Goal: Find specific page/section: Find specific page/section

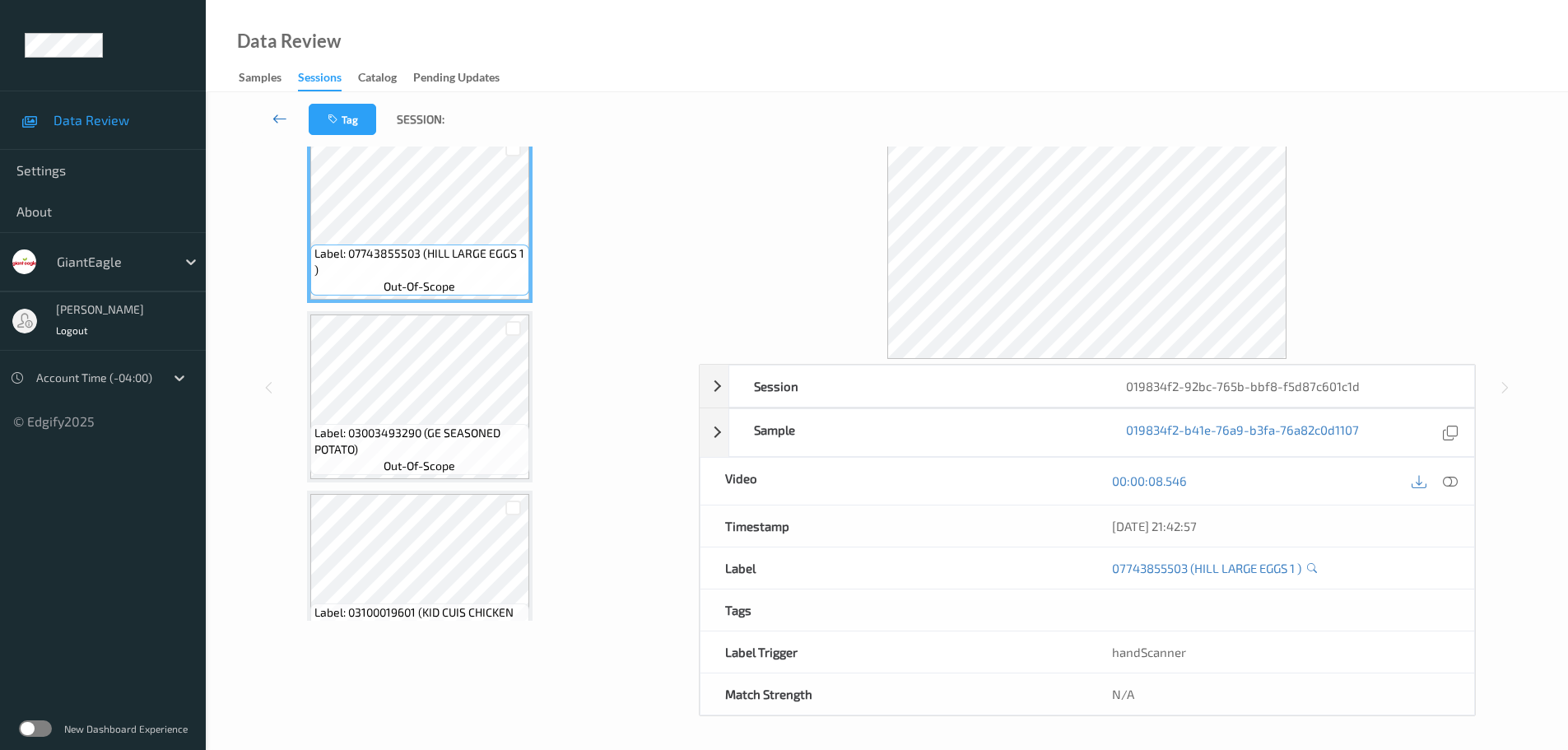
click at [280, 114] on icon at bounding box center [280, 119] width 15 height 17
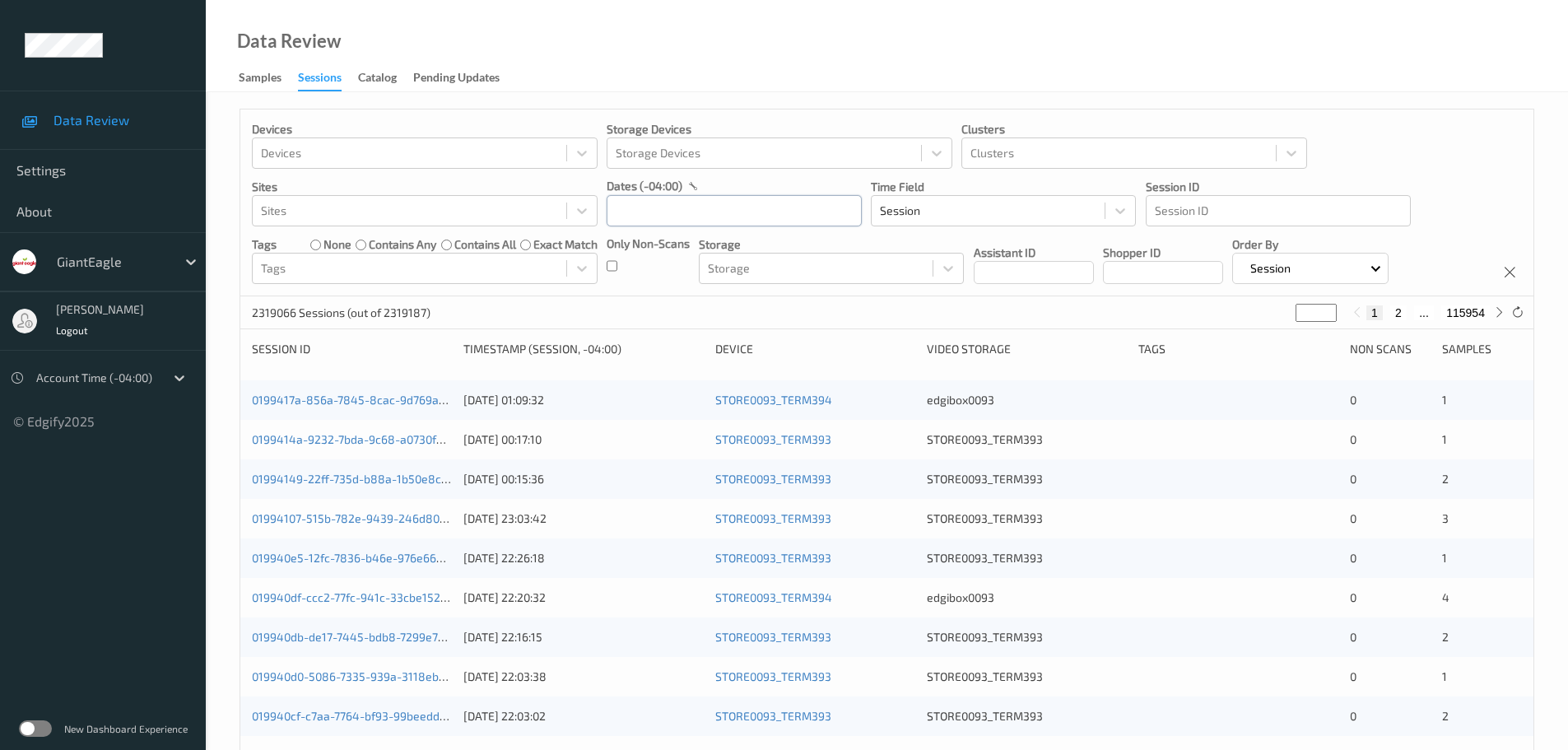
click at [685, 208] on input "text" at bounding box center [734, 210] width 255 height 31
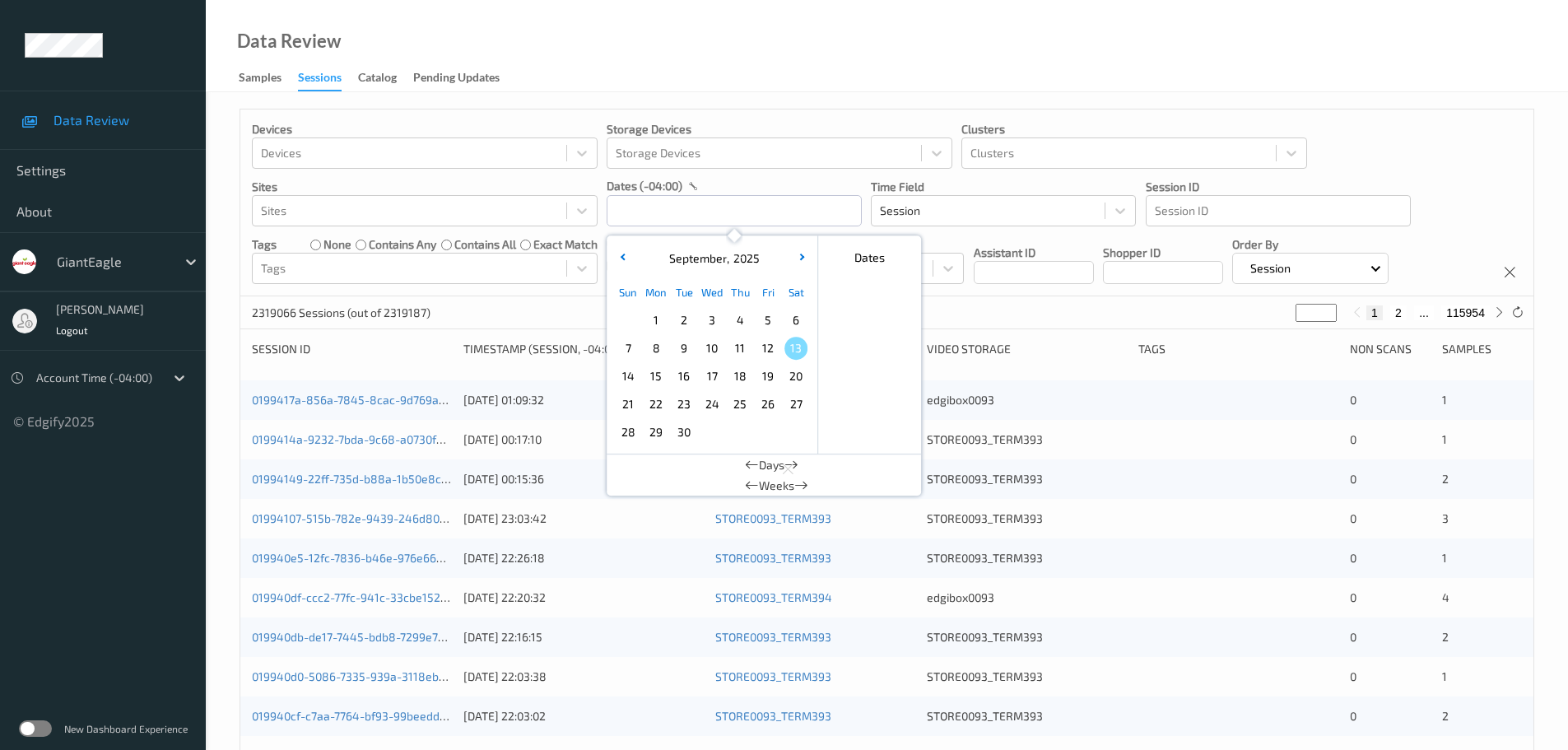
click at [760, 352] on span "12" at bounding box center [768, 348] width 23 height 23
type input "12/09/2025 00:00 -> 12/09/2025 23:59"
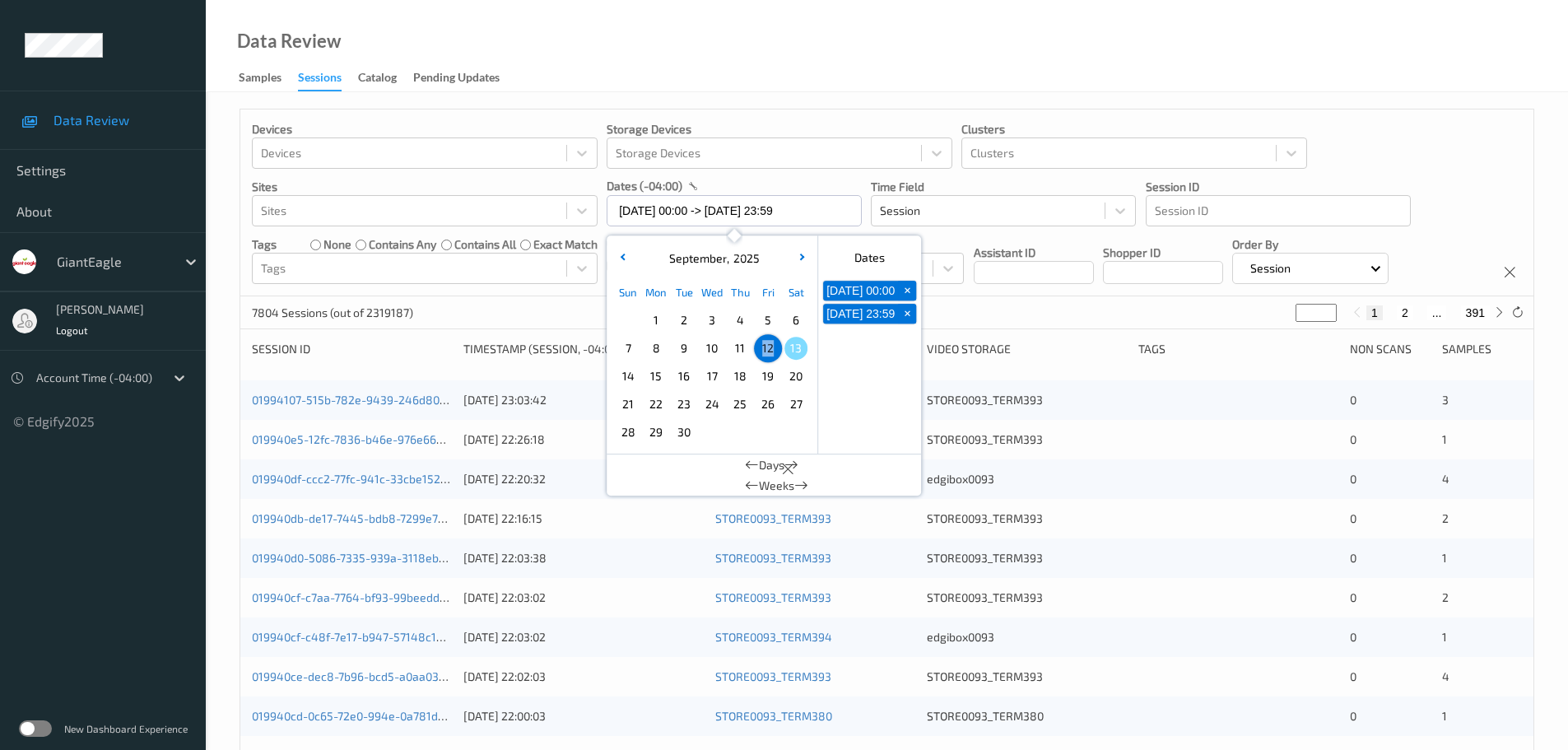
click at [703, 85] on div "Data Review Samples Sessions Catalog Pending Updates" at bounding box center [886, 46] width 1362 height 92
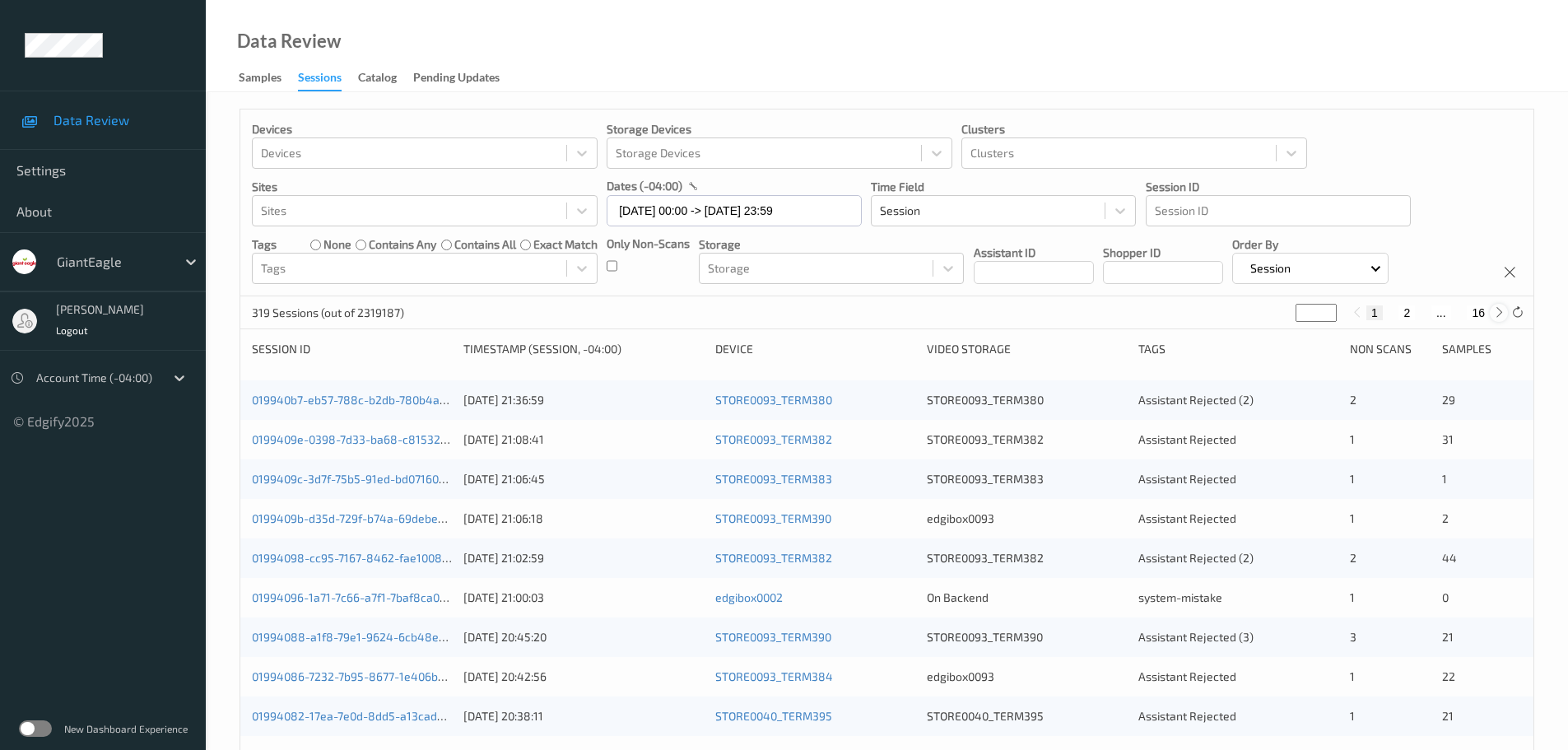
click at [1498, 313] on icon at bounding box center [1498, 312] width 12 height 12
type input "*"
click at [1498, 313] on icon at bounding box center [1498, 312] width 12 height 12
type input "*"
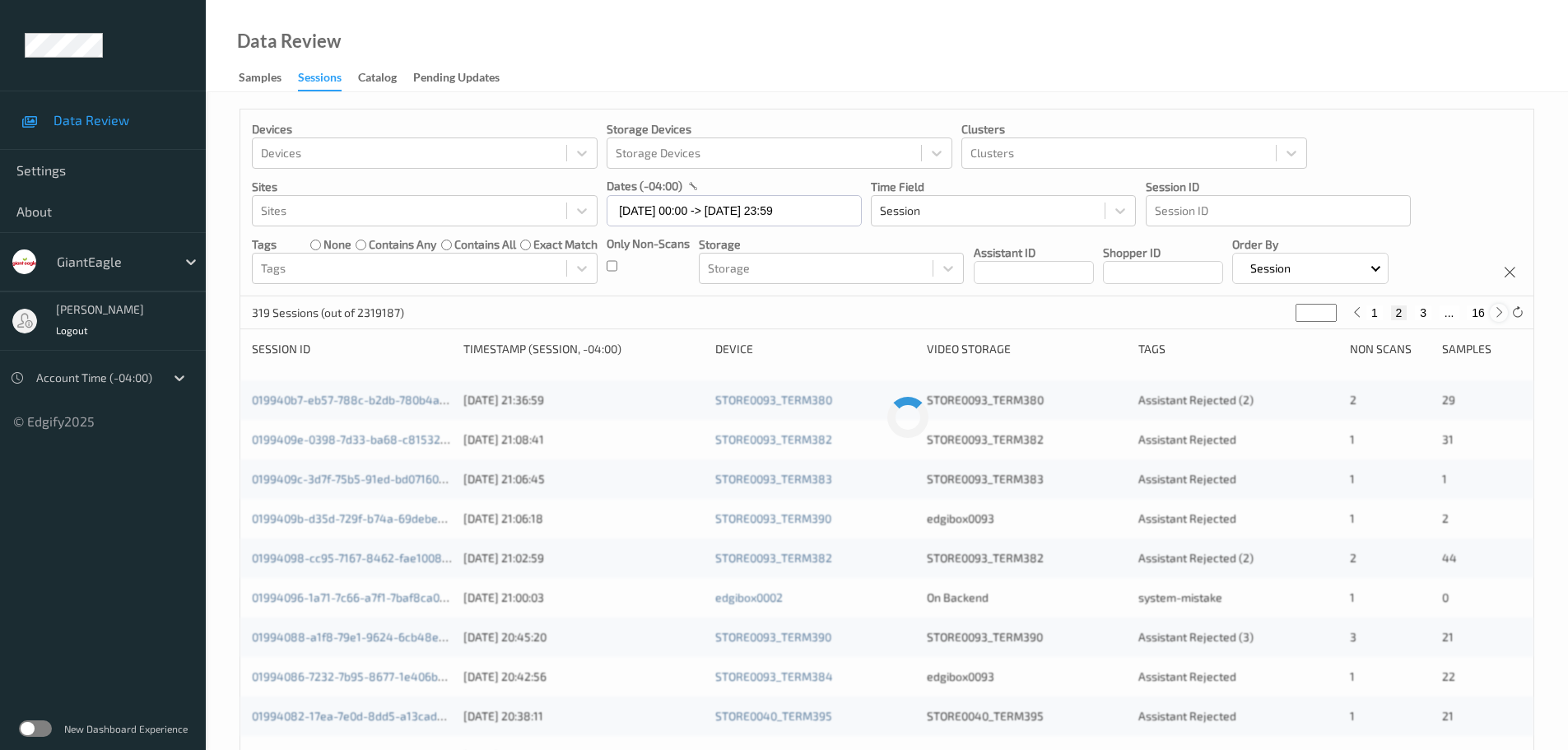
type input "*"
click at [1498, 313] on icon at bounding box center [1498, 312] width 12 height 12
type input "*"
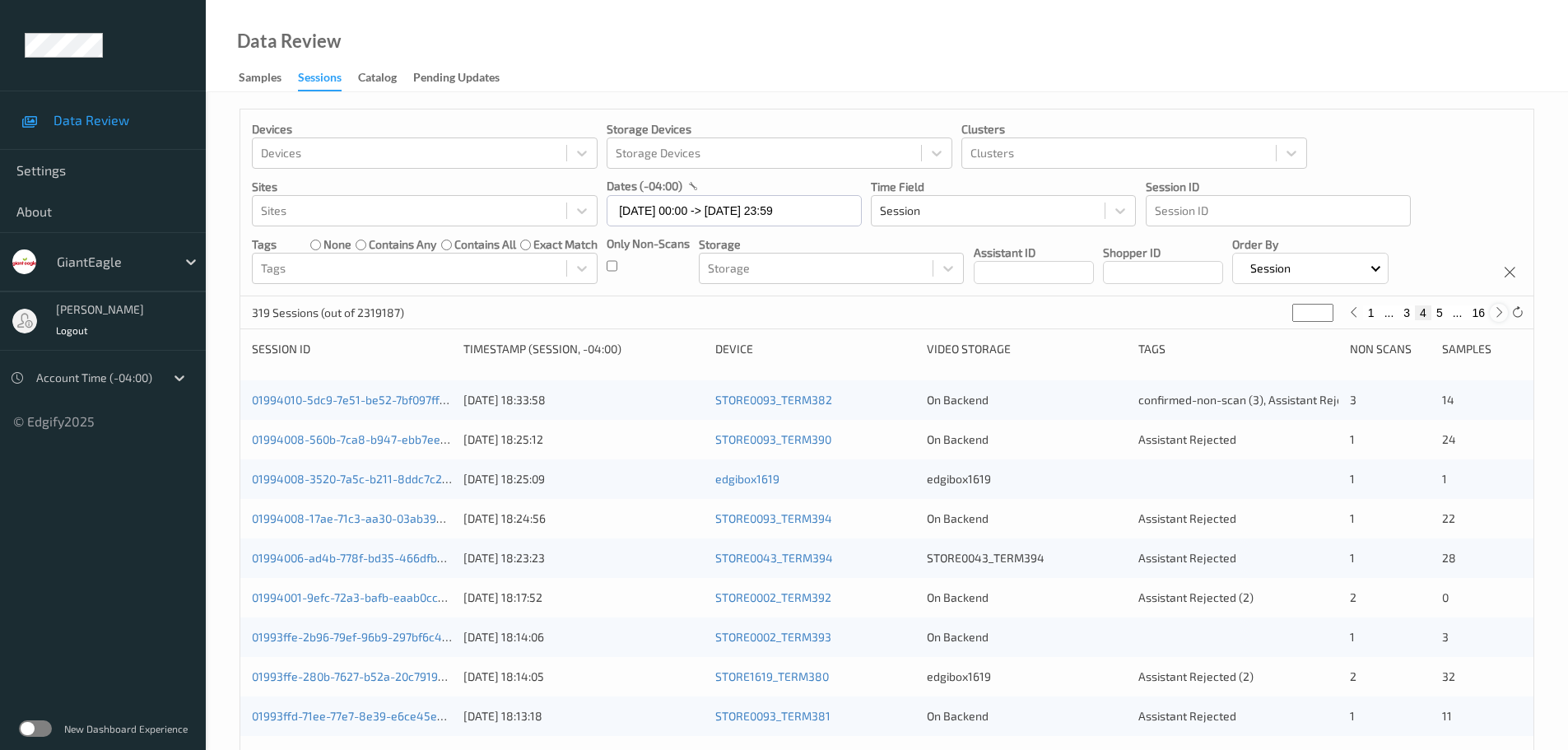
click at [1498, 313] on icon at bounding box center [1498, 312] width 12 height 12
type input "*"
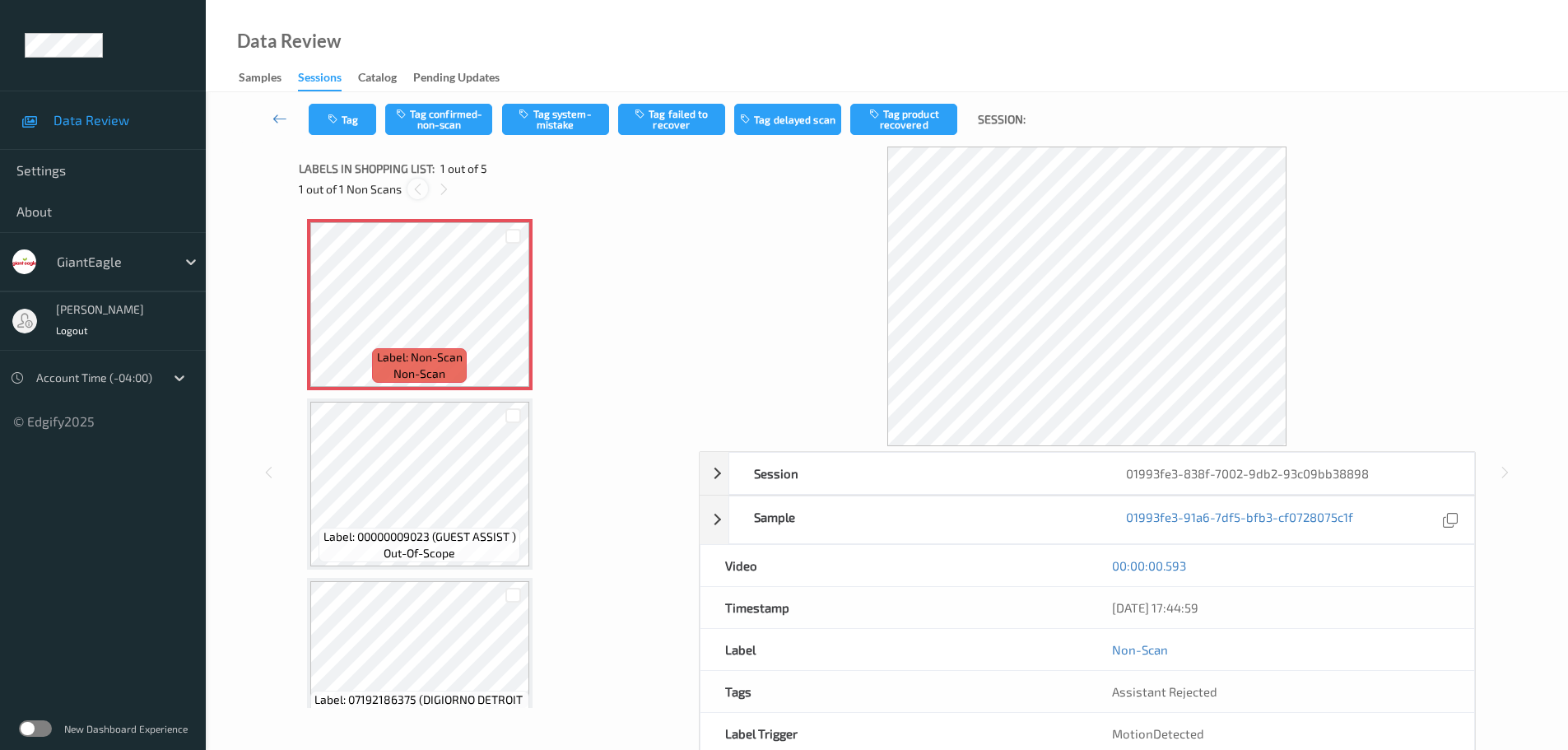
drag, startPoint x: 446, startPoint y: 193, endPoint x: 418, endPoint y: 185, distance: 29.1
click at [443, 193] on icon at bounding box center [443, 189] width 14 height 15
click at [418, 185] on icon at bounding box center [417, 189] width 14 height 15
click at [404, 190] on div "1 out of 1 Non Scans" at bounding box center [492, 188] width 389 height 21
click at [424, 190] on div at bounding box center [418, 188] width 21 height 21
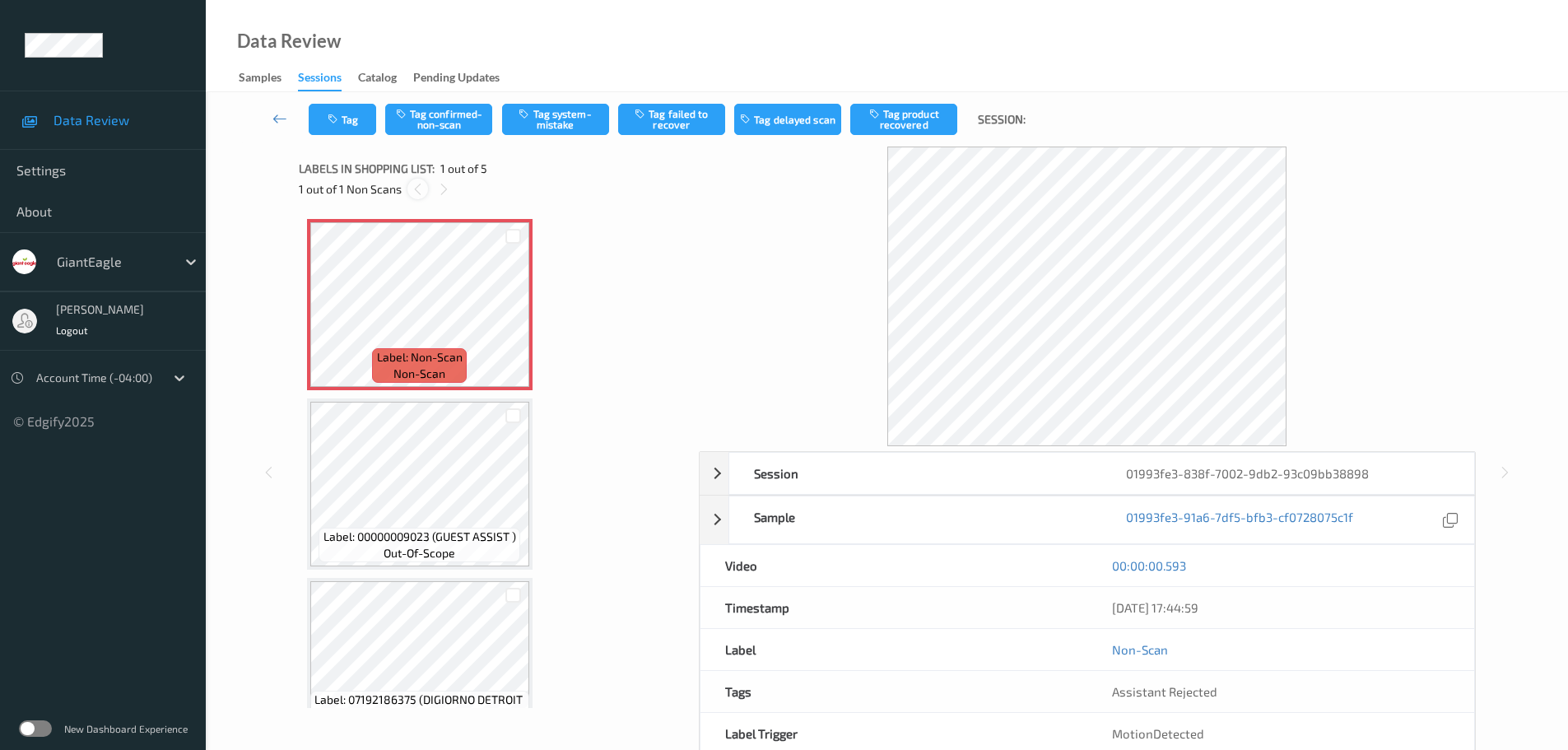
click at [424, 190] on div at bounding box center [418, 188] width 21 height 21
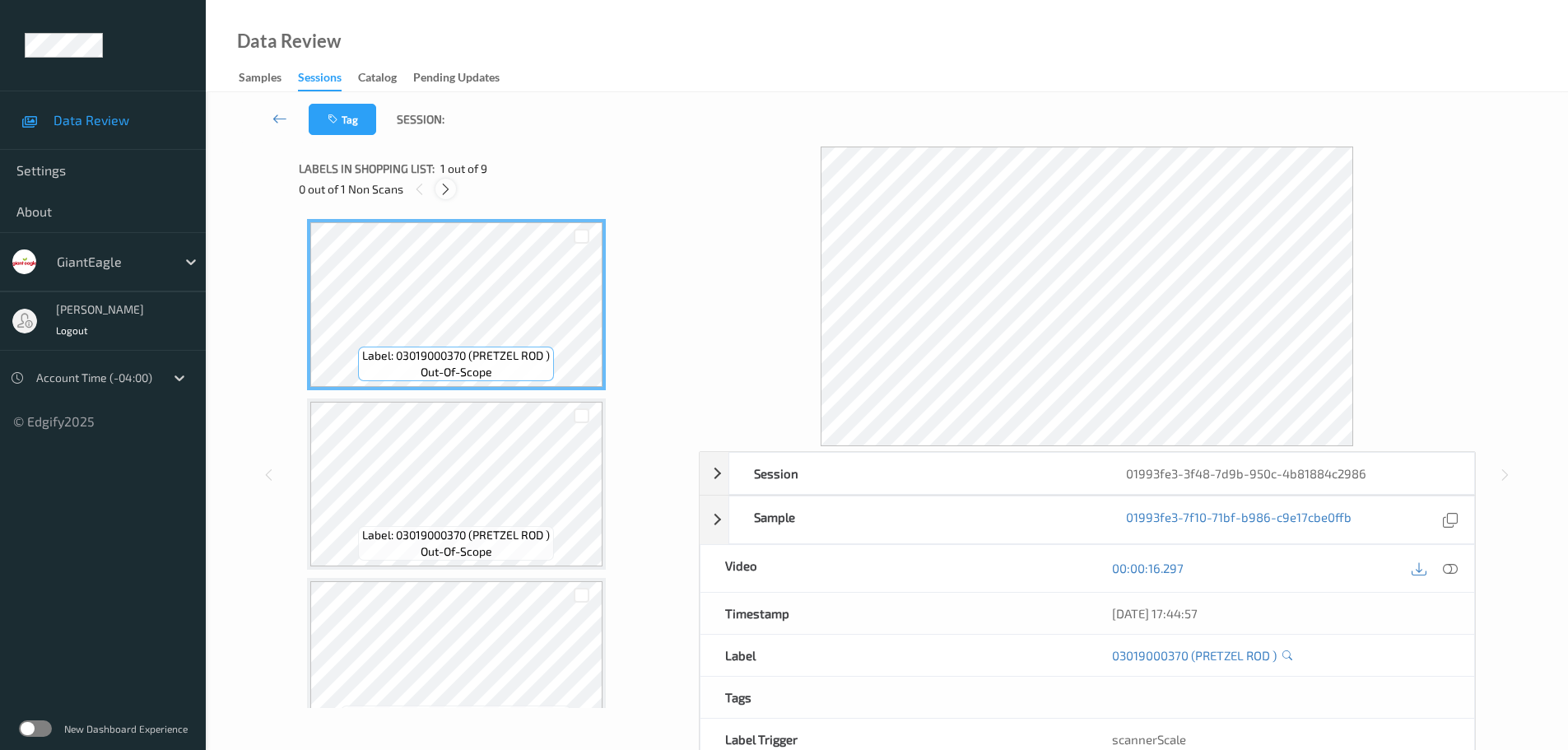
click at [441, 187] on icon at bounding box center [445, 189] width 14 height 15
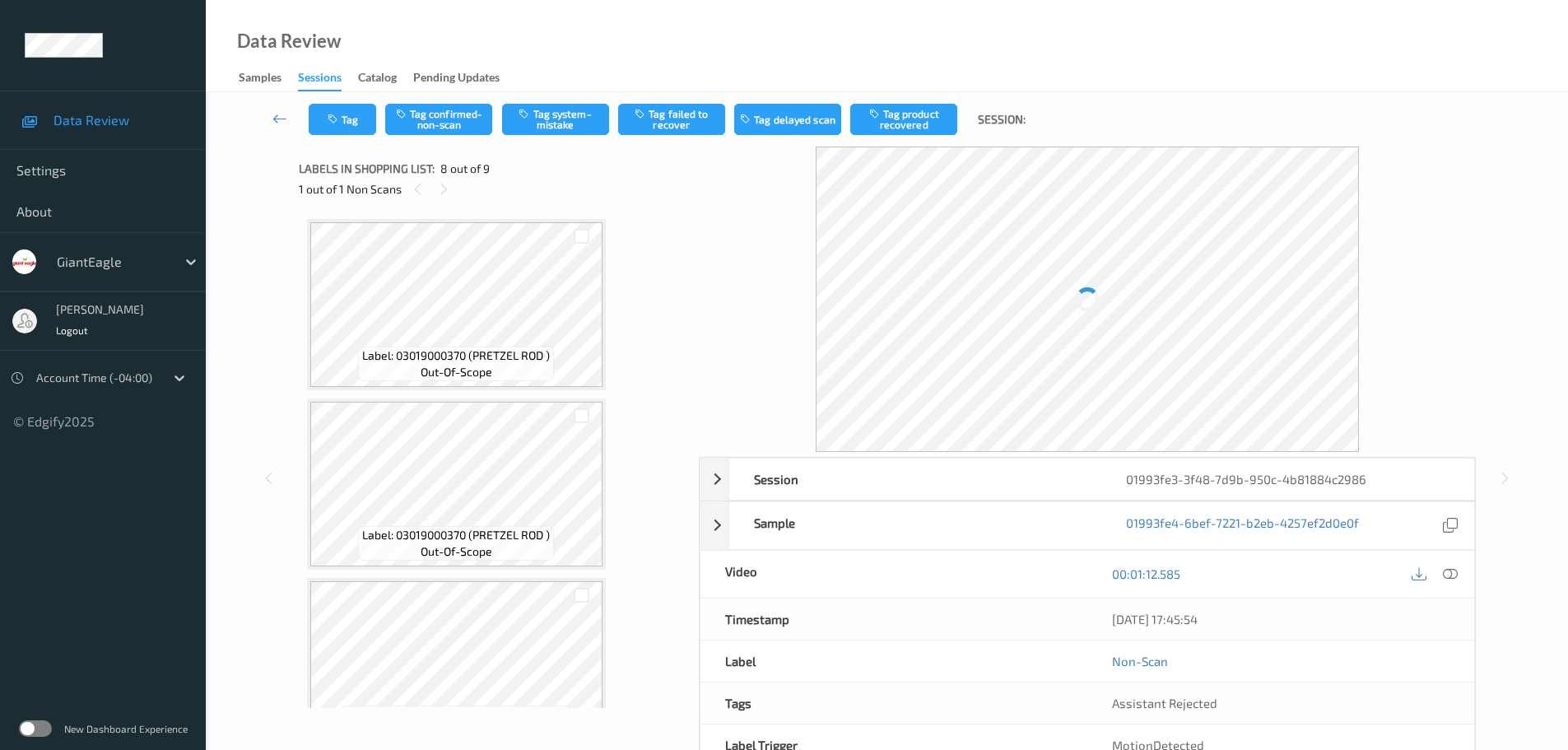
scroll to position [1085, 0]
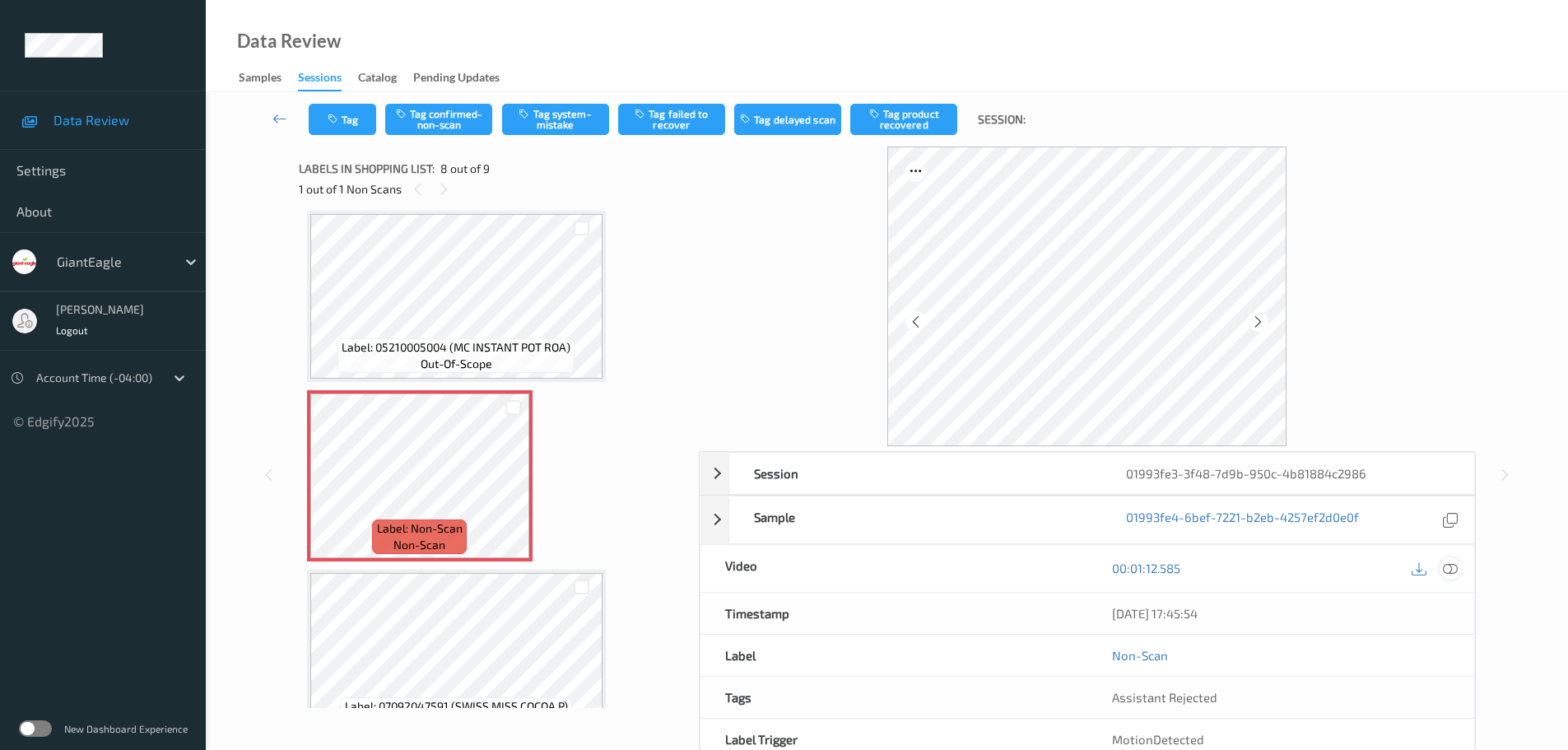
click at [1448, 565] on icon at bounding box center [1450, 568] width 15 height 15
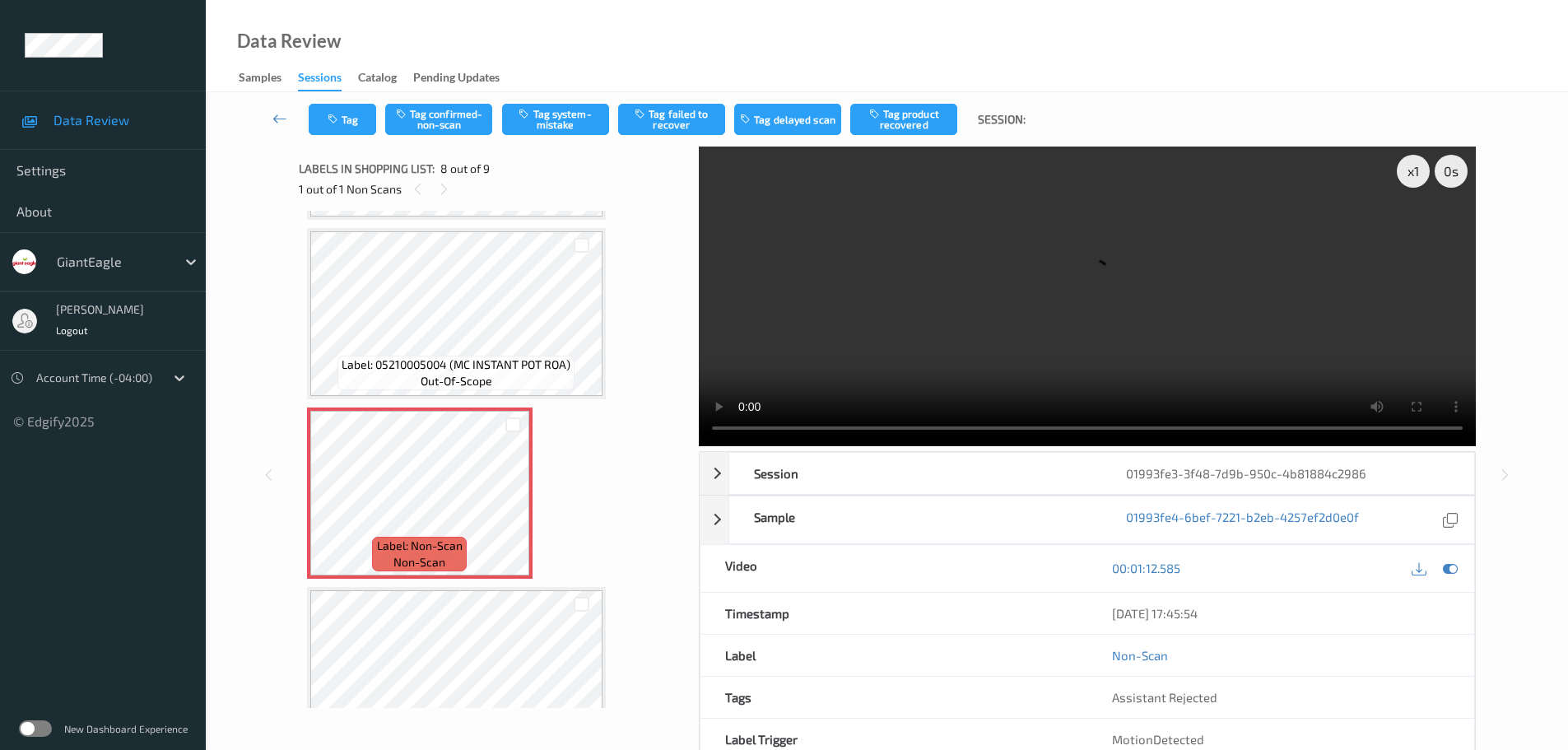
scroll to position [1125, 0]
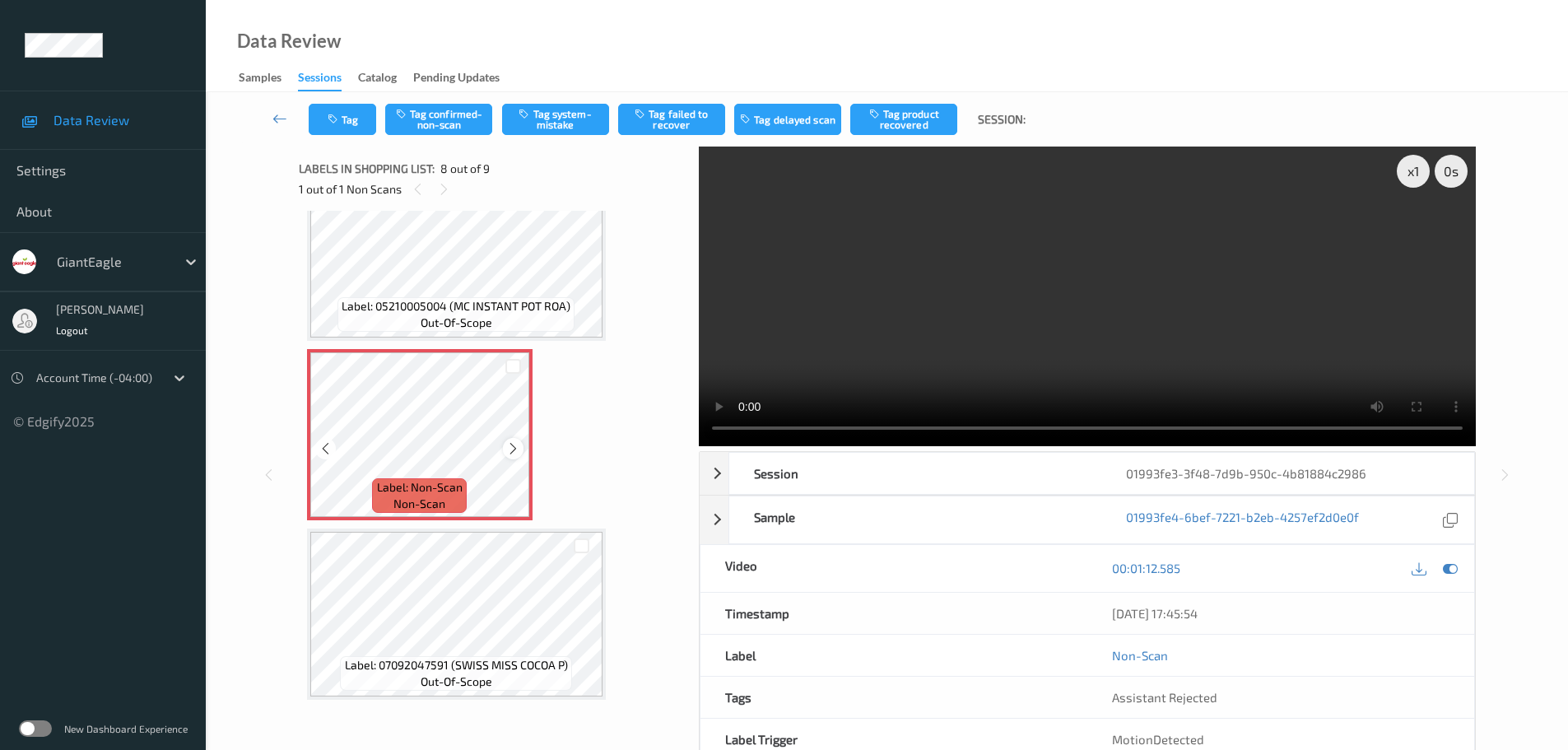
click at [508, 443] on icon at bounding box center [513, 448] width 14 height 15
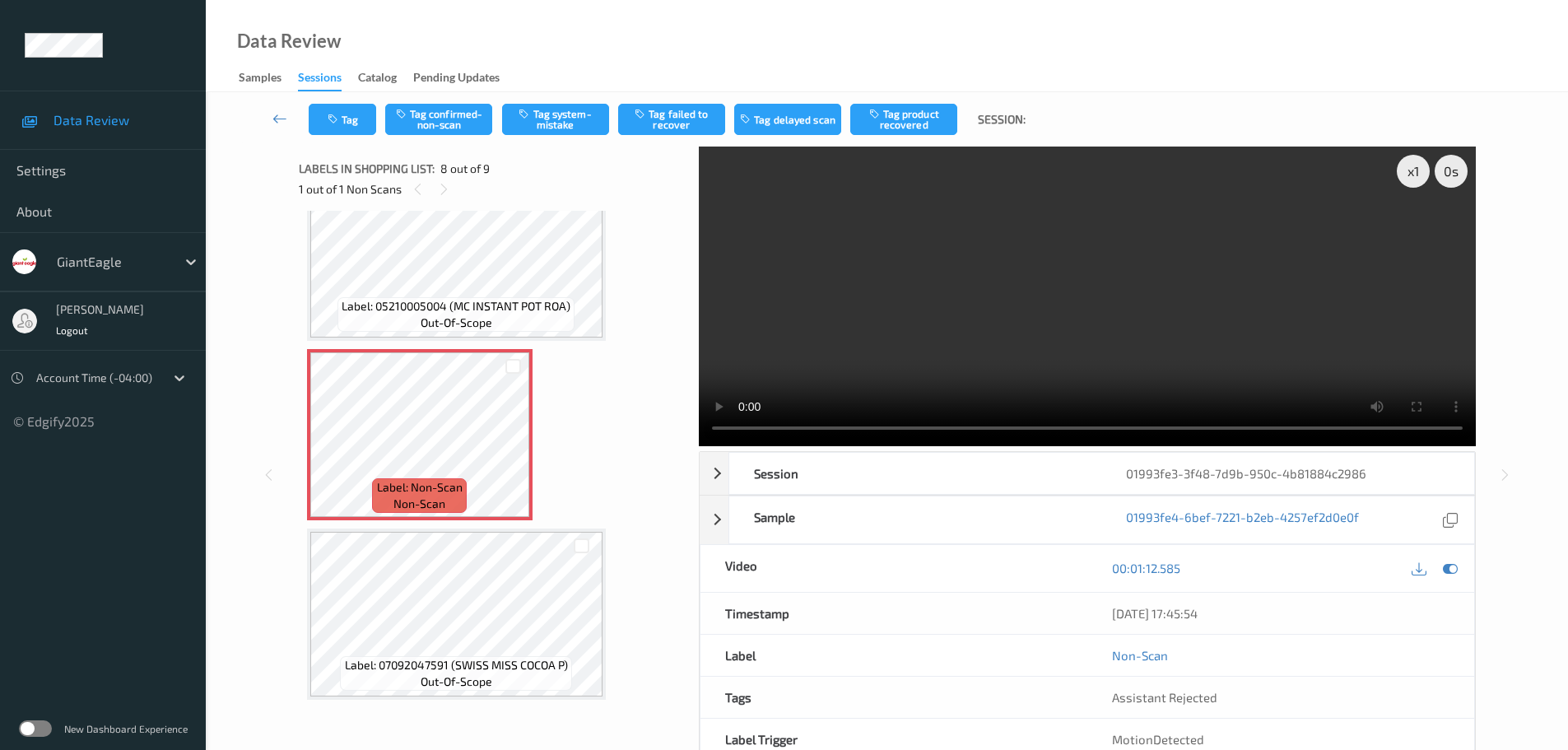
scroll to position [987, 0]
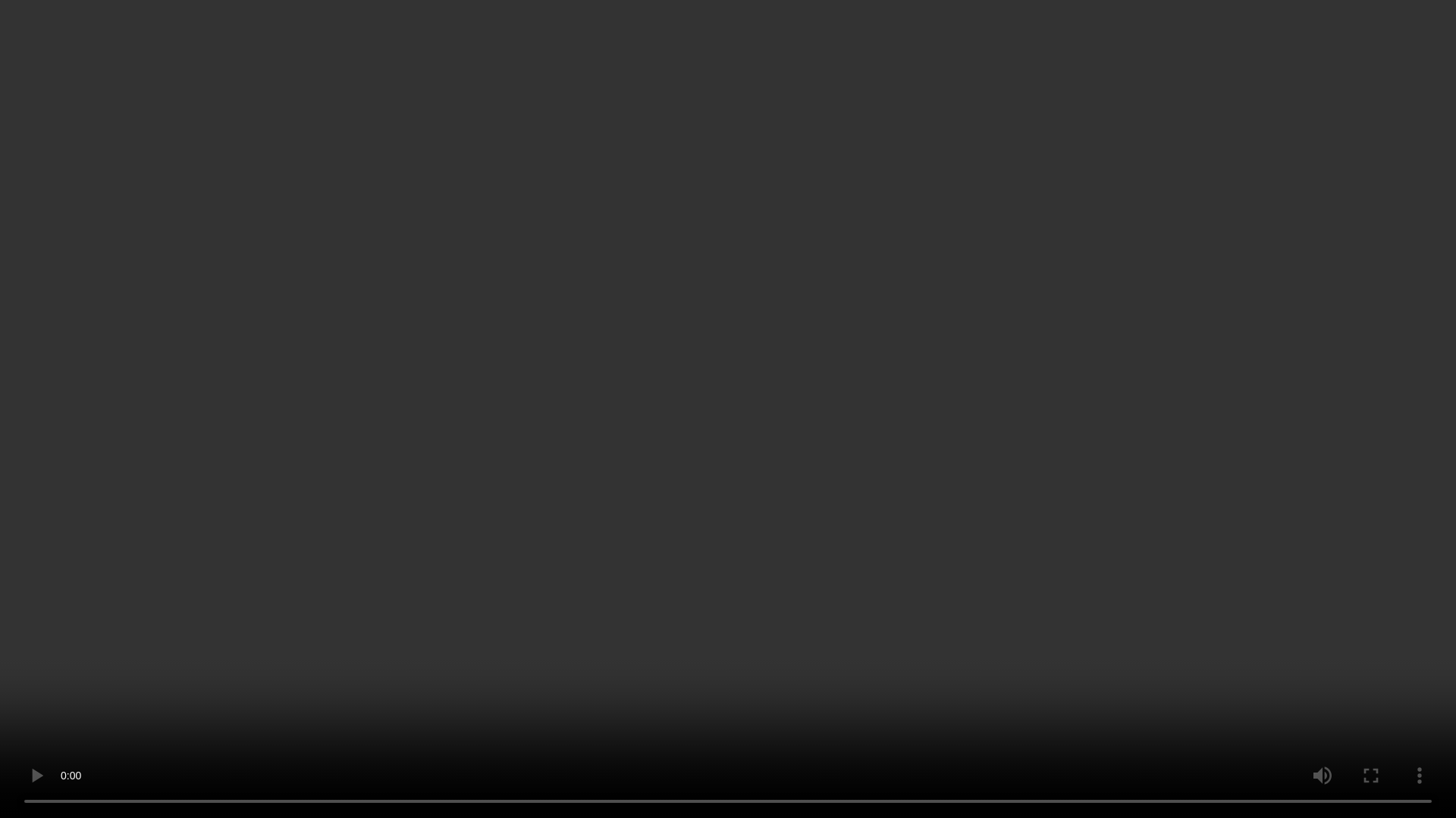
click at [750, 690] on video at bounding box center [728, 409] width 1456 height 818
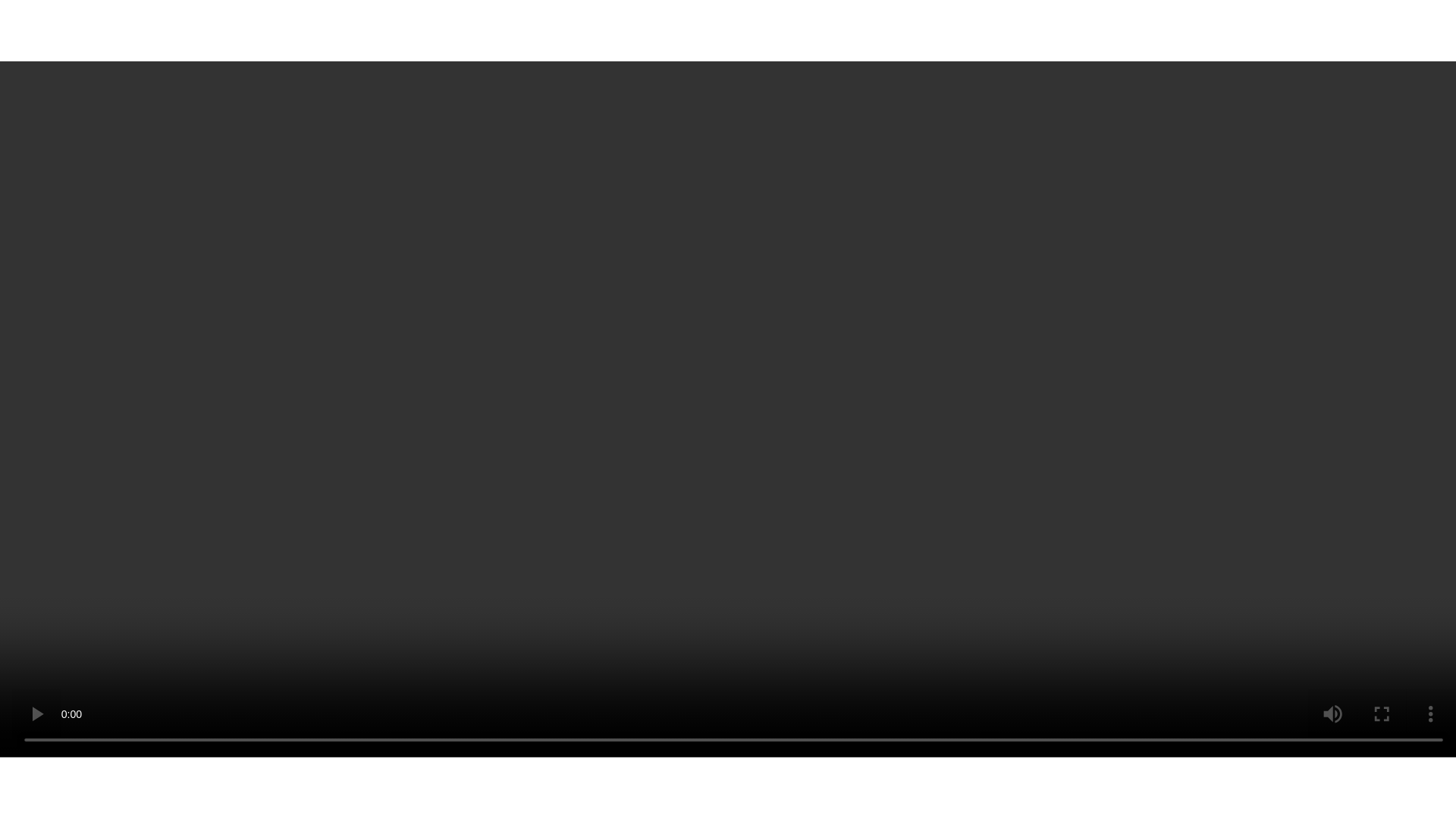
scroll to position [1036, 0]
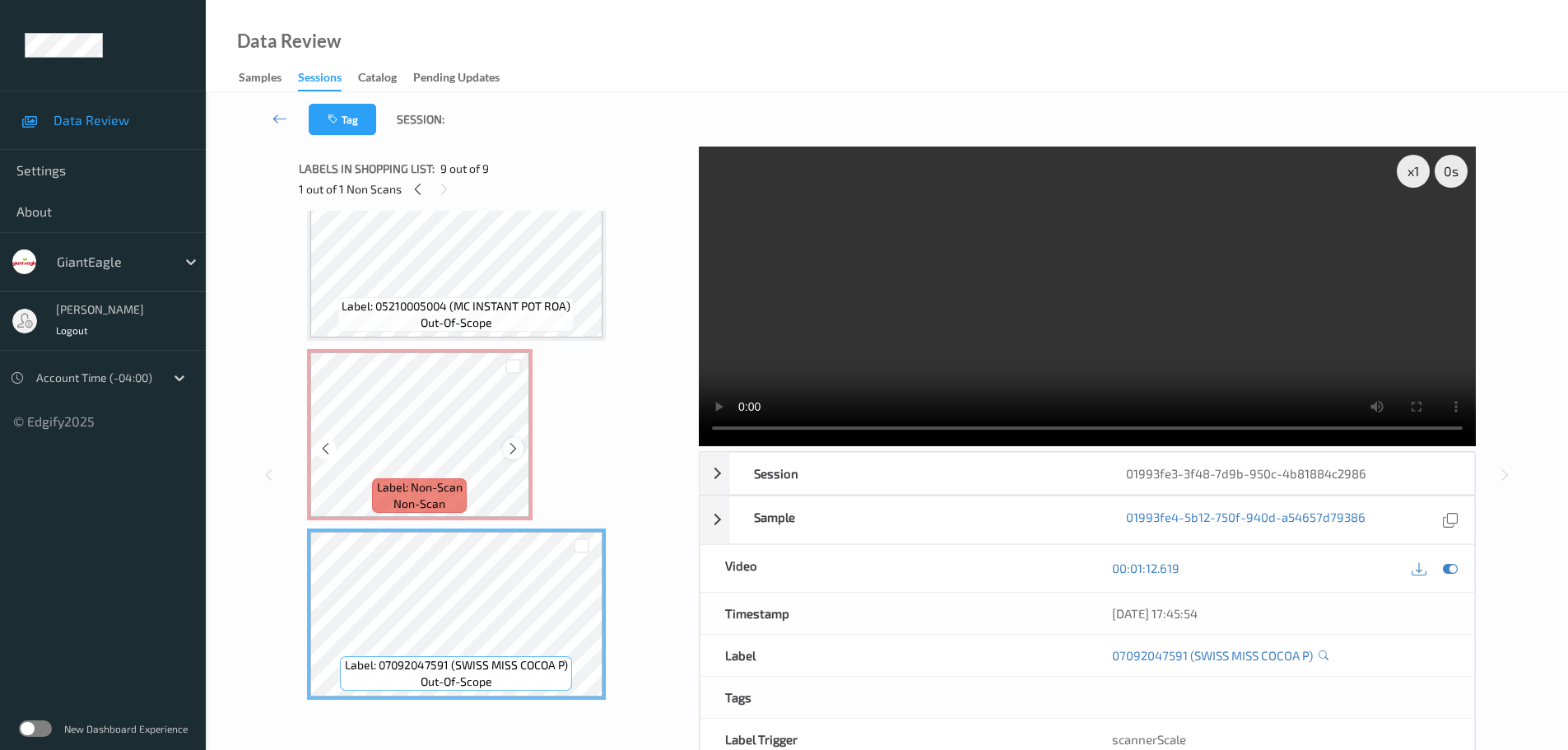
click at [523, 448] on div at bounding box center [513, 448] width 21 height 21
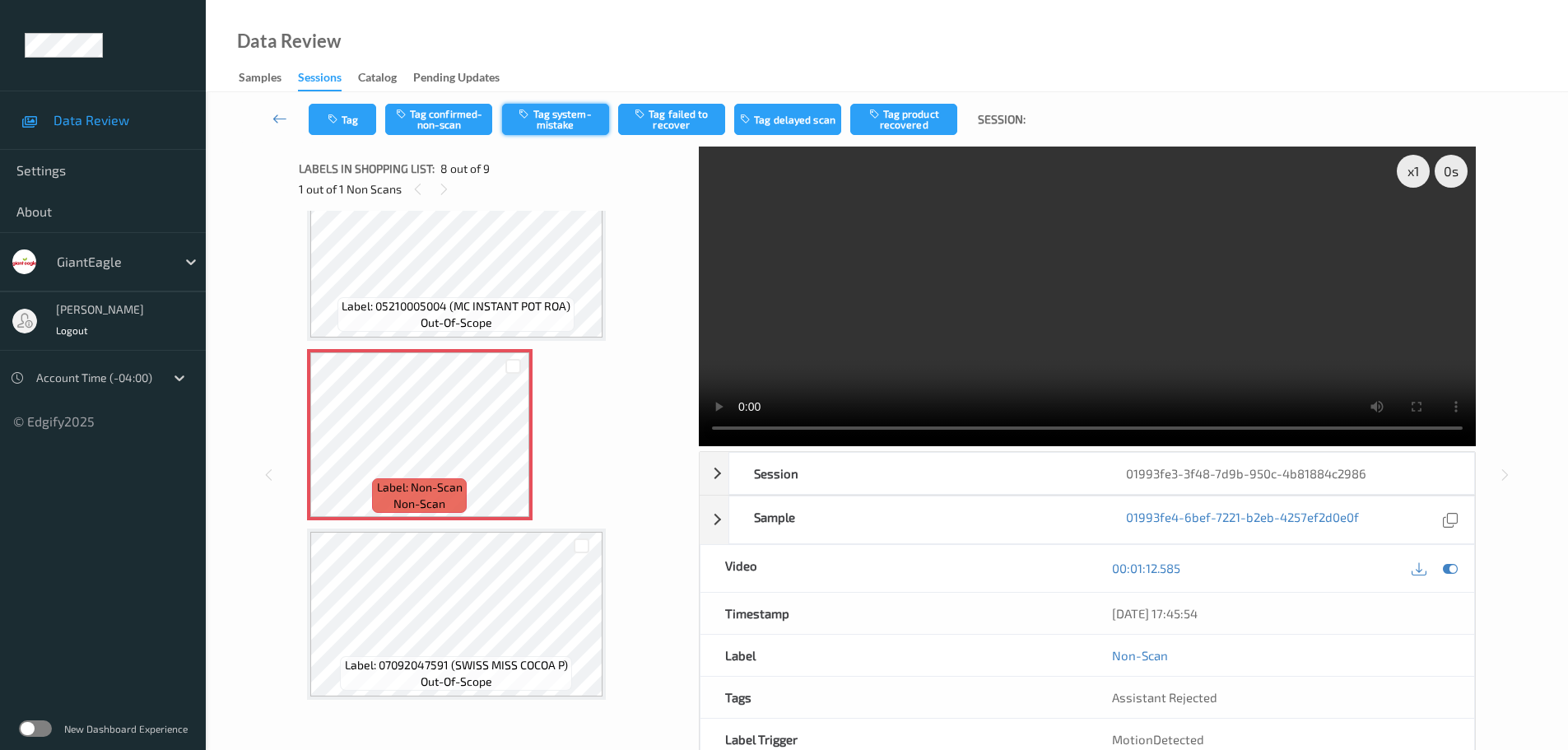
click at [544, 113] on button "Tag system-mistake" at bounding box center [555, 119] width 107 height 31
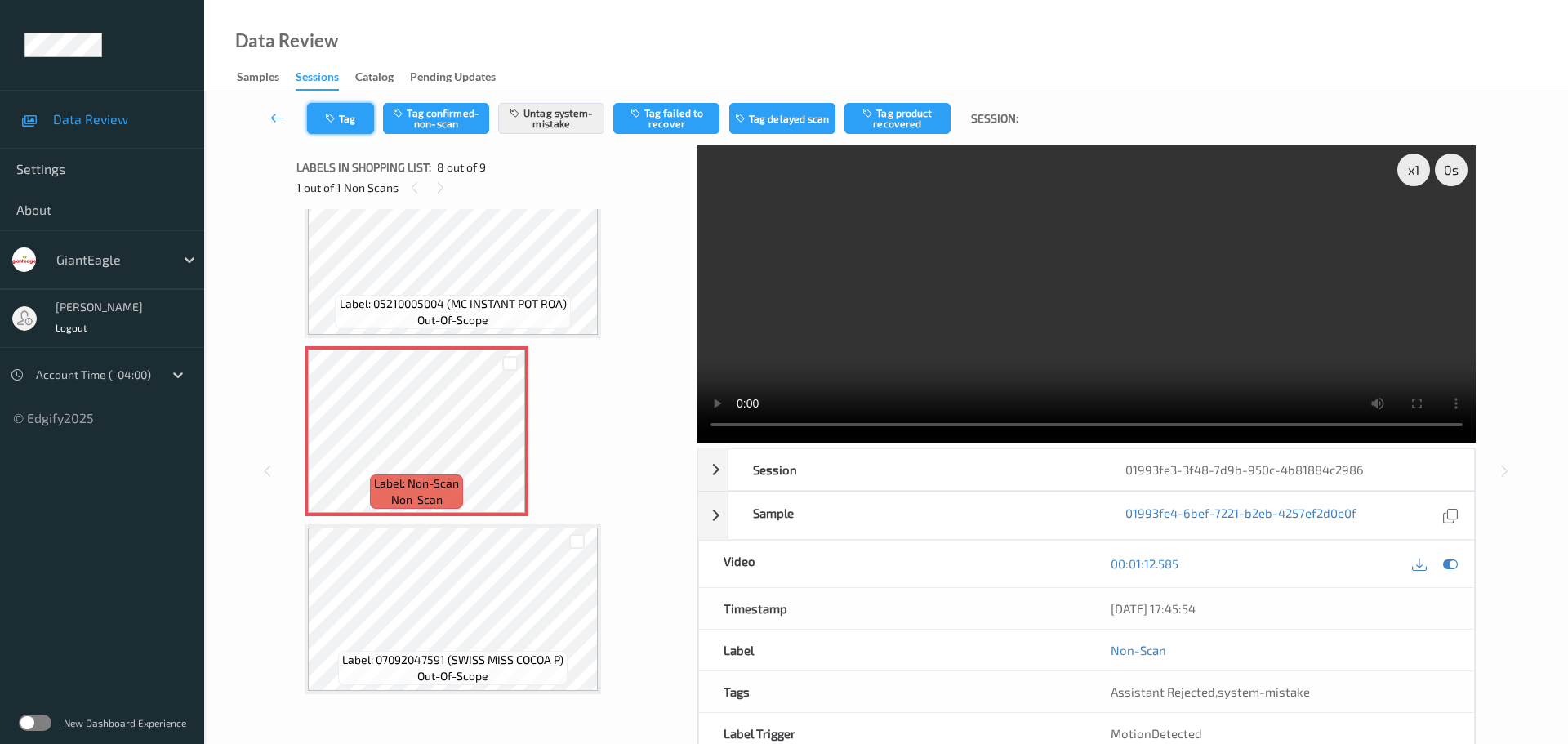
click at [327, 126] on button "Tag" at bounding box center [340, 118] width 67 height 31
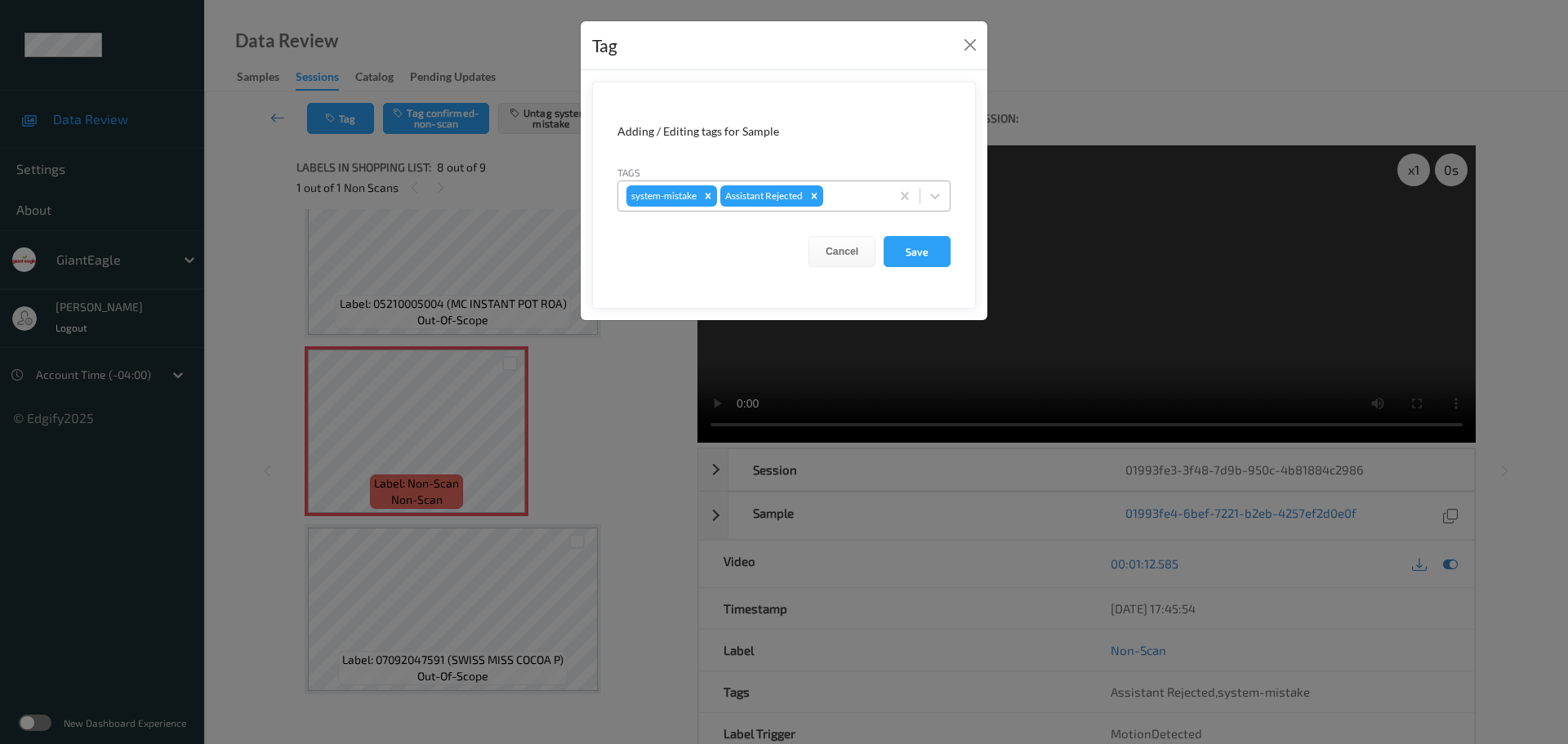
click at [836, 206] on div "system-mistake Assistant Rejected" at bounding box center [754, 196] width 272 height 28
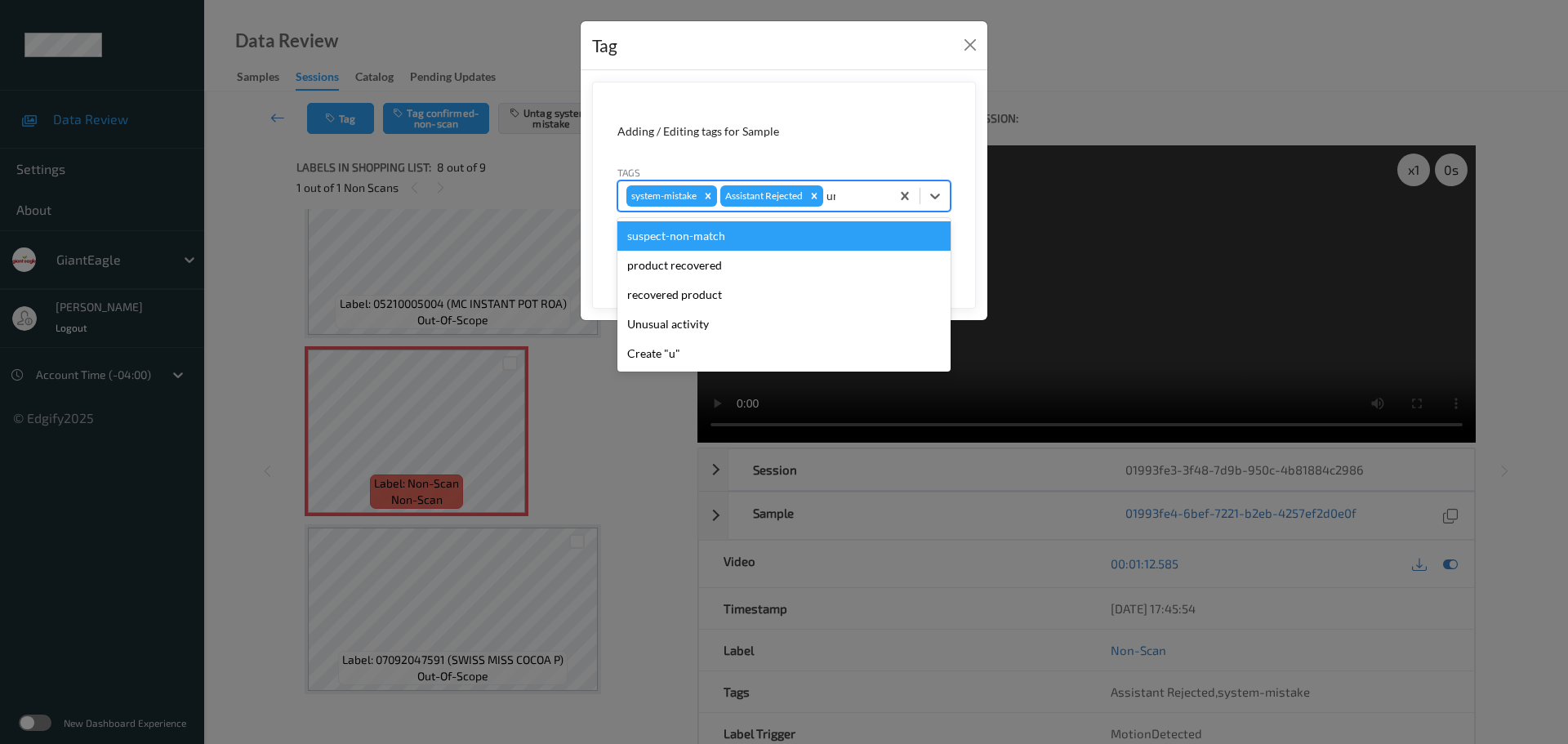
type input "unu"
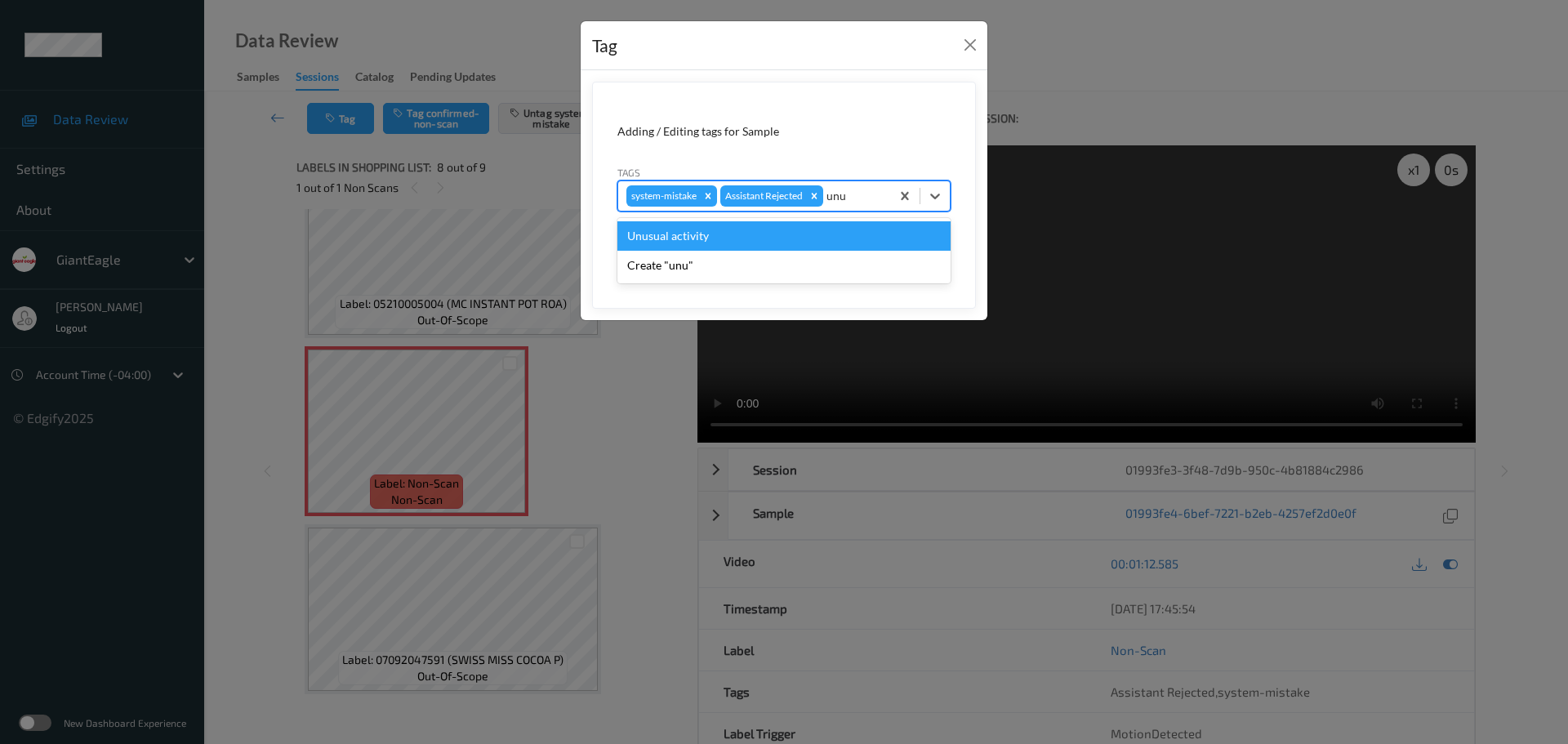
click at [818, 233] on div "Unusual activity" at bounding box center [784, 236] width 333 height 30
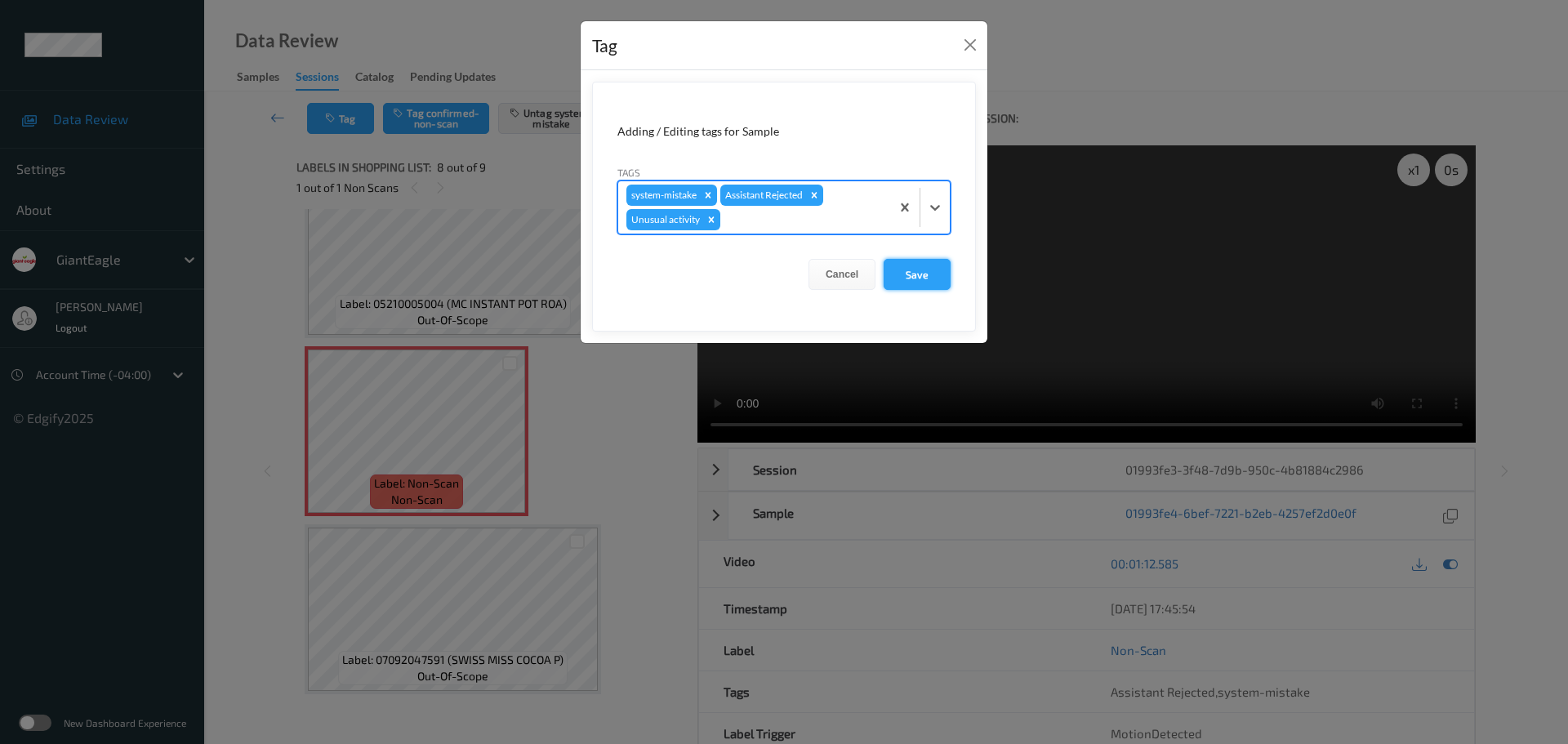
click at [916, 265] on button "Save" at bounding box center [916, 275] width 67 height 31
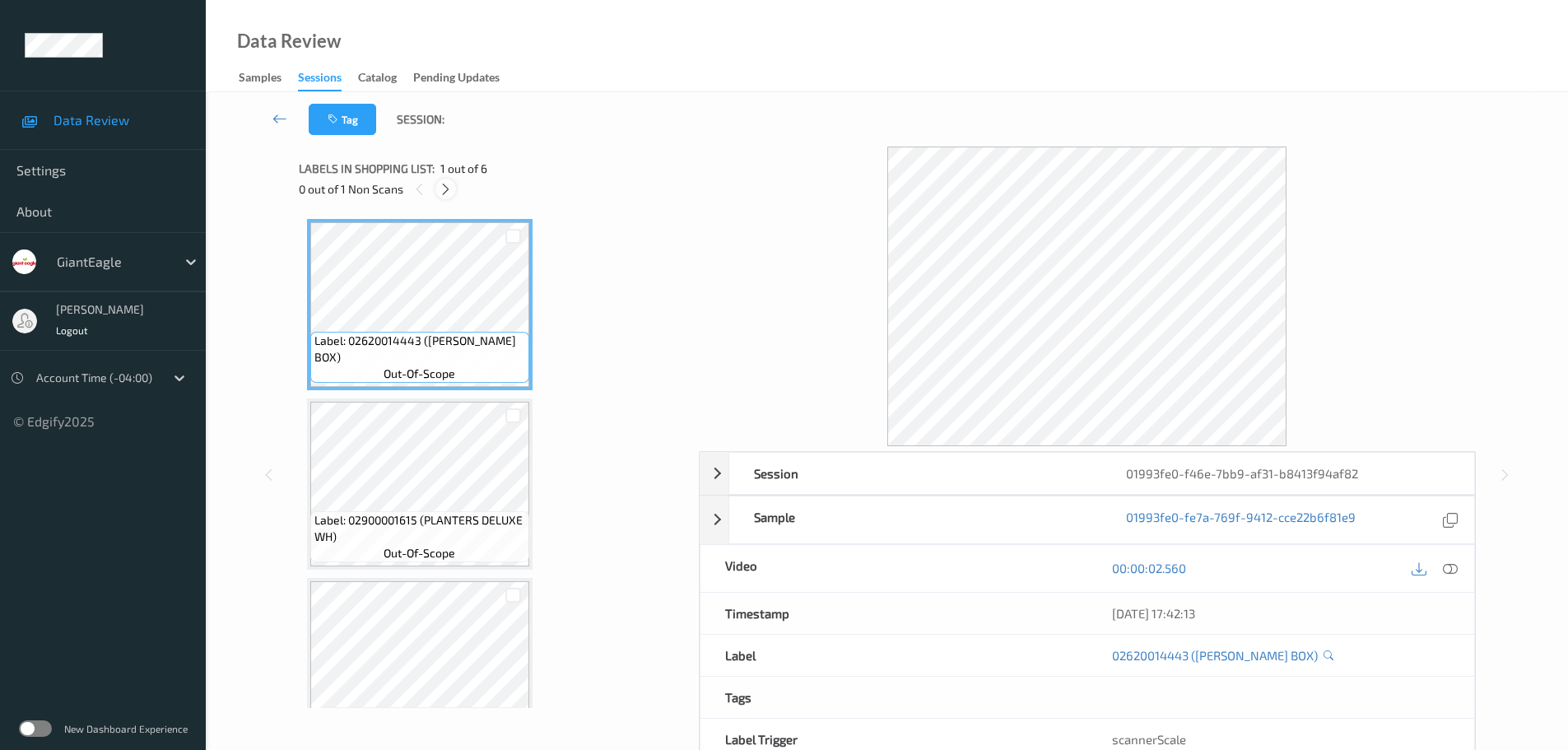
click at [446, 181] on icon at bounding box center [445, 189] width 14 height 15
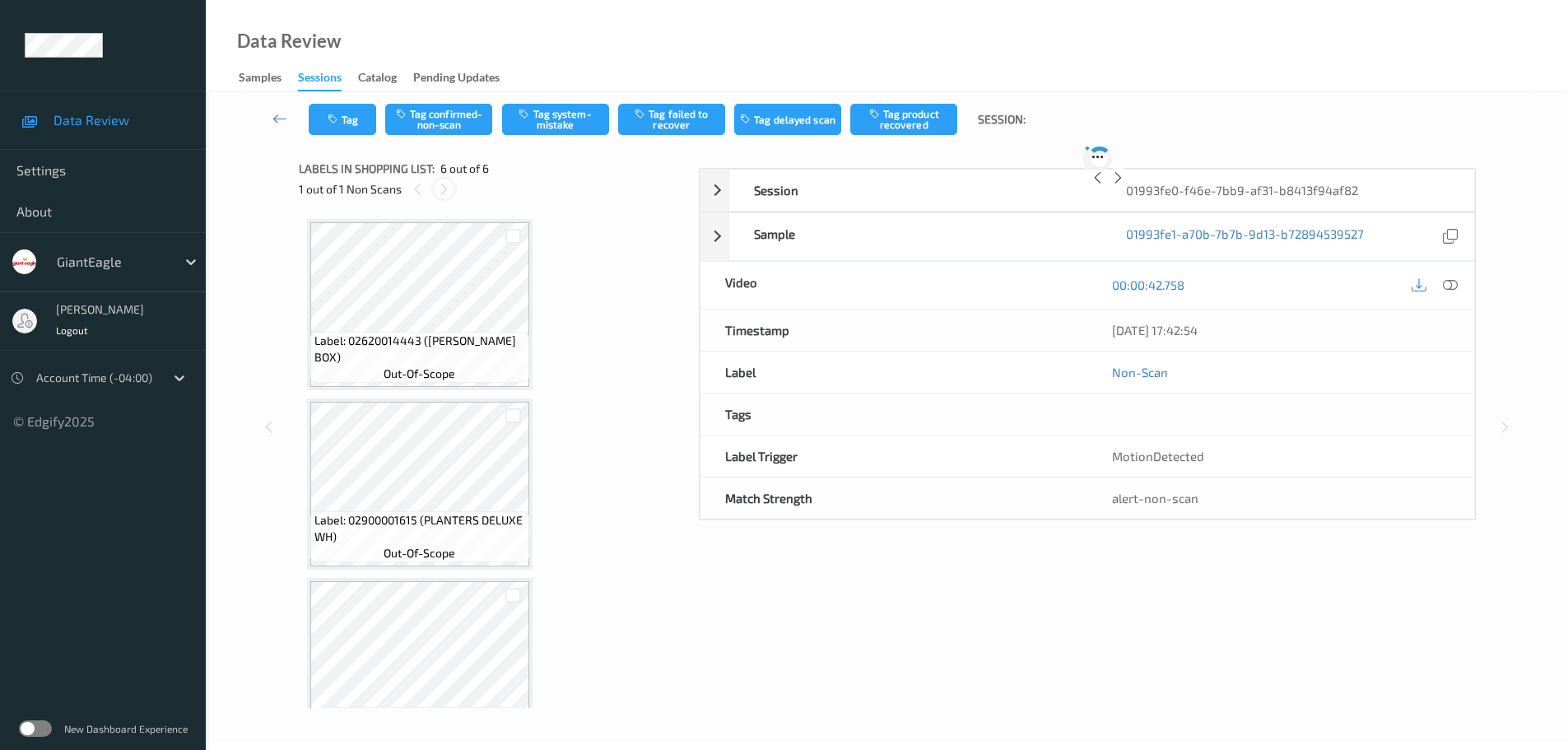
scroll to position [588, 0]
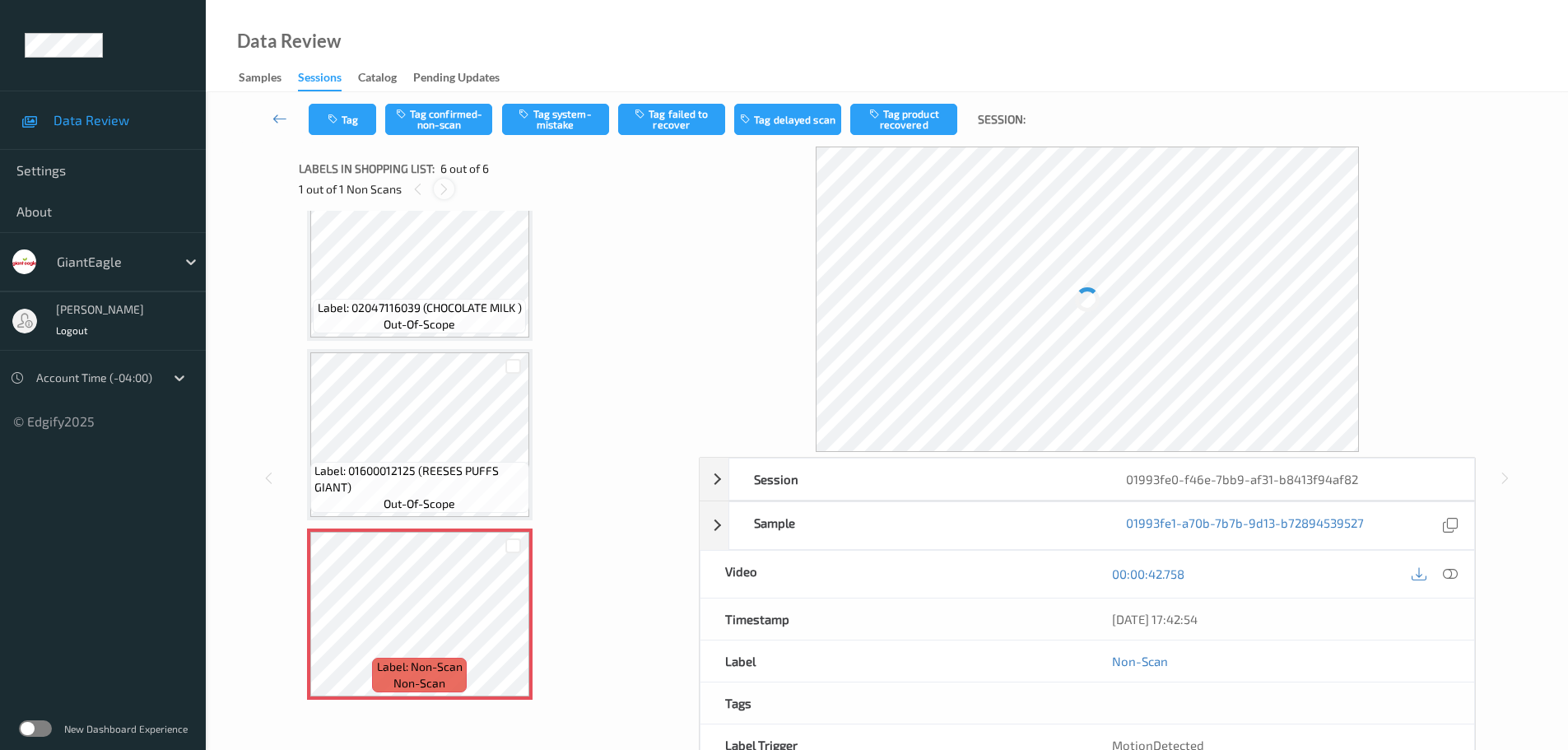
click at [444, 186] on icon at bounding box center [443, 189] width 14 height 15
click at [444, 189] on icon at bounding box center [443, 189] width 14 height 15
drag, startPoint x: 444, startPoint y: 190, endPoint x: 473, endPoint y: 204, distance: 32.2
click at [445, 191] on icon at bounding box center [443, 189] width 14 height 15
click at [1454, 569] on icon at bounding box center [1450, 568] width 15 height 15
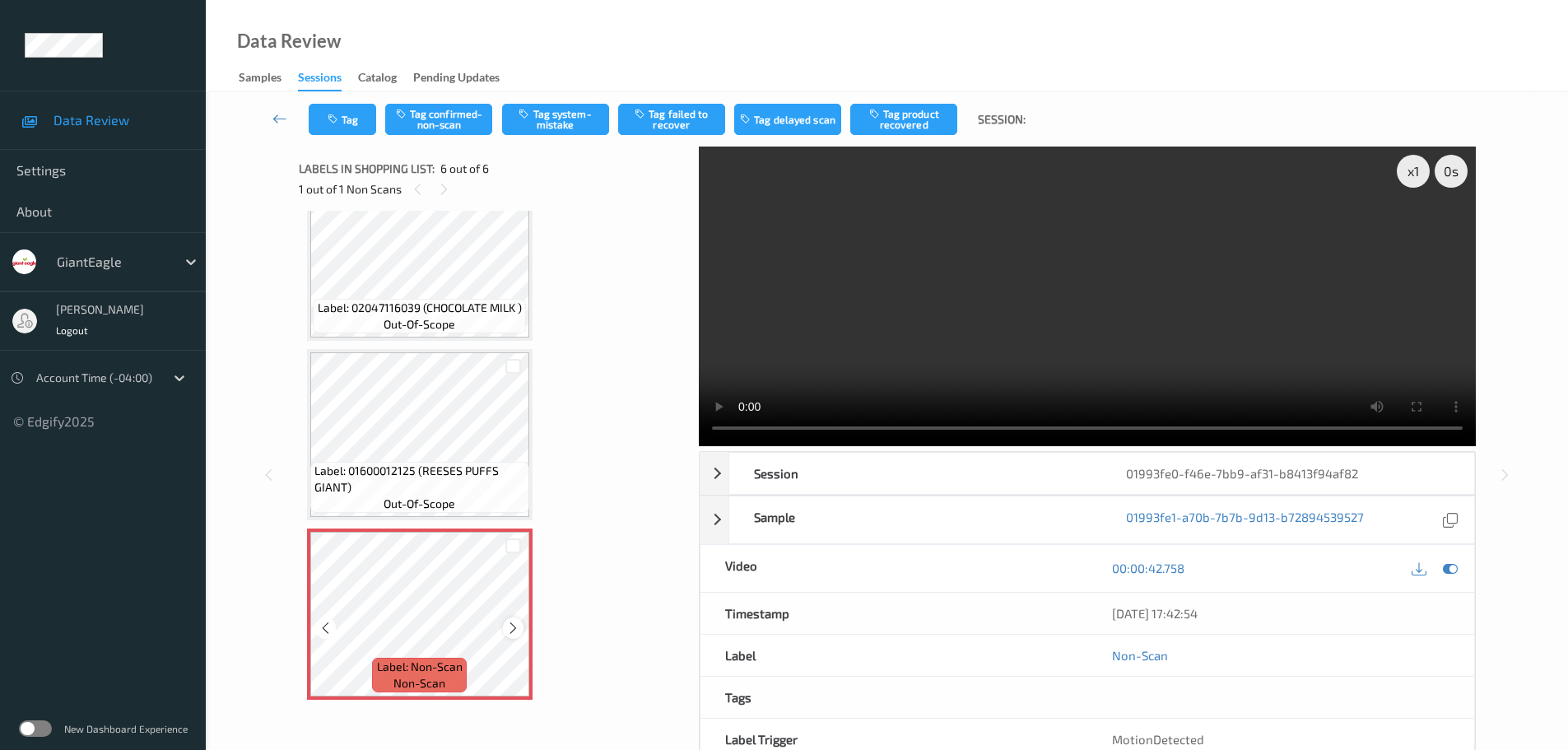
click at [505, 625] on div at bounding box center [513, 627] width 21 height 21
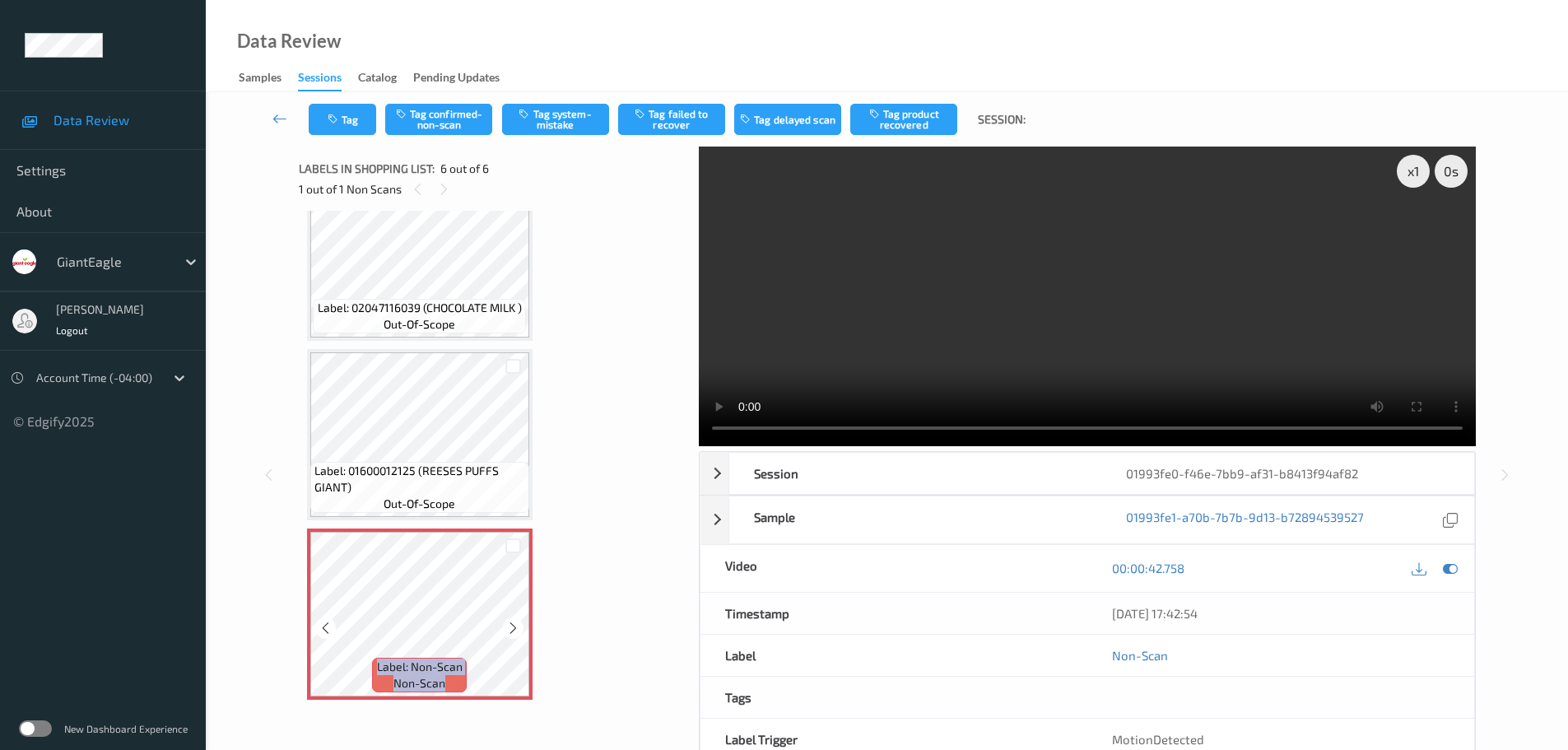
click at [505, 625] on div at bounding box center [513, 627] width 21 height 21
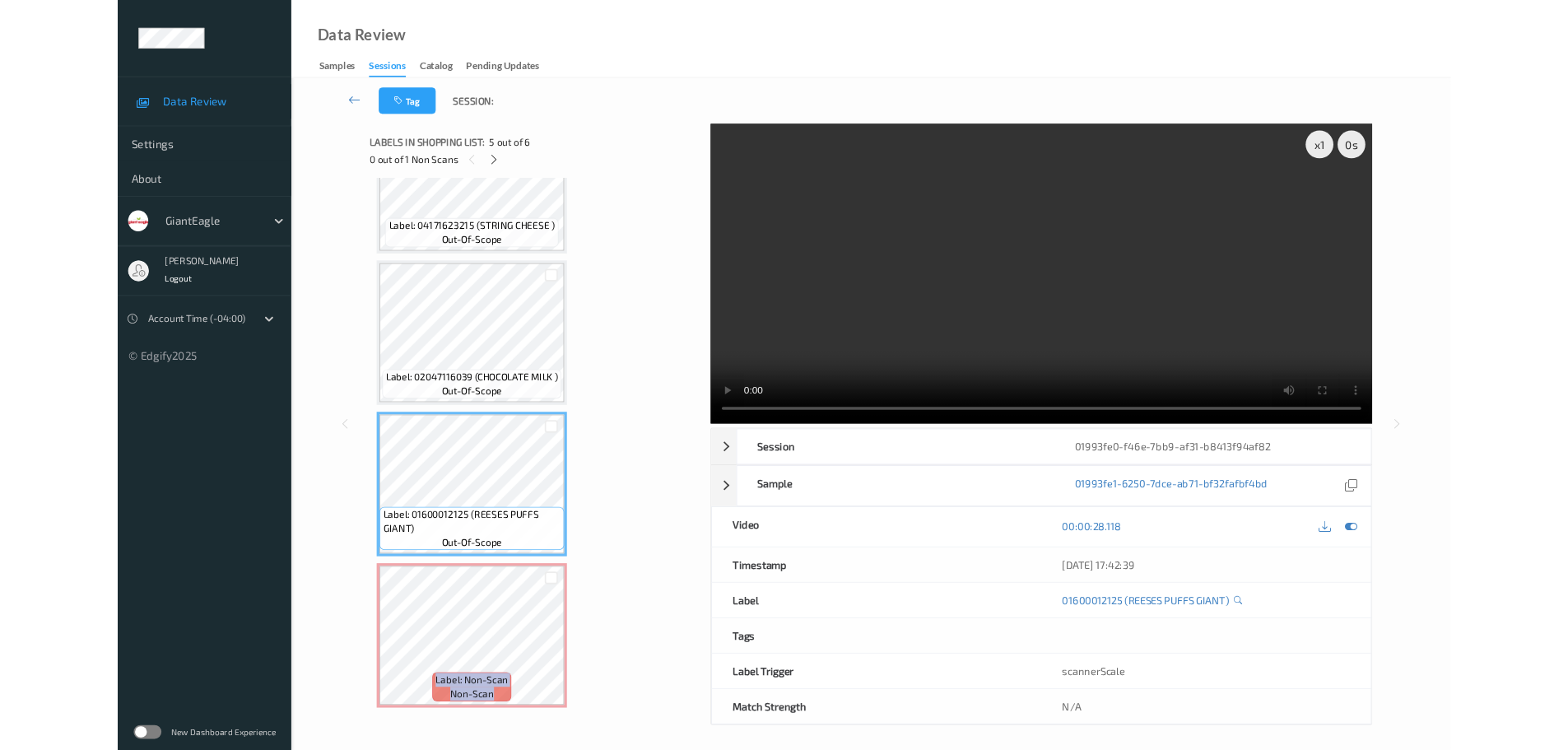
scroll to position [448, 0]
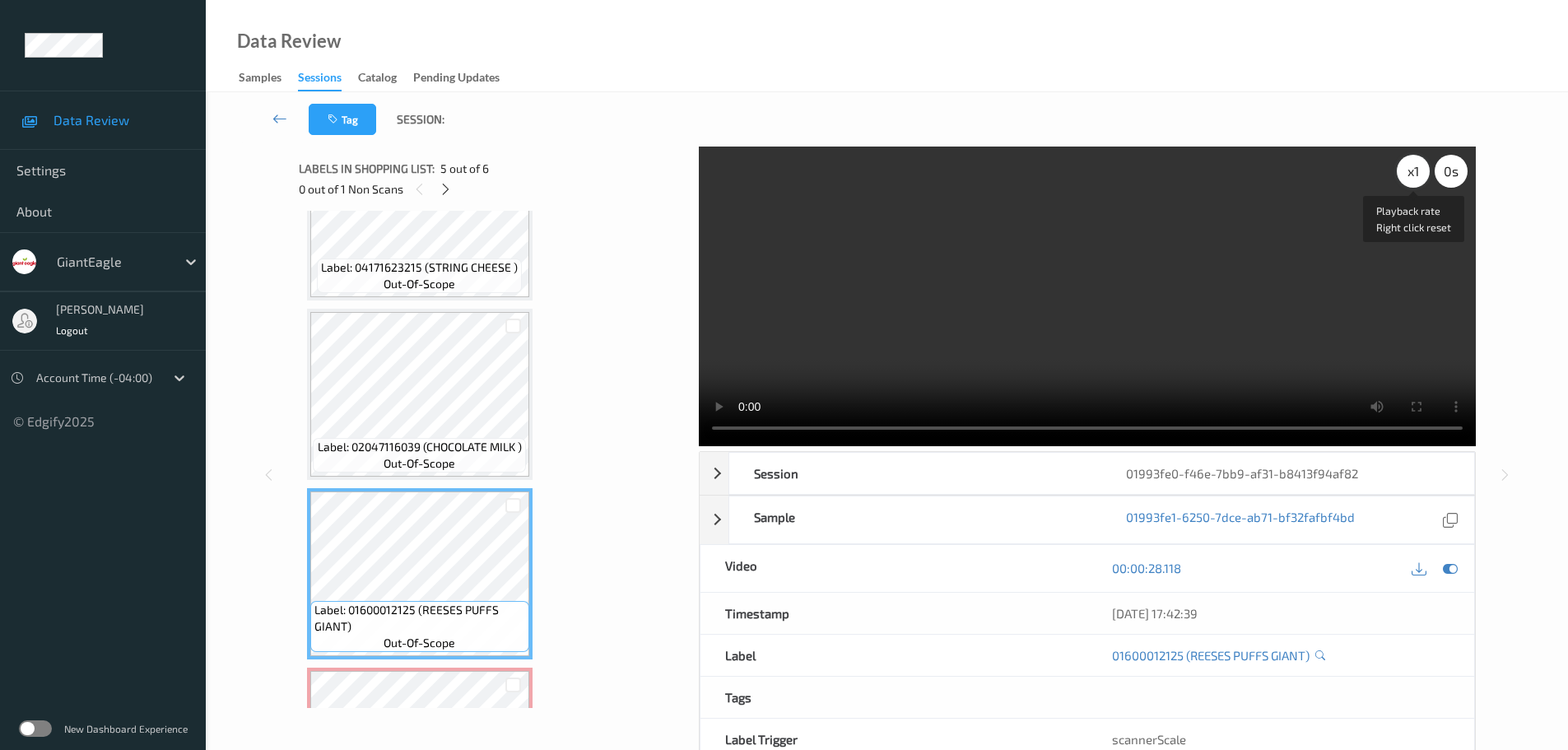
click at [1408, 169] on div "x 1" at bounding box center [1413, 172] width 33 height 33
click at [1408, 169] on div "x 2" at bounding box center [1413, 172] width 33 height 33
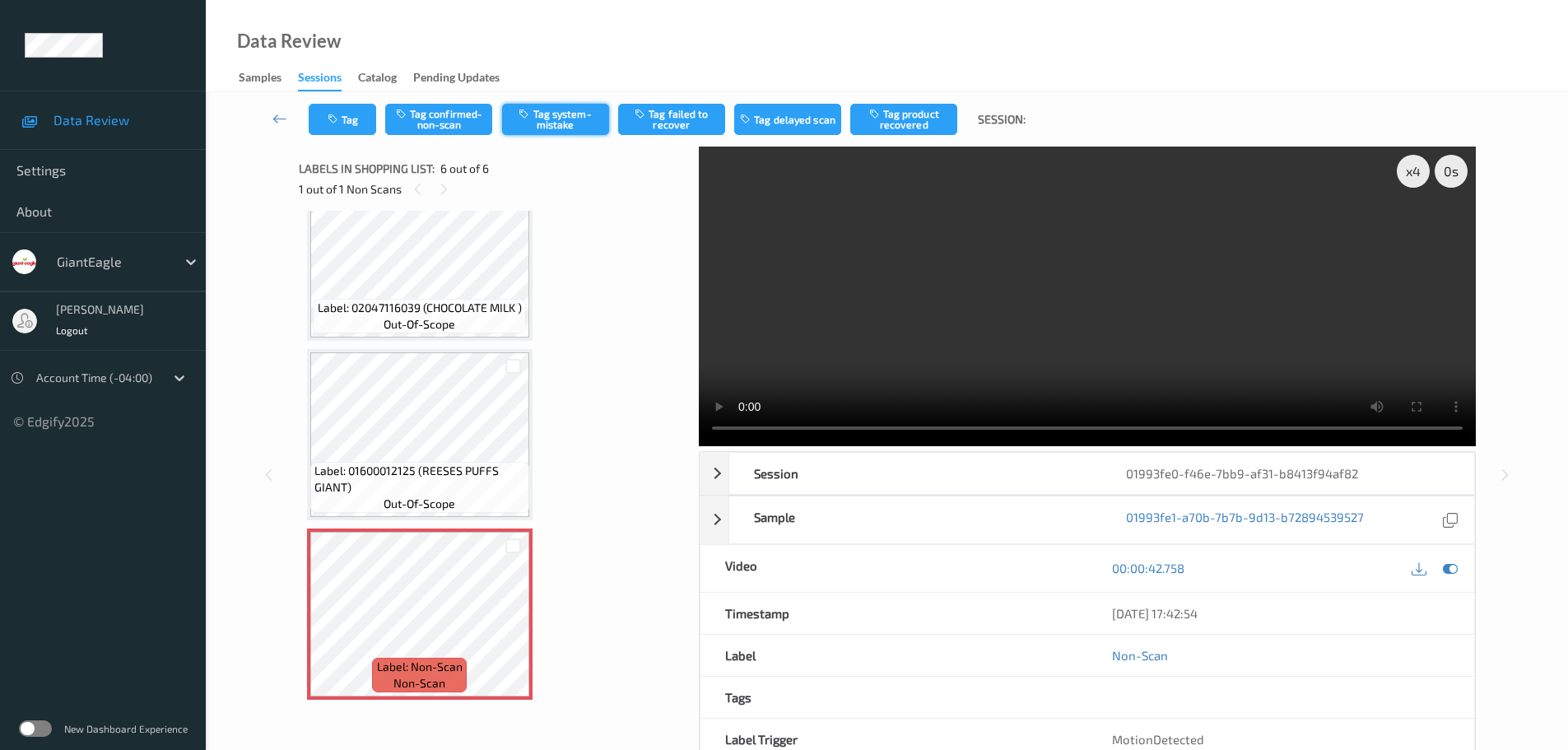
click at [564, 117] on button "Tag system-mistake" at bounding box center [555, 119] width 107 height 31
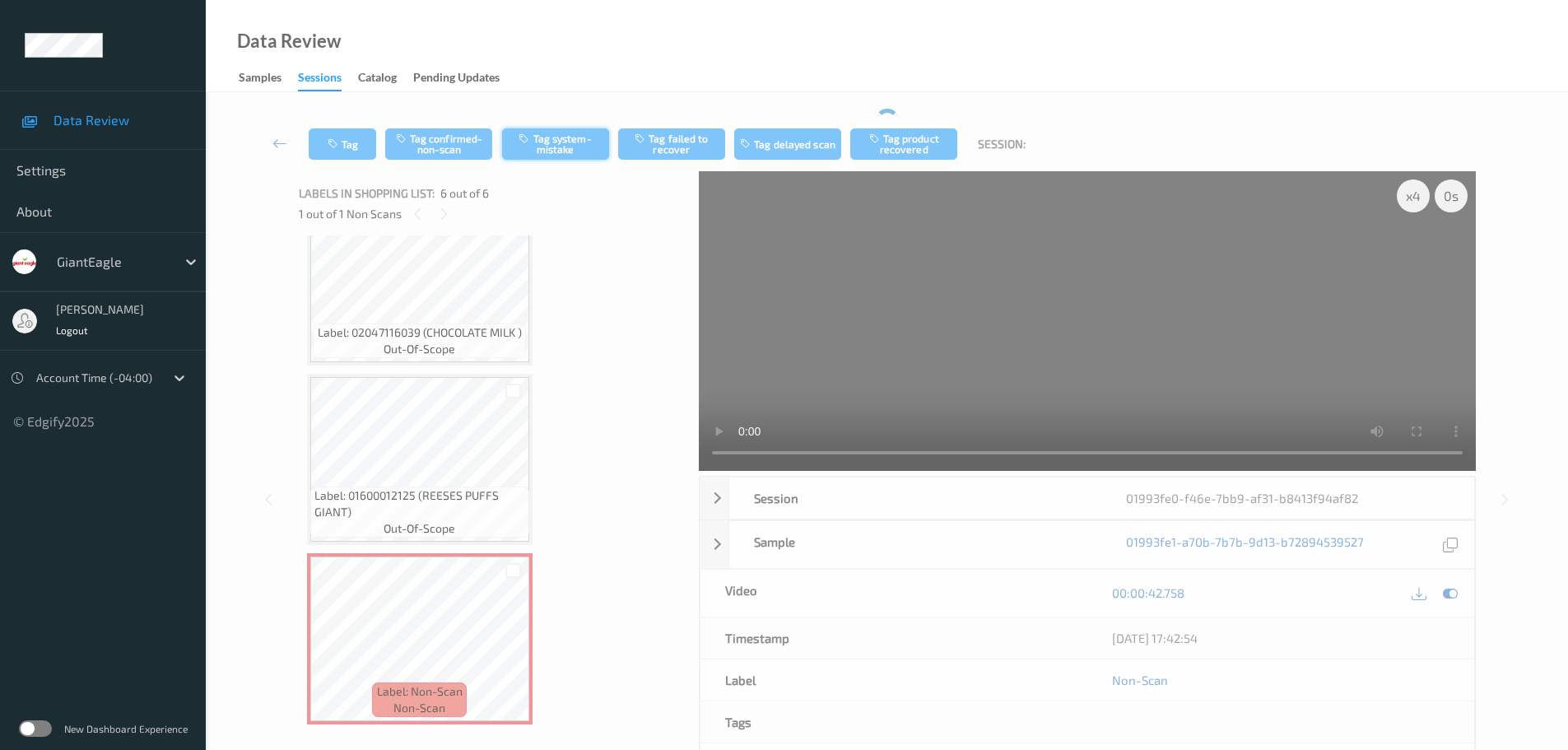
click at [566, 119] on div "Tag Tag confirmed-non-scan Tag system-mistake Tag failed to recover Tag delayed…" at bounding box center [887, 144] width 1295 height 55
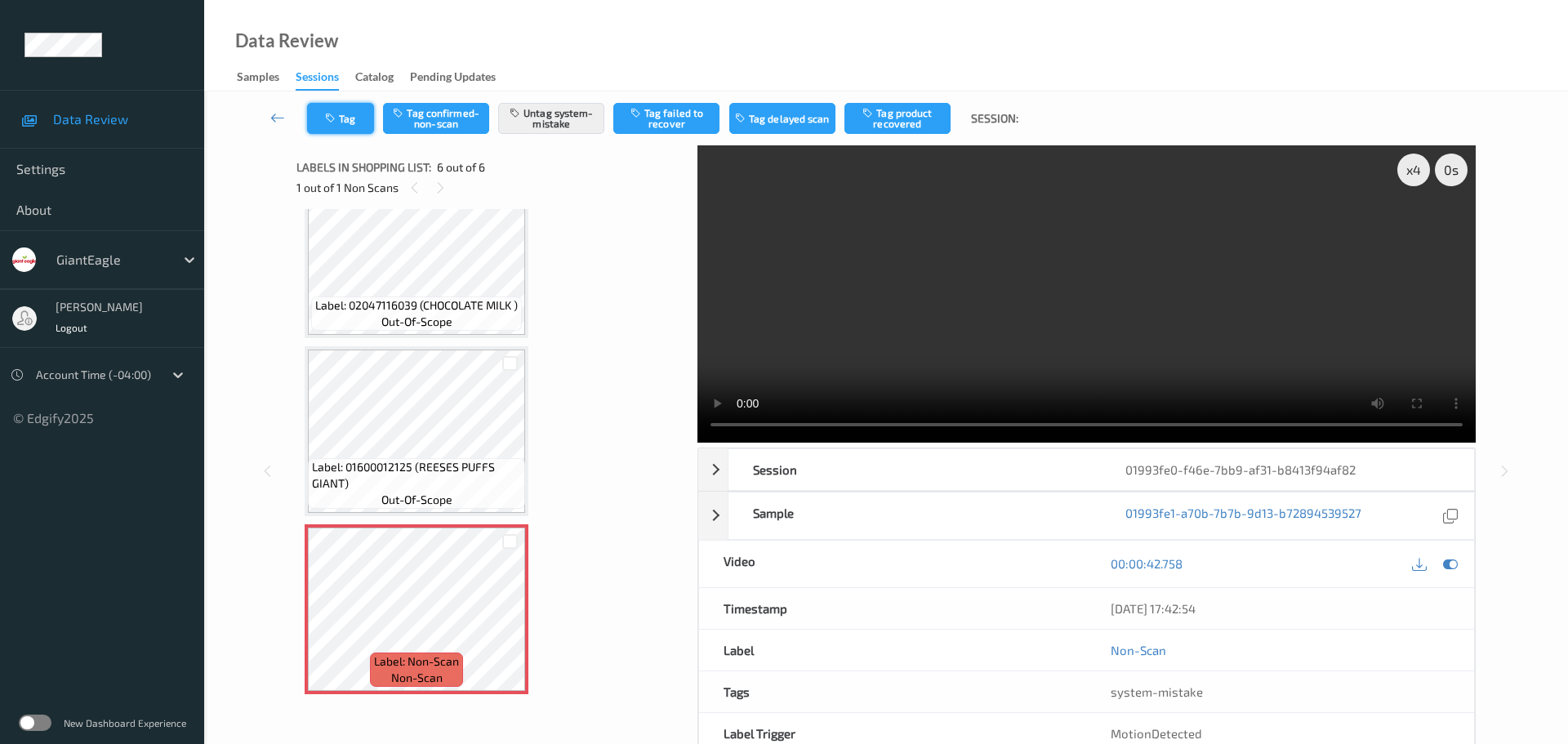
click at [356, 116] on button "Tag" at bounding box center [340, 118] width 67 height 31
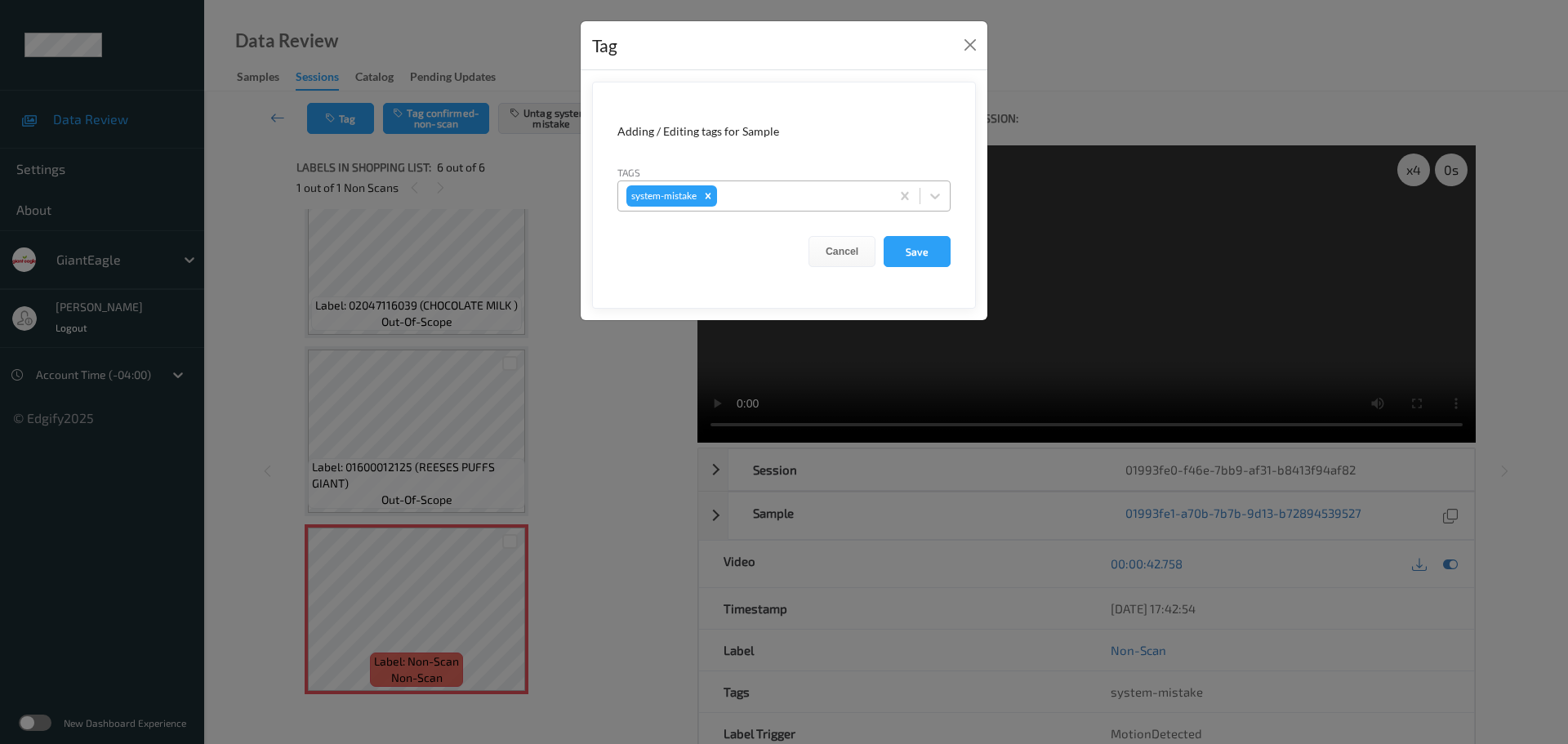
click at [798, 196] on div at bounding box center [801, 196] width 162 height 20
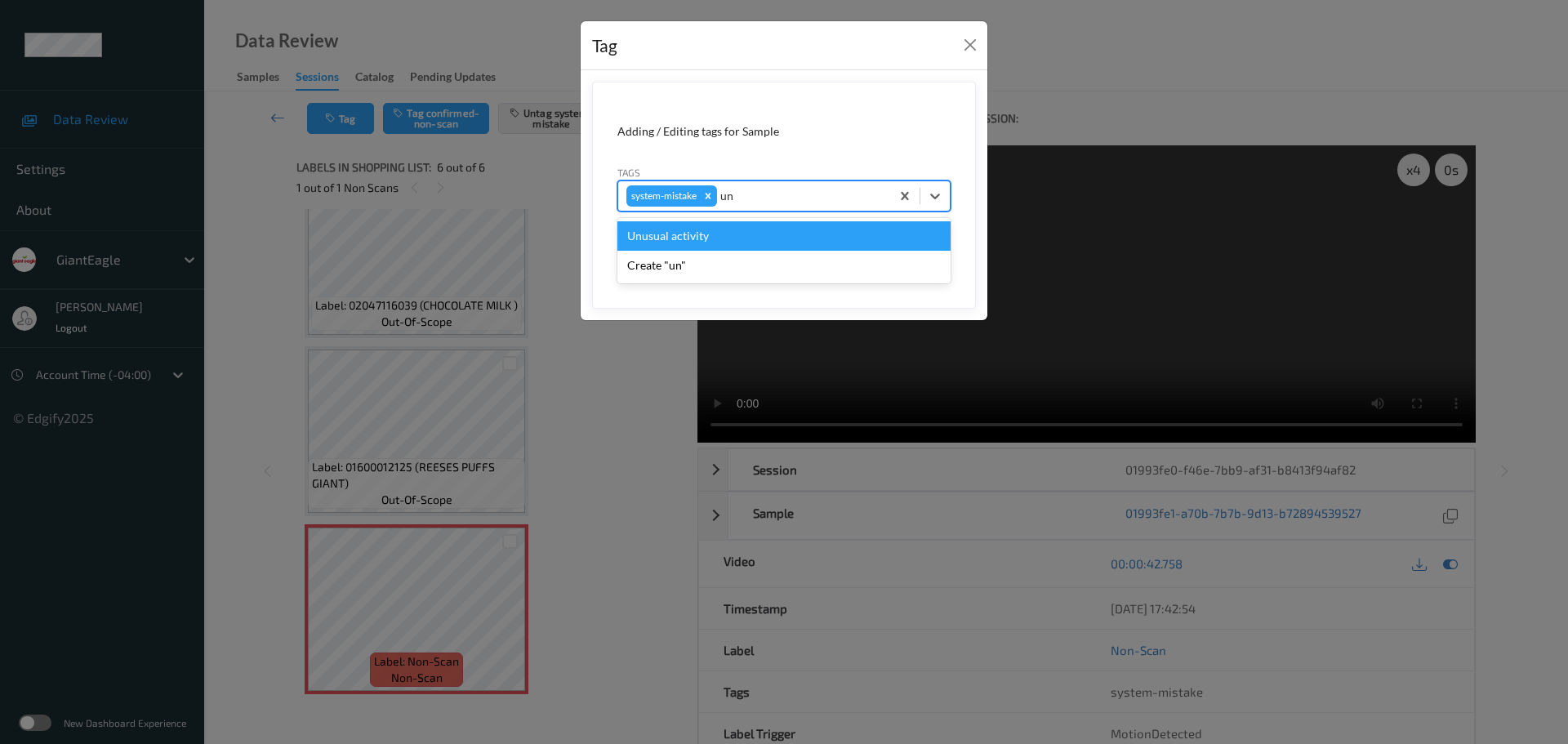
type input "unu"
click at [700, 235] on div "Unusual activity" at bounding box center [784, 236] width 333 height 30
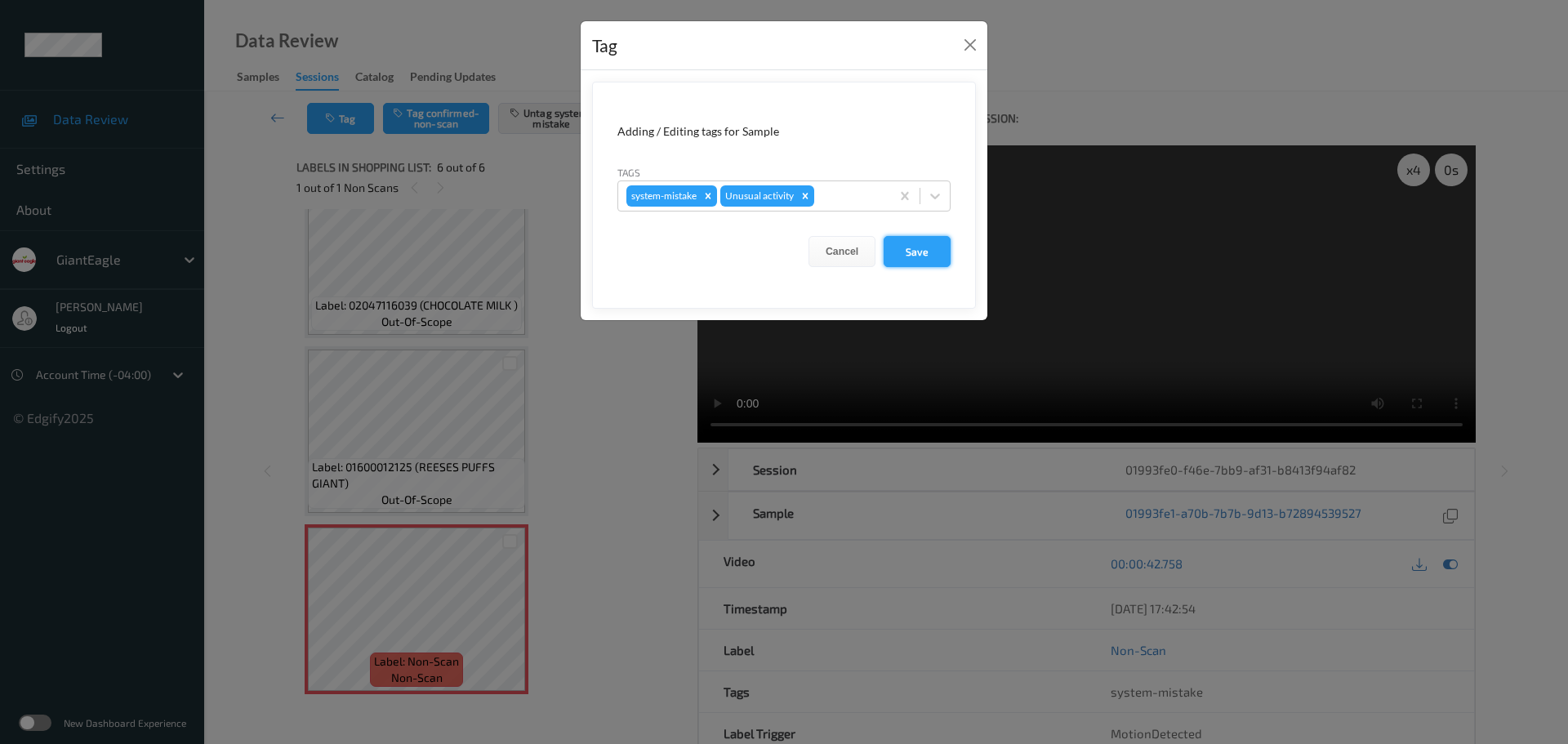
click at [904, 258] on button "Save" at bounding box center [916, 252] width 67 height 31
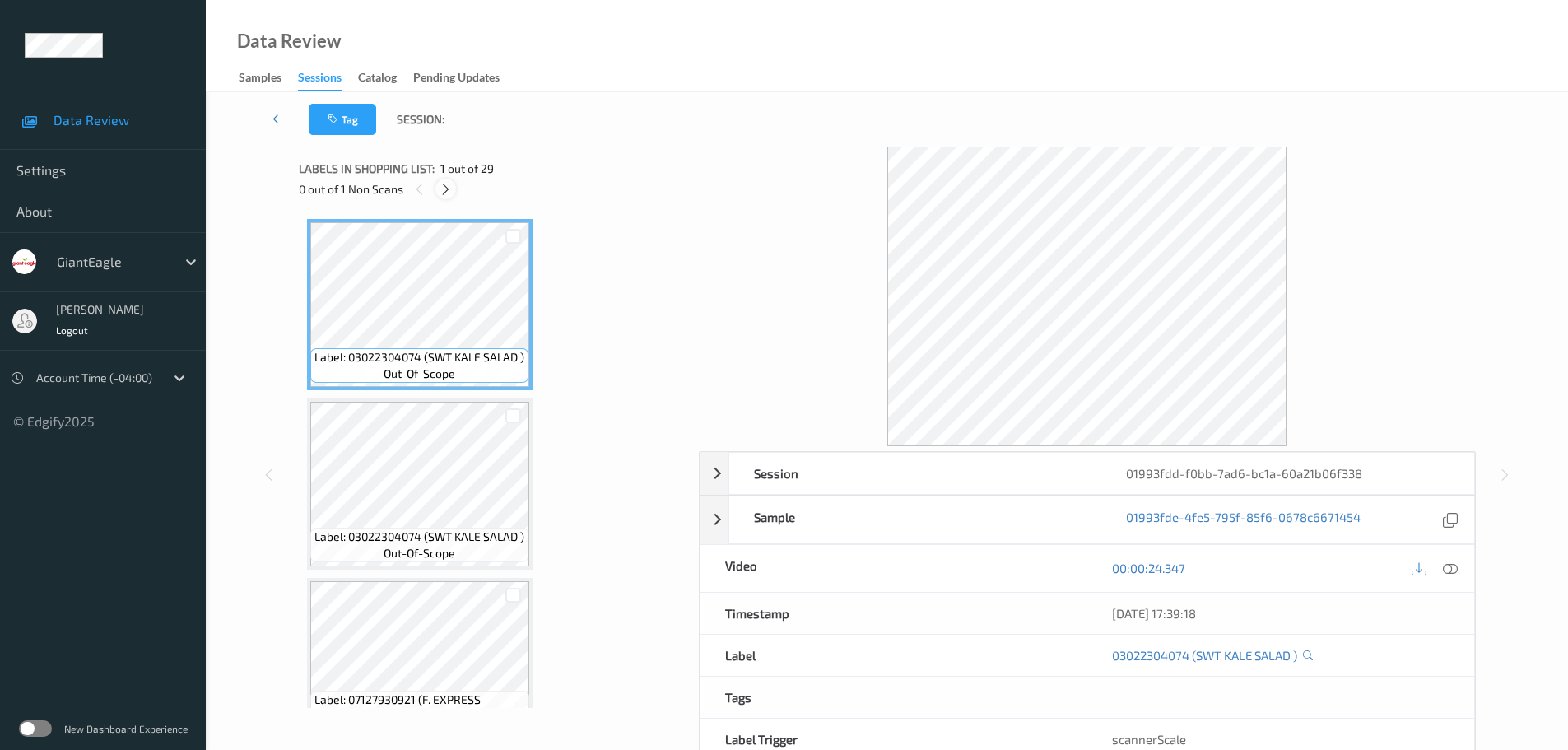
click at [446, 187] on icon at bounding box center [445, 189] width 14 height 15
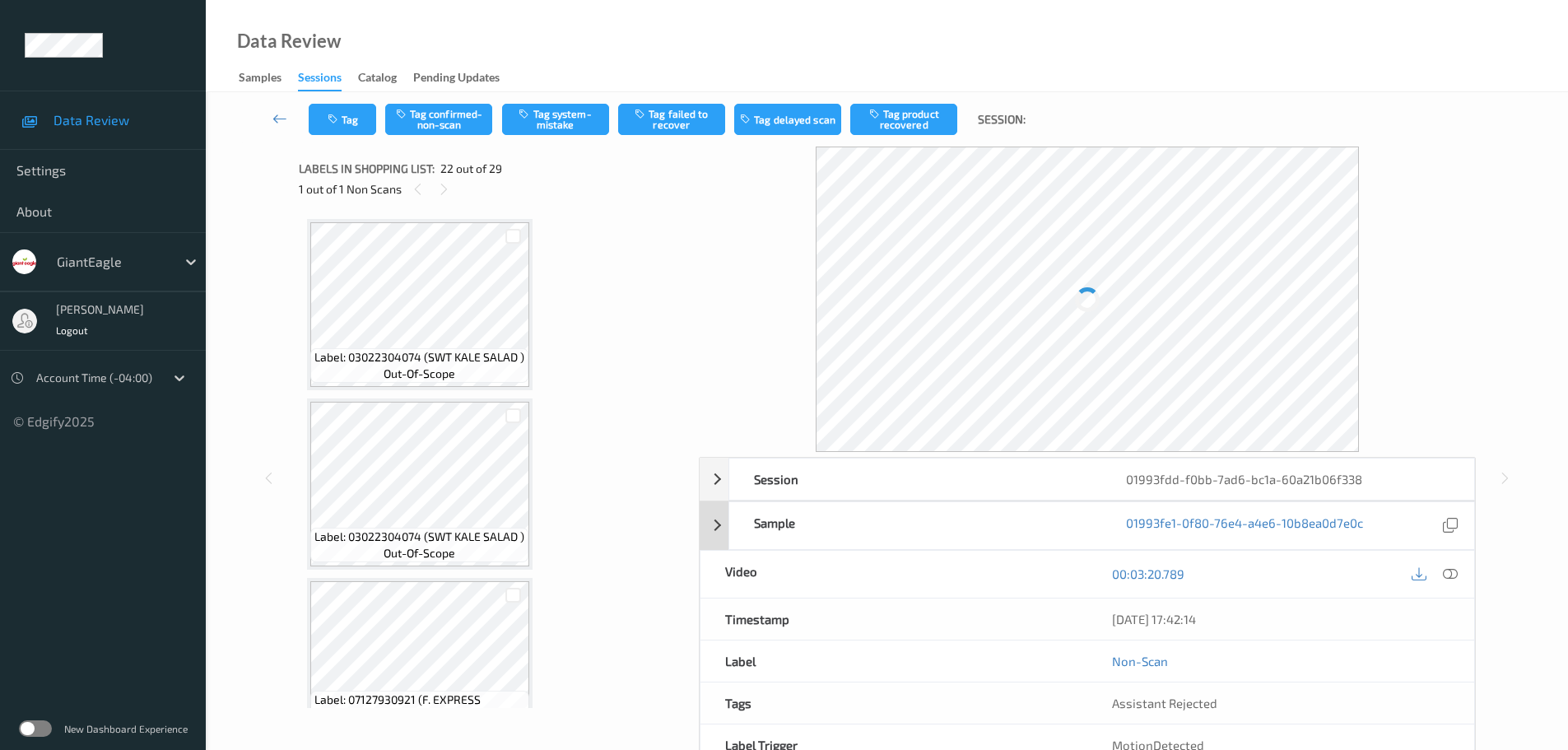
scroll to position [3596, 0]
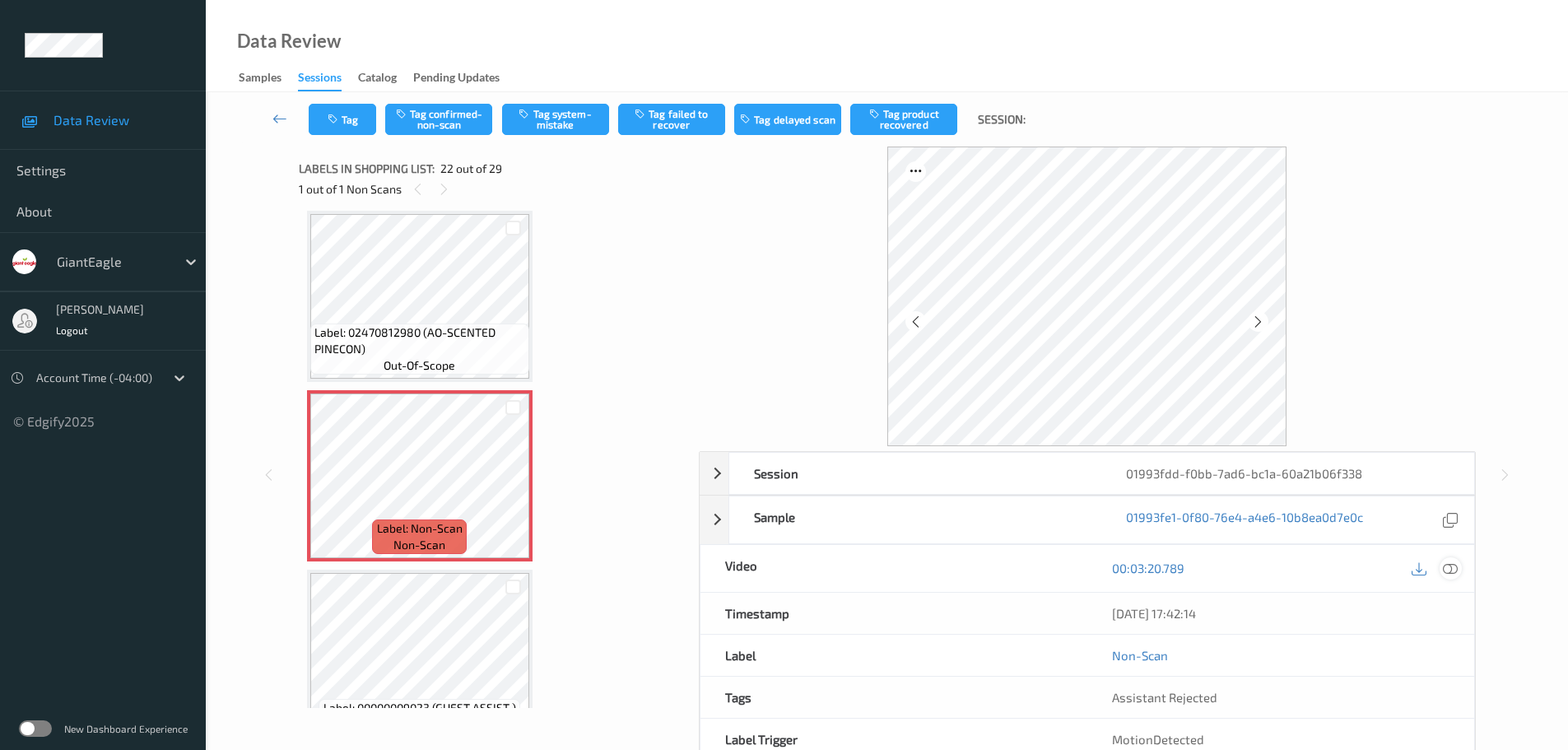
click at [1449, 572] on icon at bounding box center [1450, 568] width 15 height 15
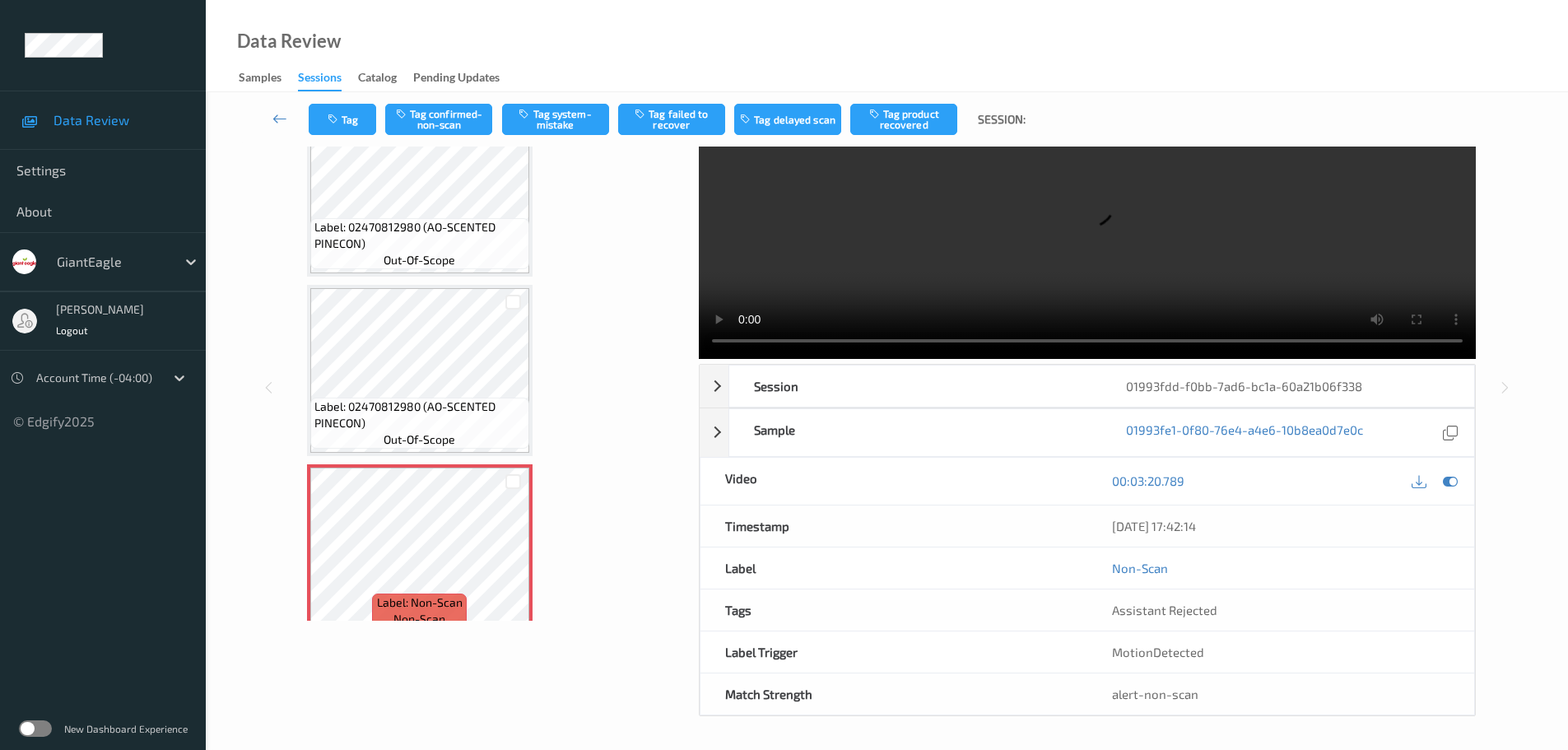
scroll to position [3562, 0]
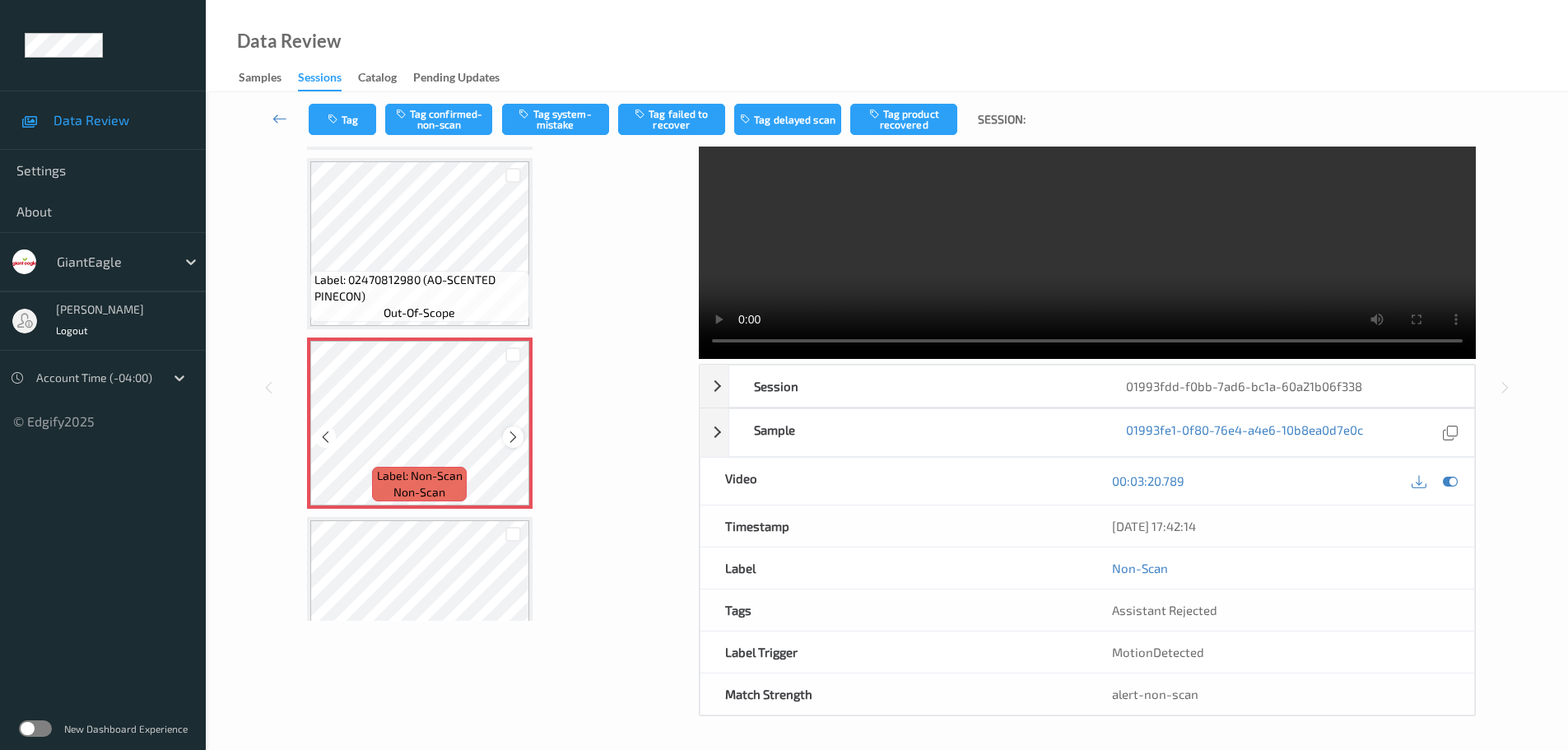
click at [513, 435] on icon at bounding box center [513, 437] width 14 height 15
click at [516, 435] on icon at bounding box center [513, 437] width 14 height 15
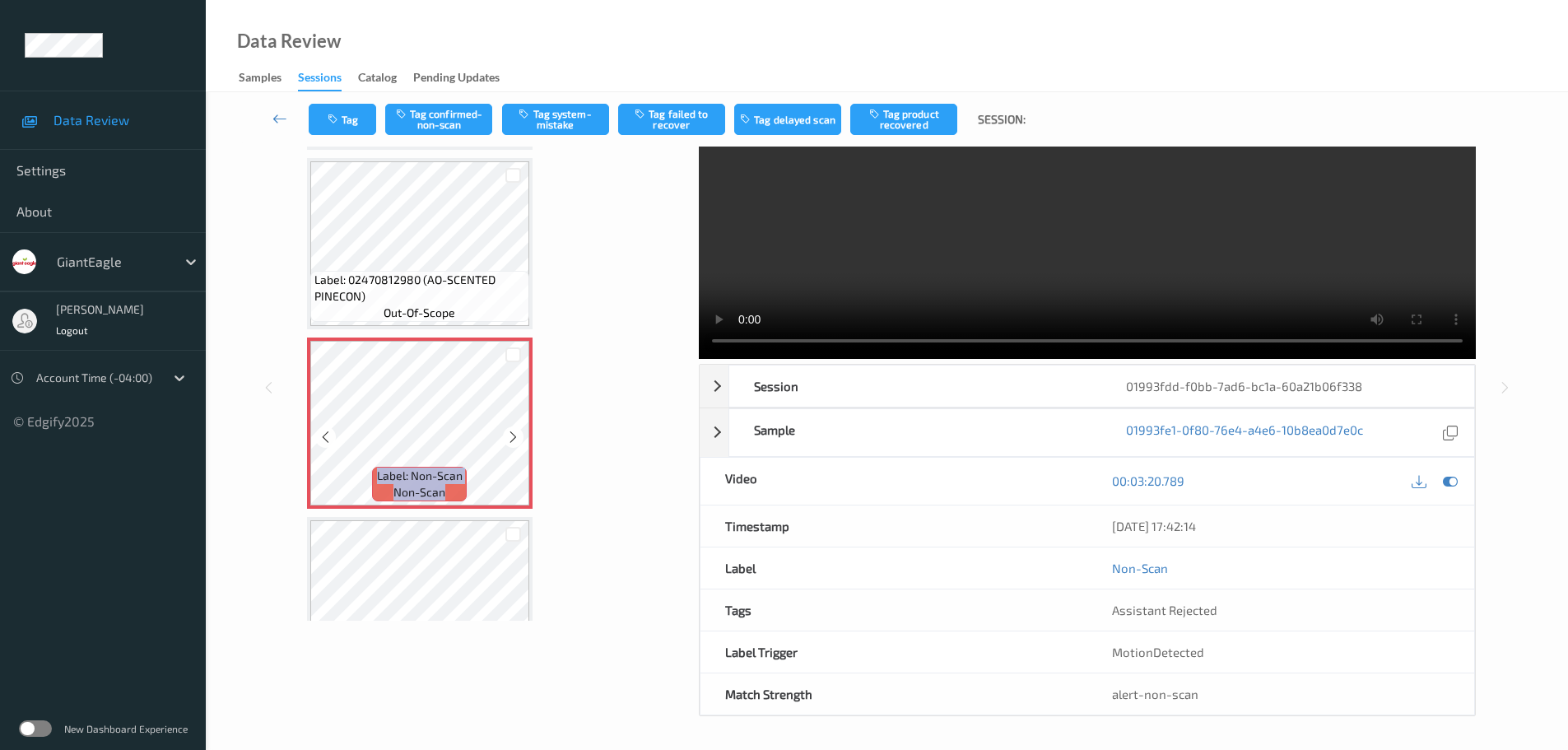
click at [516, 435] on icon at bounding box center [513, 437] width 14 height 15
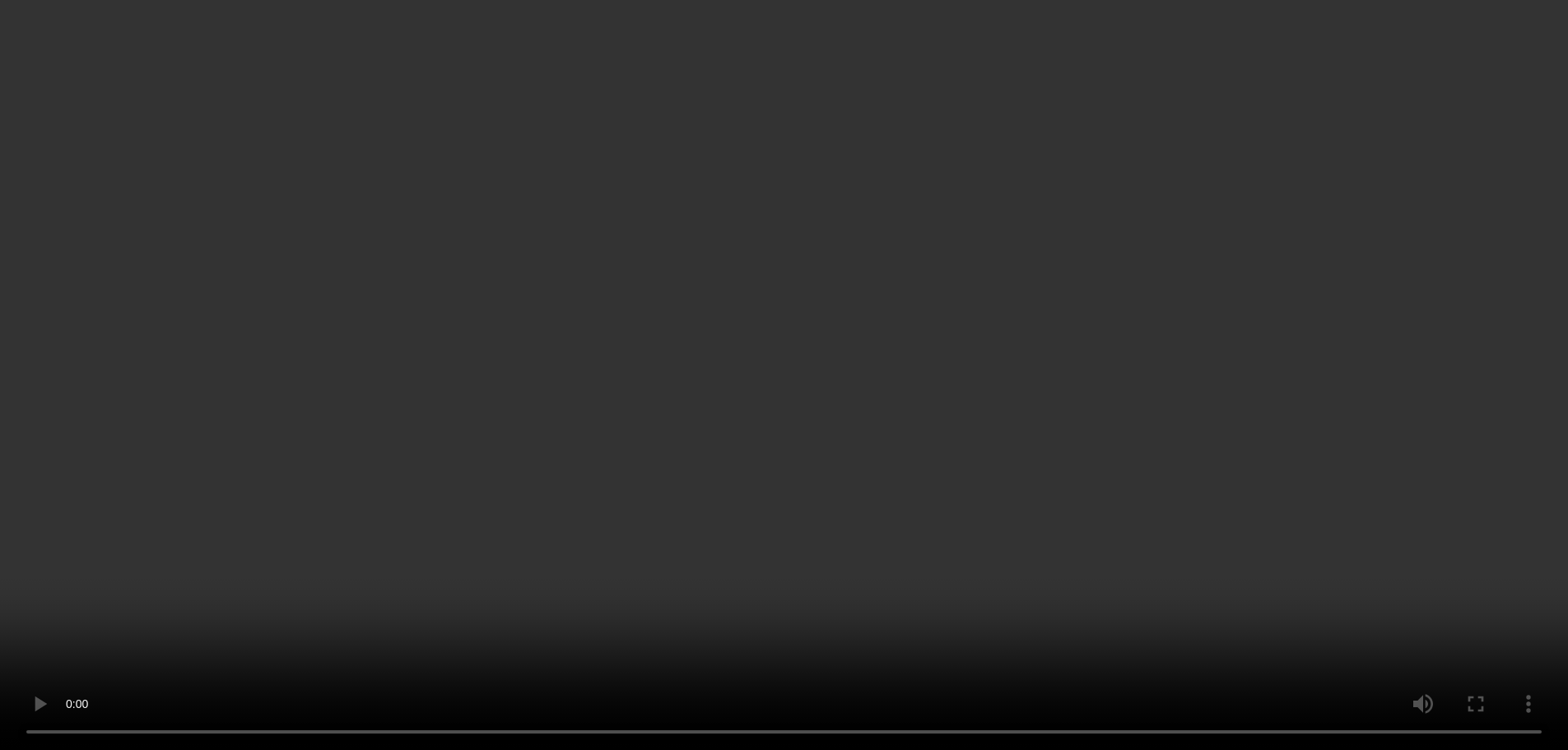
scroll to position [741, 0]
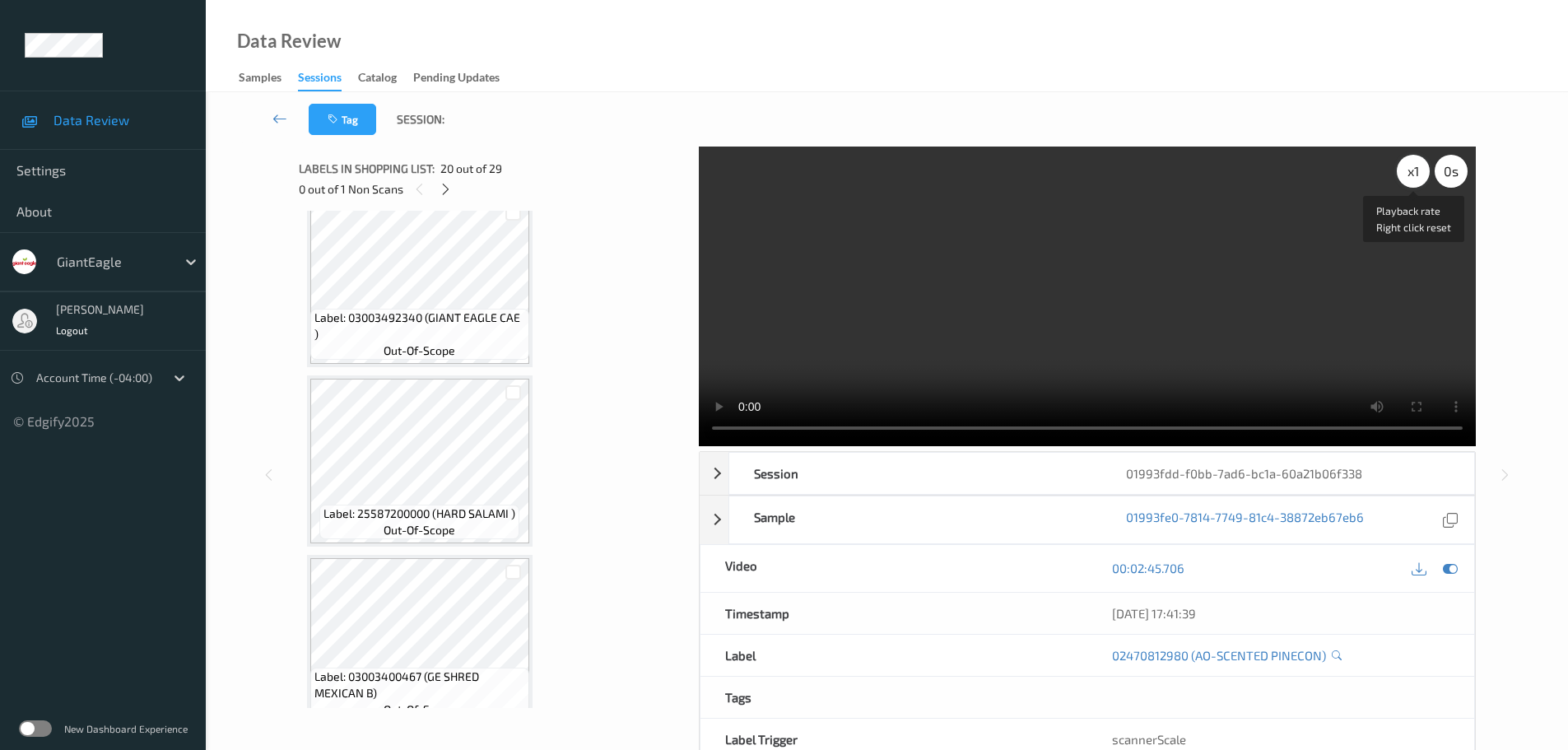
click at [1408, 186] on div "x 1" at bounding box center [1413, 172] width 33 height 33
click at [1408, 186] on div "x 2" at bounding box center [1413, 172] width 33 height 33
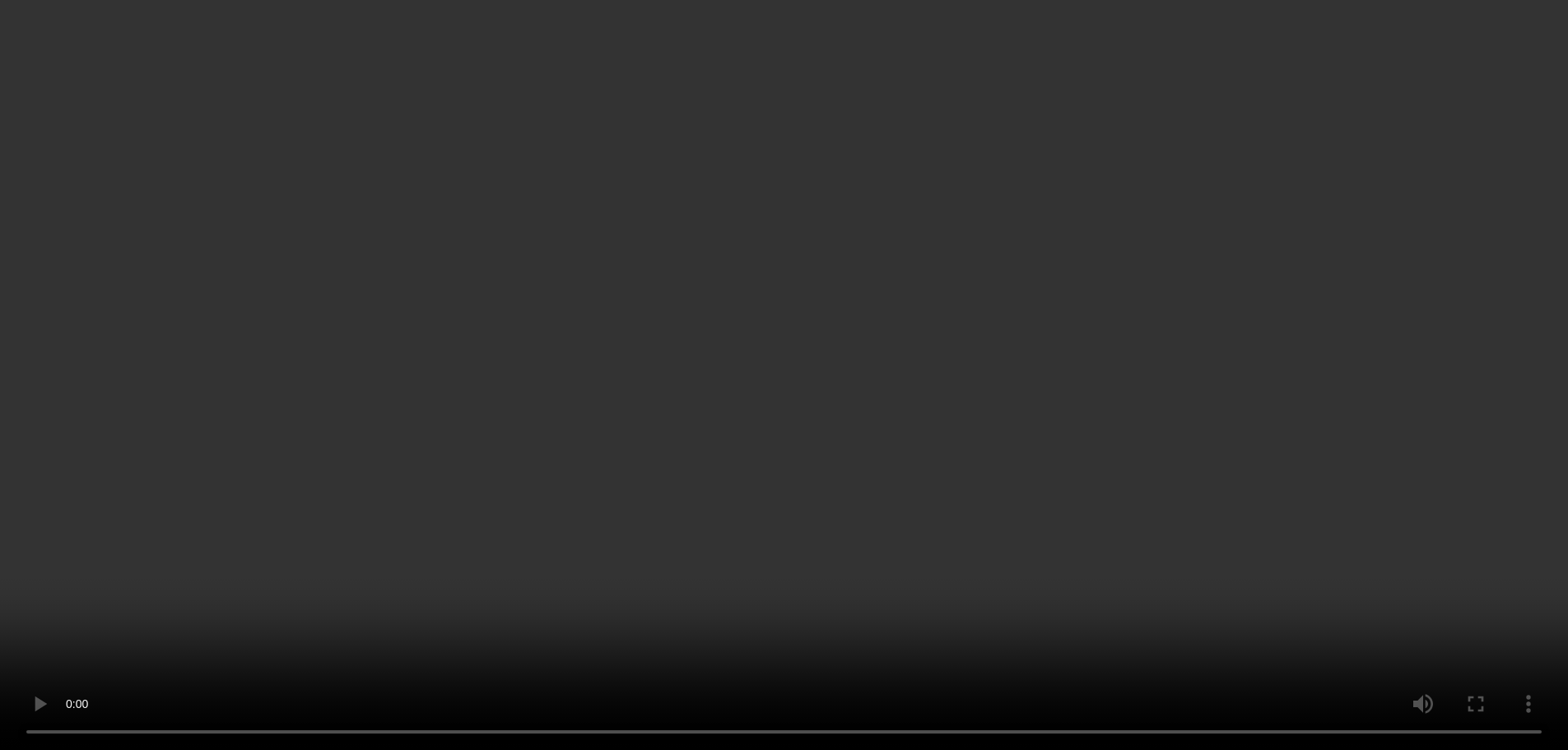
scroll to position [823, 0]
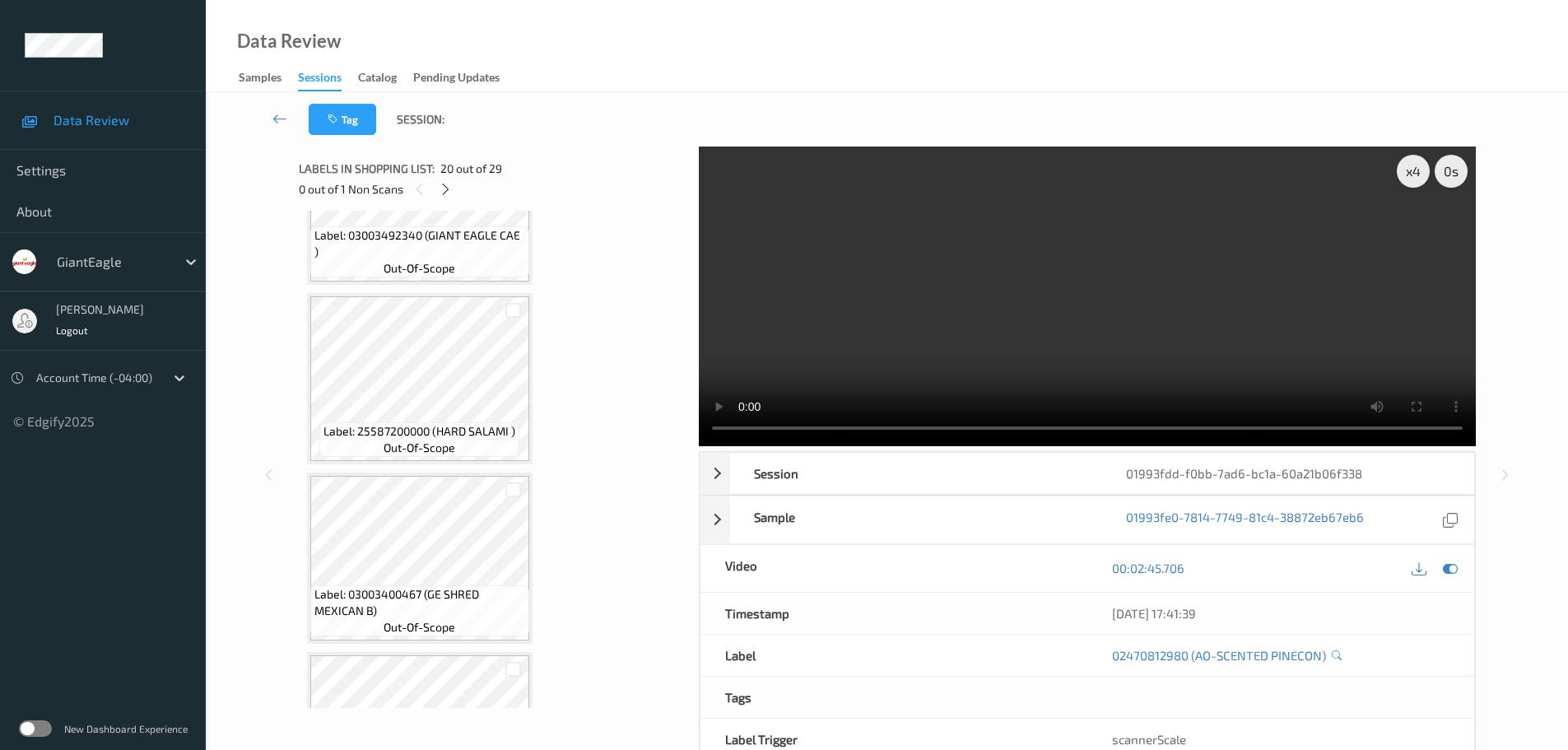
click at [447, 200] on div "Labels in shopping list: 20 out of 29 0 out of 1 Non Scans" at bounding box center [492, 178] width 389 height 64
click at [447, 193] on icon at bounding box center [445, 189] width 14 height 15
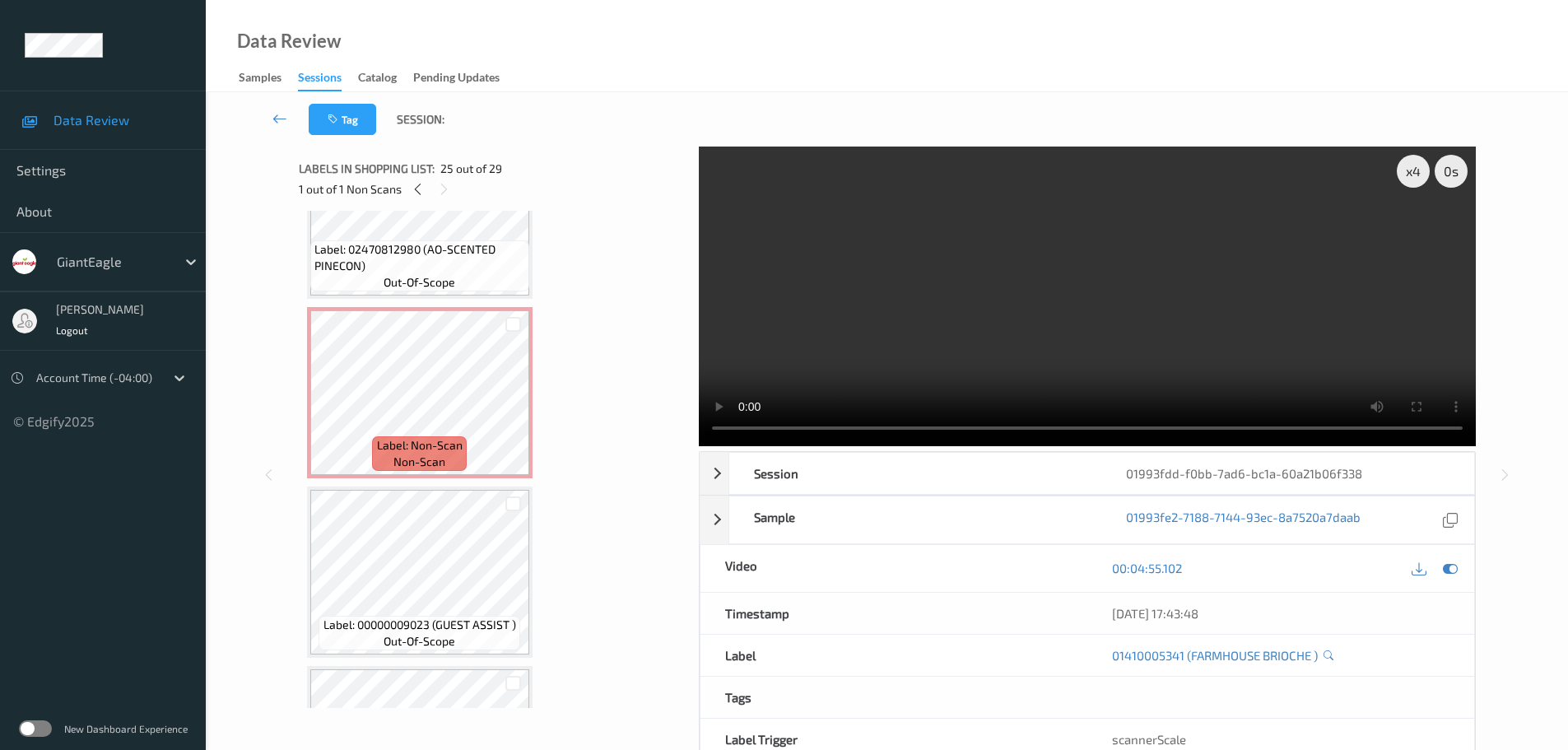
scroll to position [3679, 0]
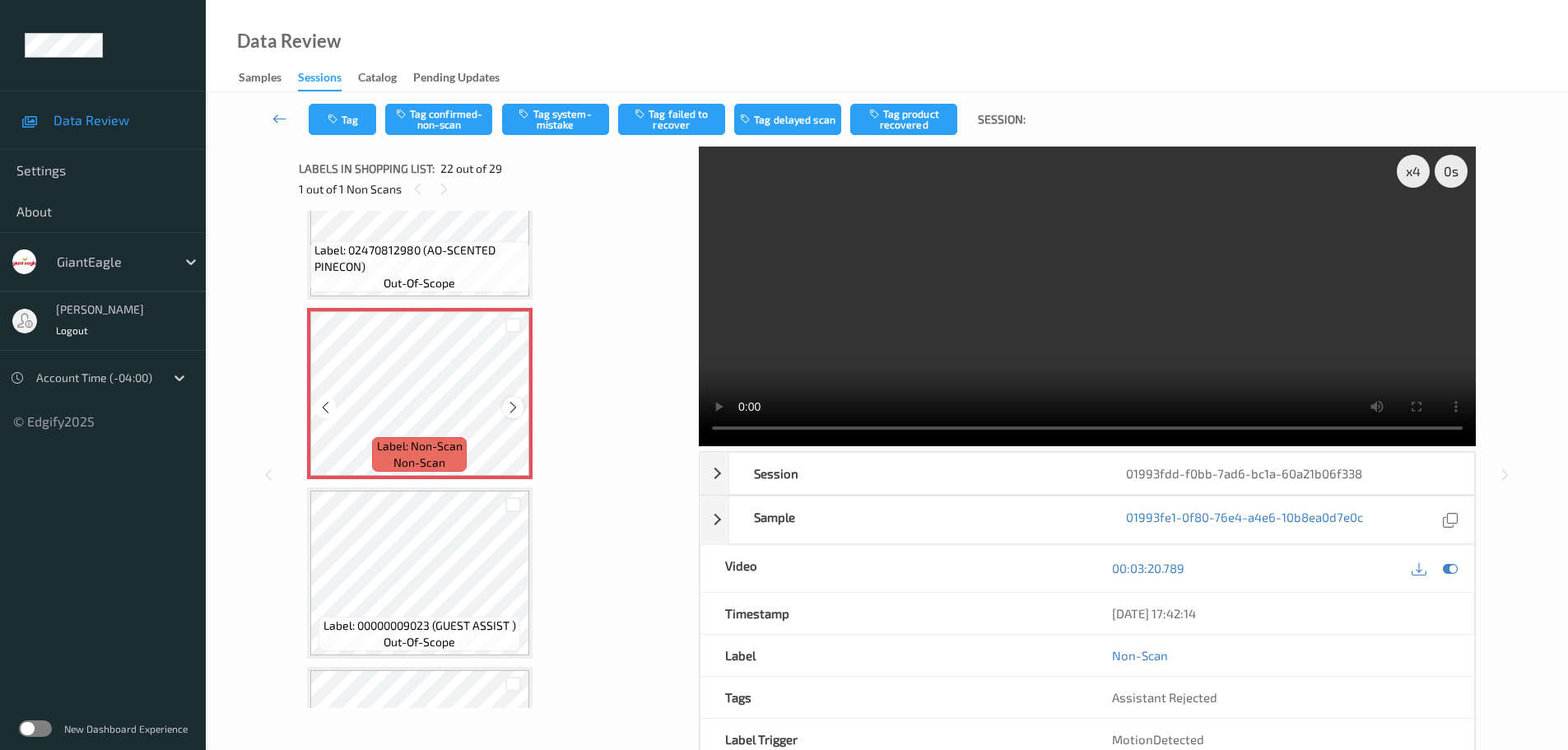
click at [507, 410] on icon at bounding box center [513, 408] width 14 height 15
click at [452, 115] on button "Tag confirmed-non-scan" at bounding box center [438, 119] width 107 height 31
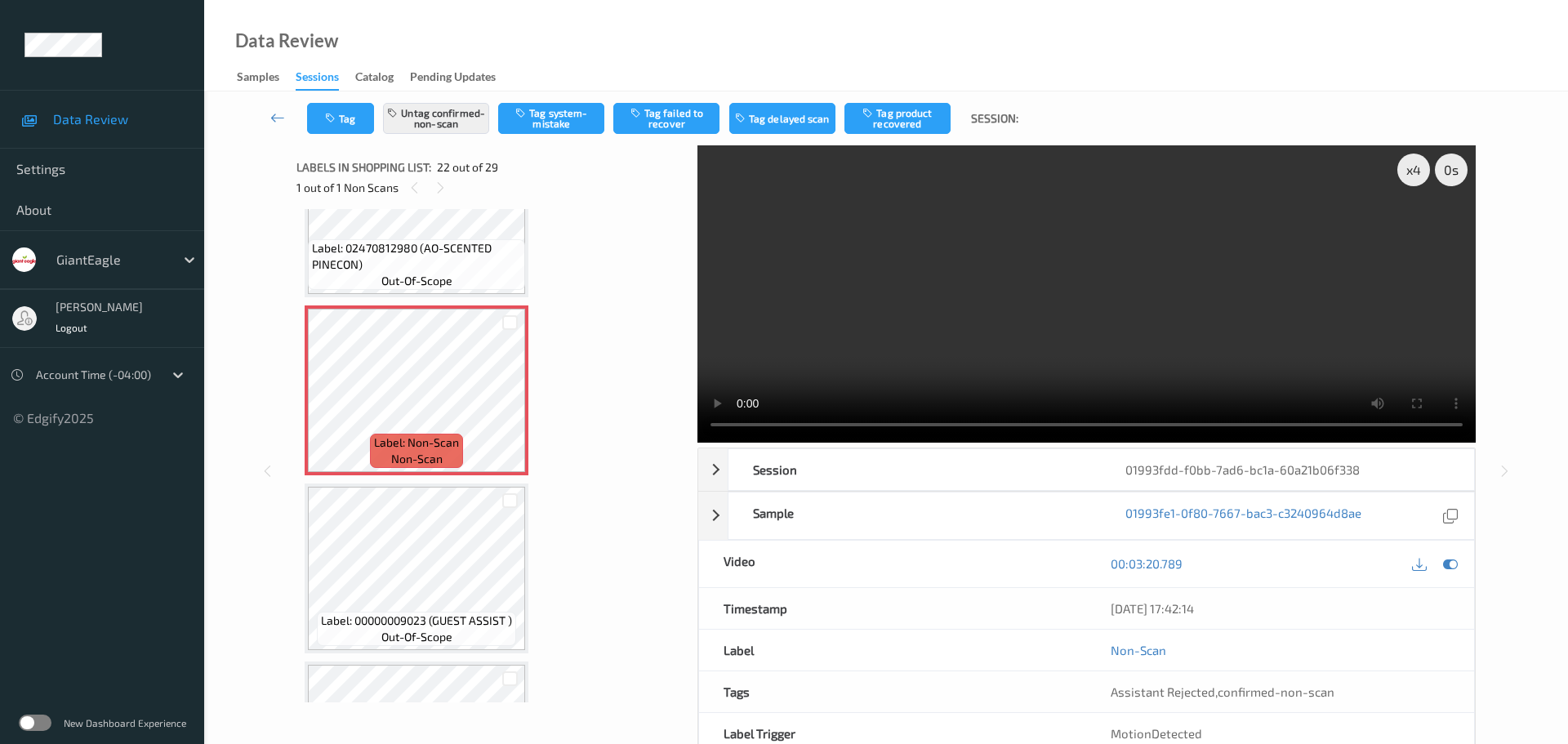
click at [922, 117] on button "Tag product recovered" at bounding box center [897, 118] width 106 height 31
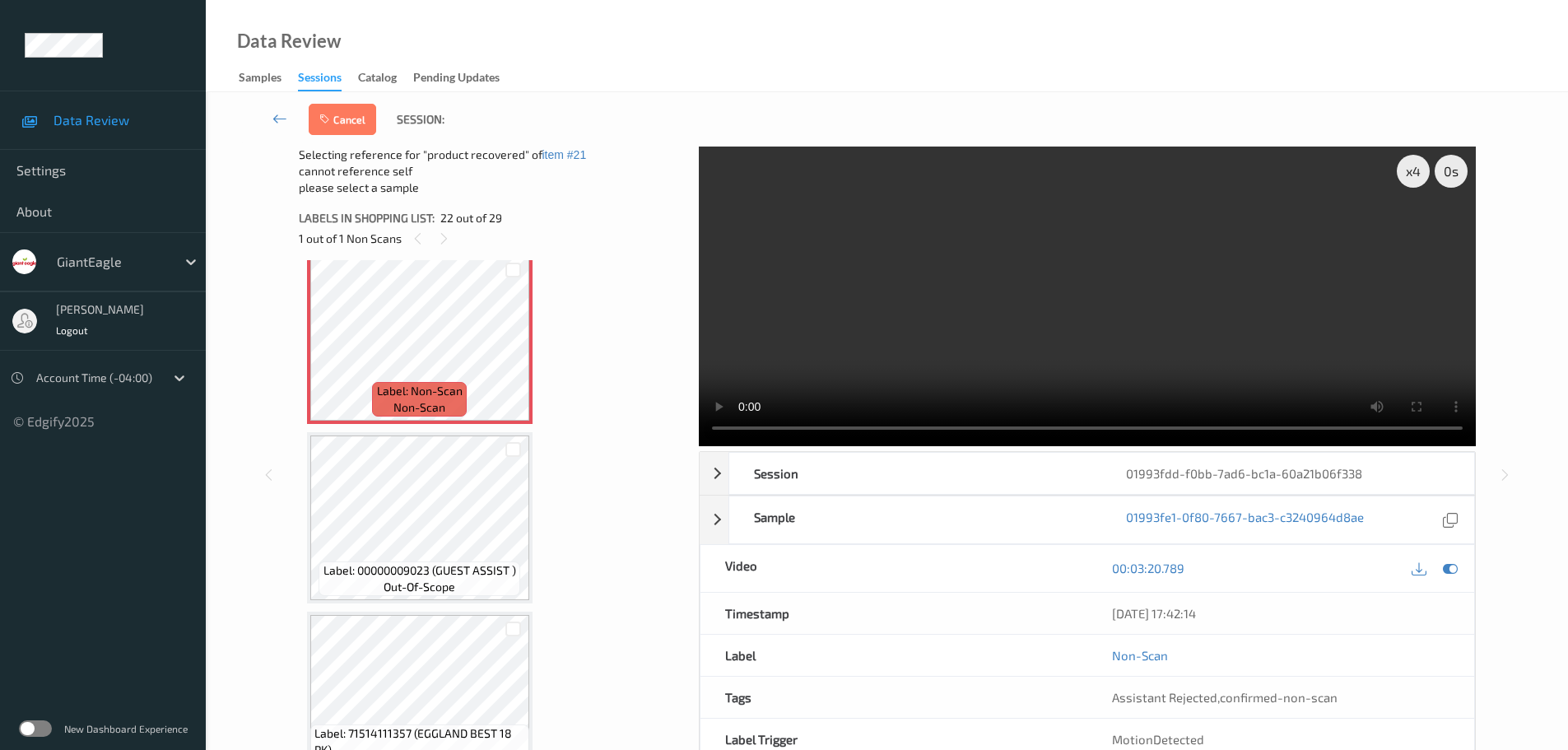
scroll to position [3761, 0]
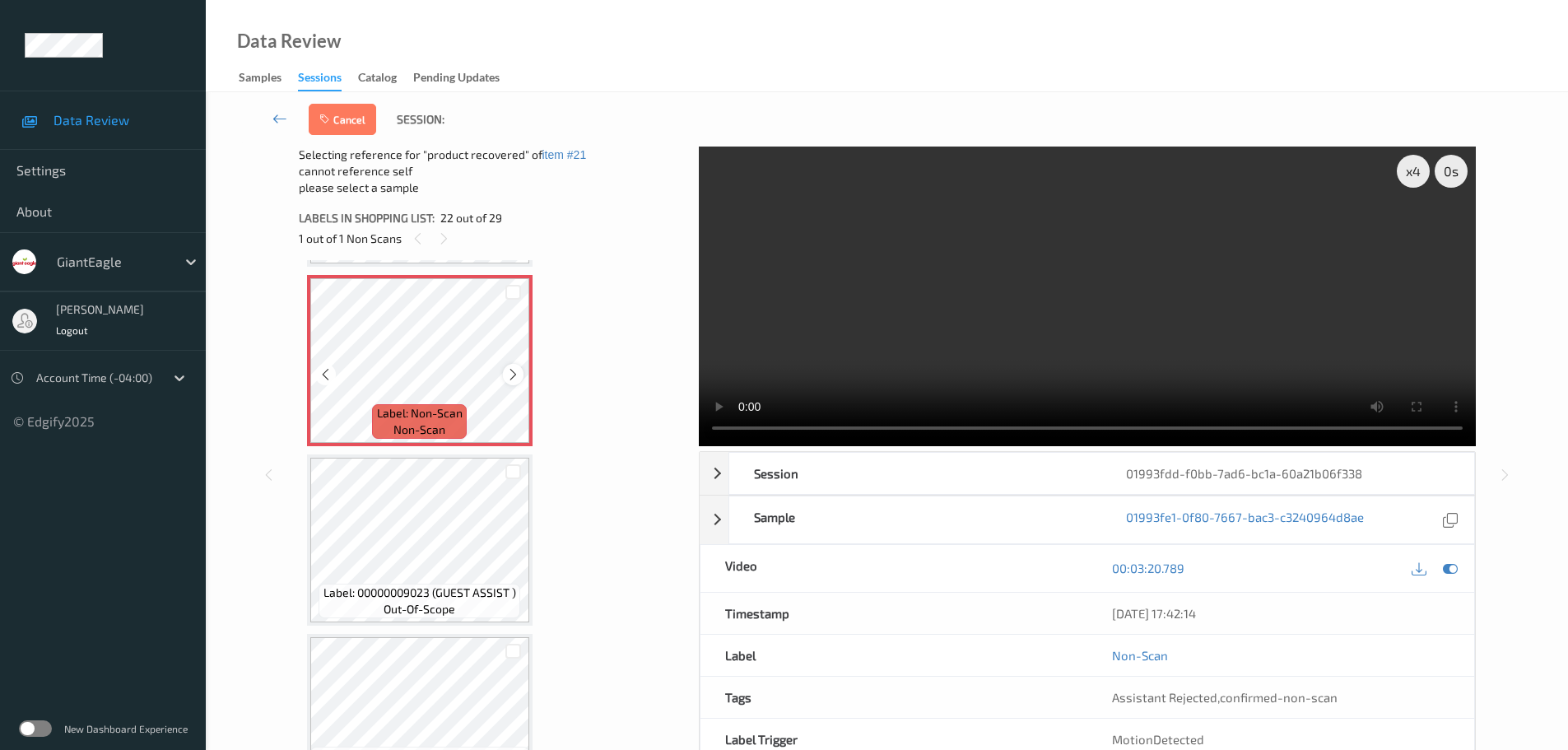
click at [514, 372] on icon at bounding box center [513, 375] width 14 height 15
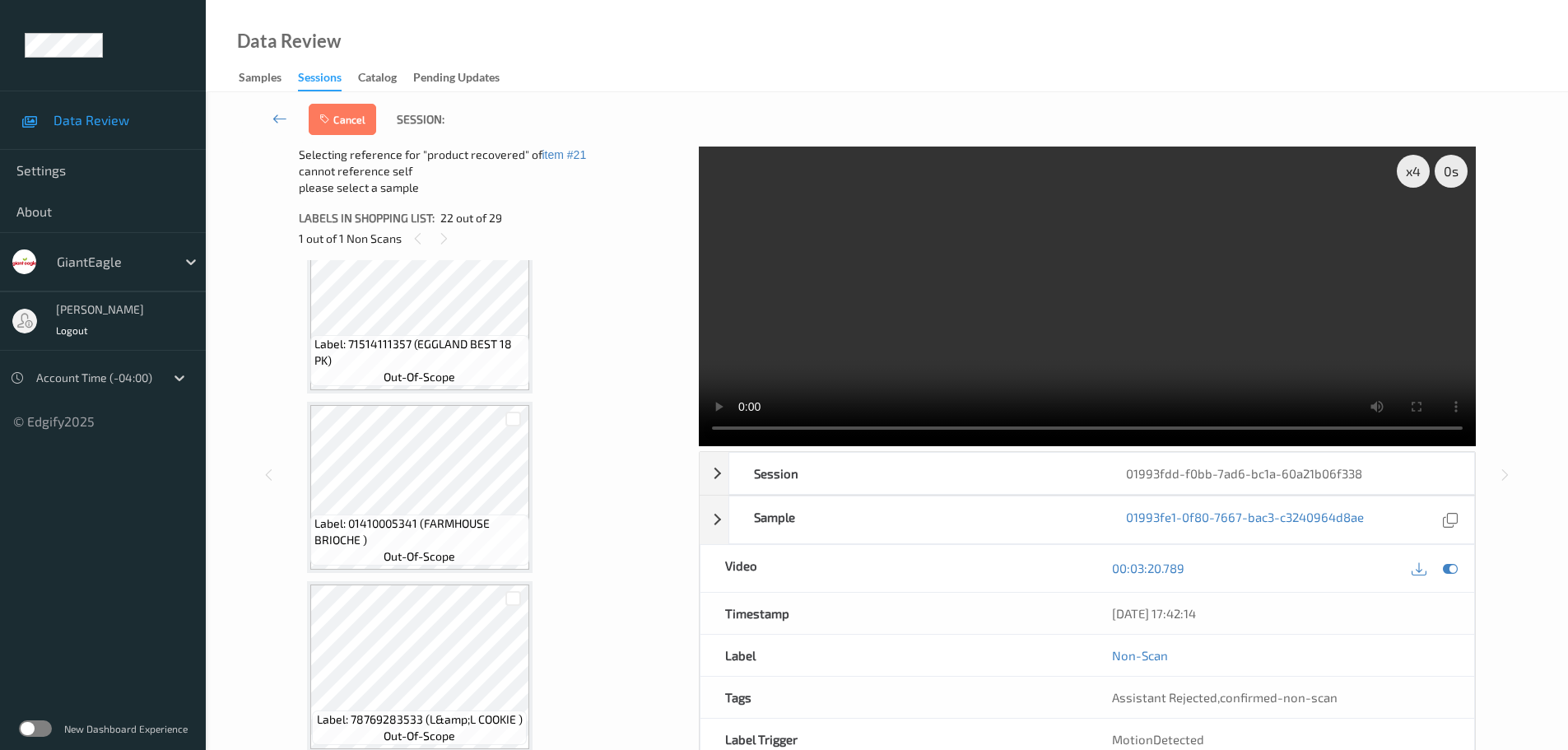
scroll to position [4090, 0]
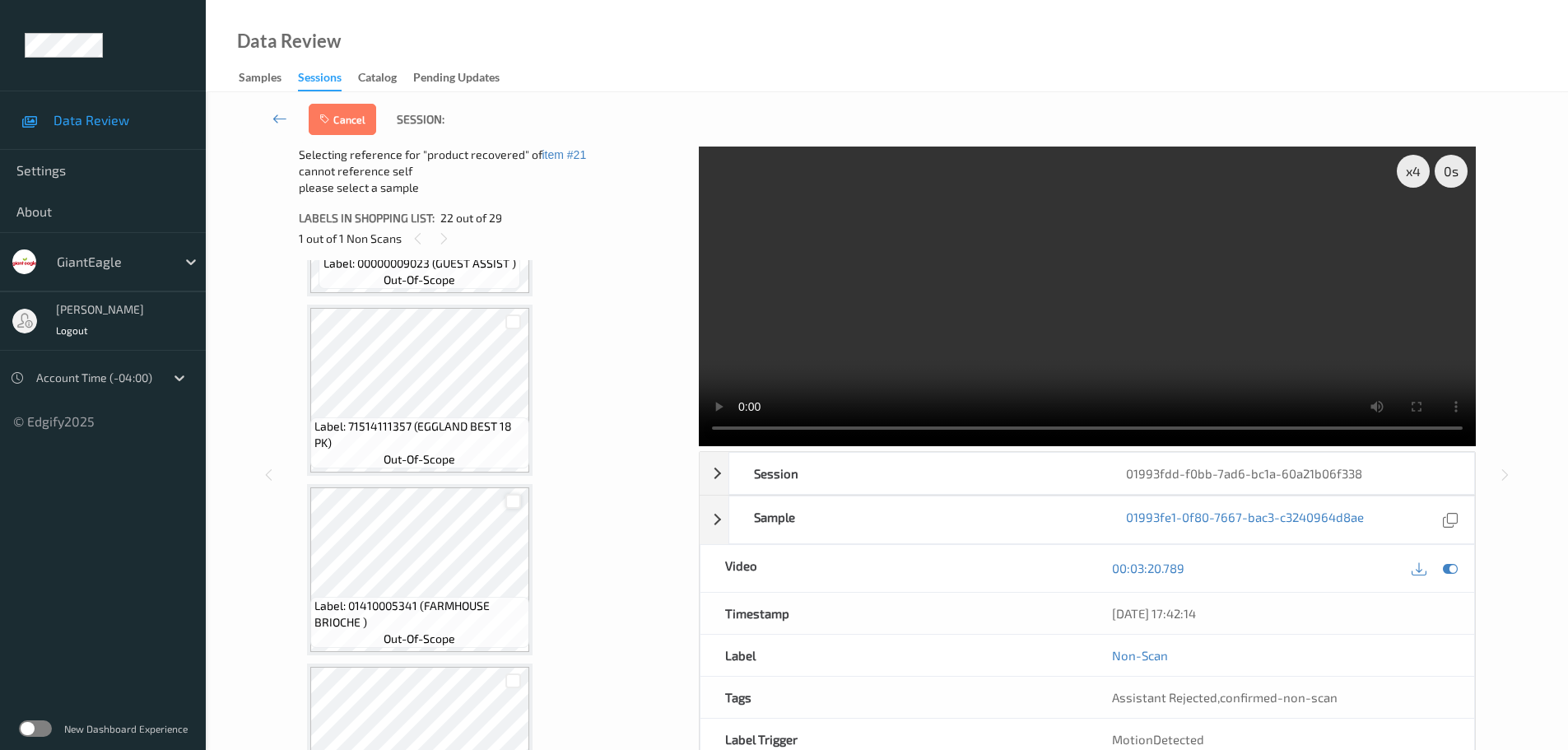
click at [513, 496] on div at bounding box center [513, 501] width 16 height 16
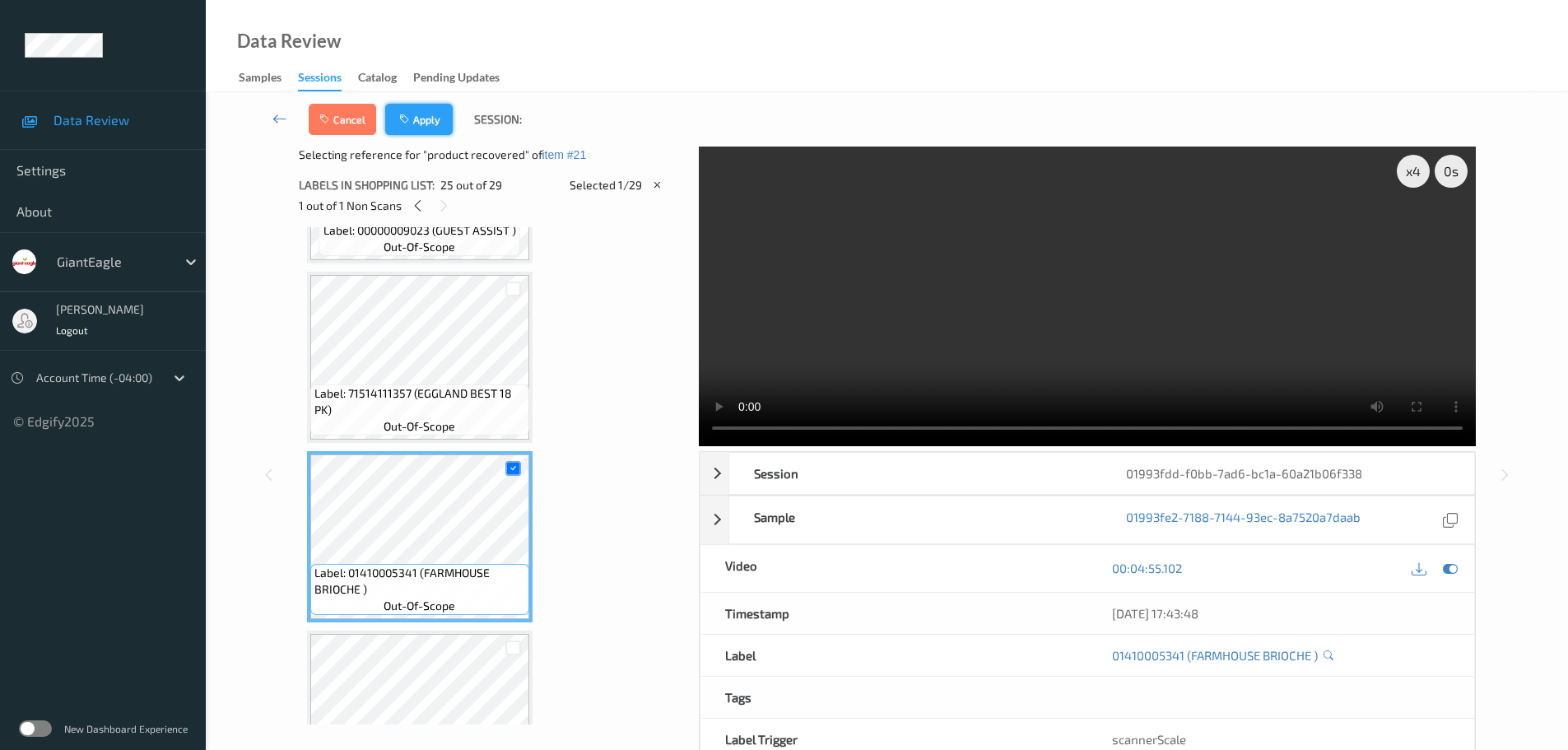
click at [418, 119] on button "Apply" at bounding box center [419, 119] width 67 height 31
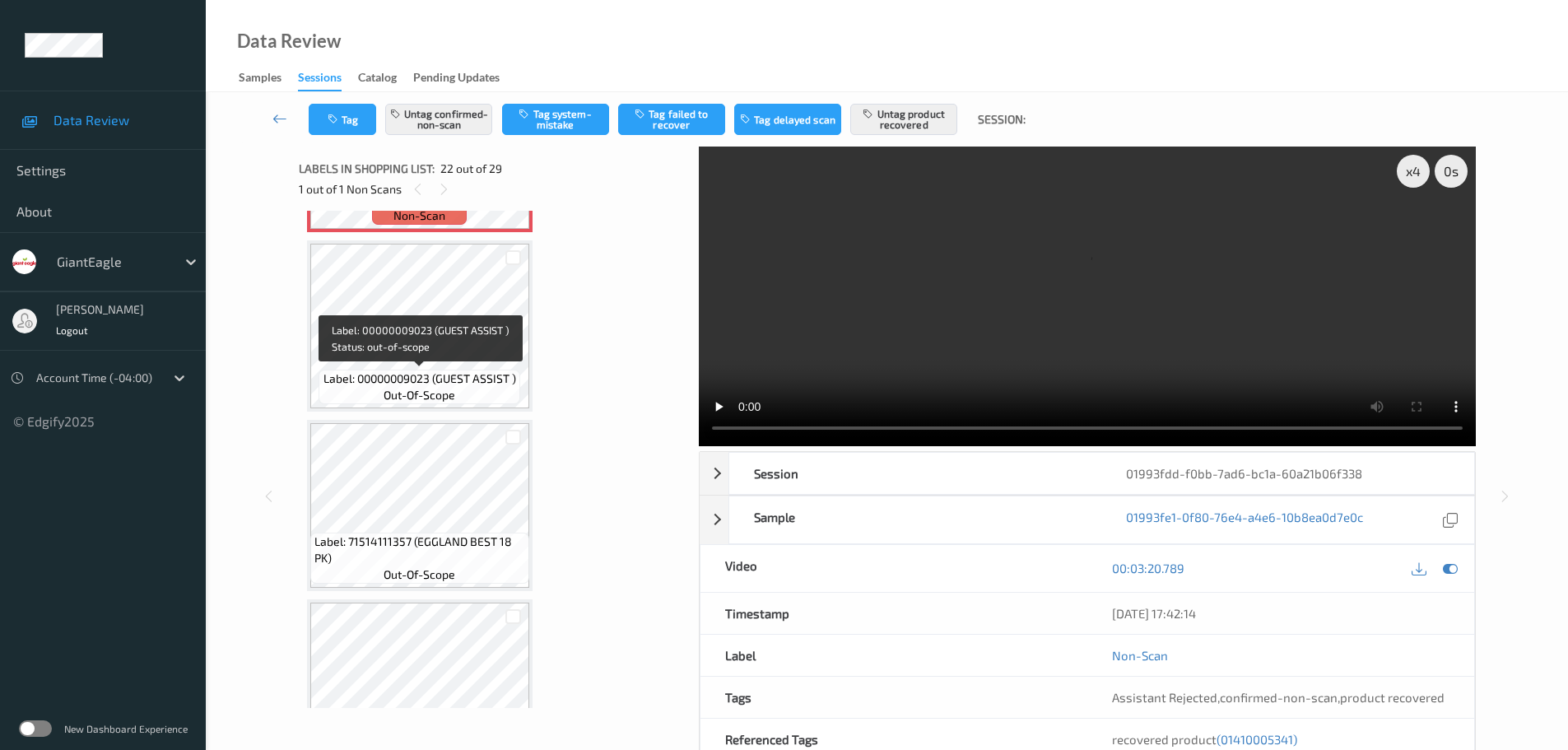
scroll to position [4008, 0]
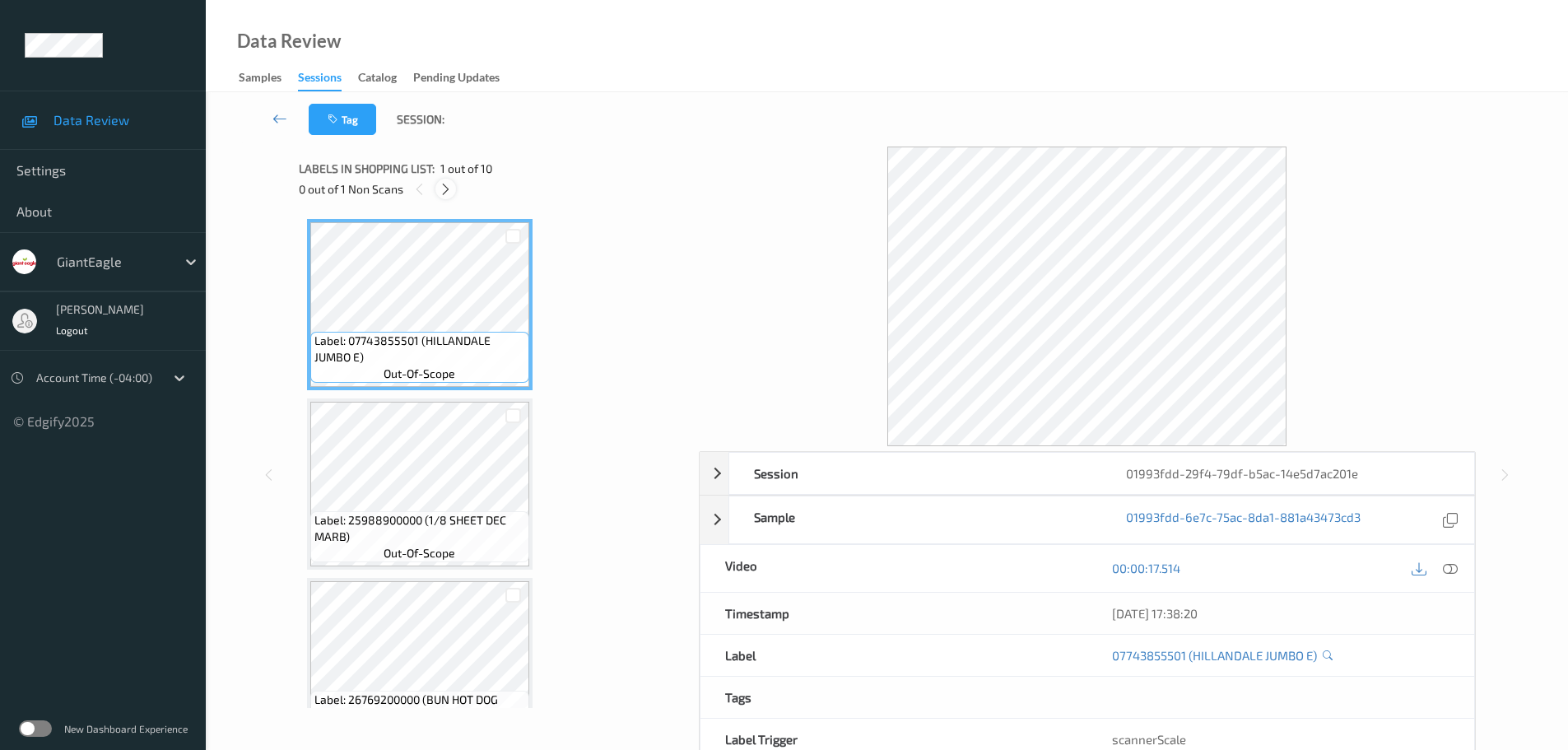
click at [445, 186] on icon at bounding box center [445, 189] width 14 height 15
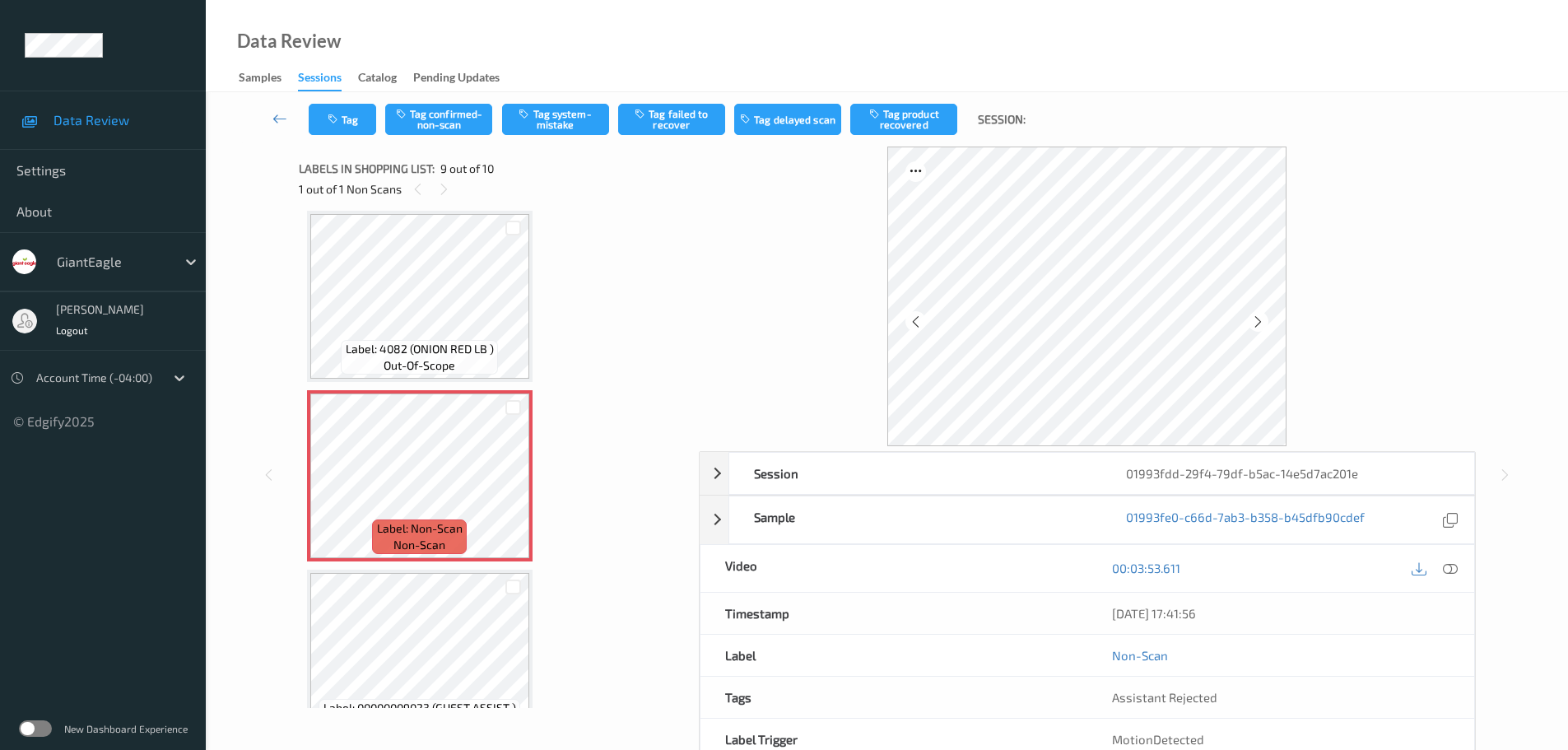
click at [1443, 574] on icon at bounding box center [1450, 568] width 15 height 15
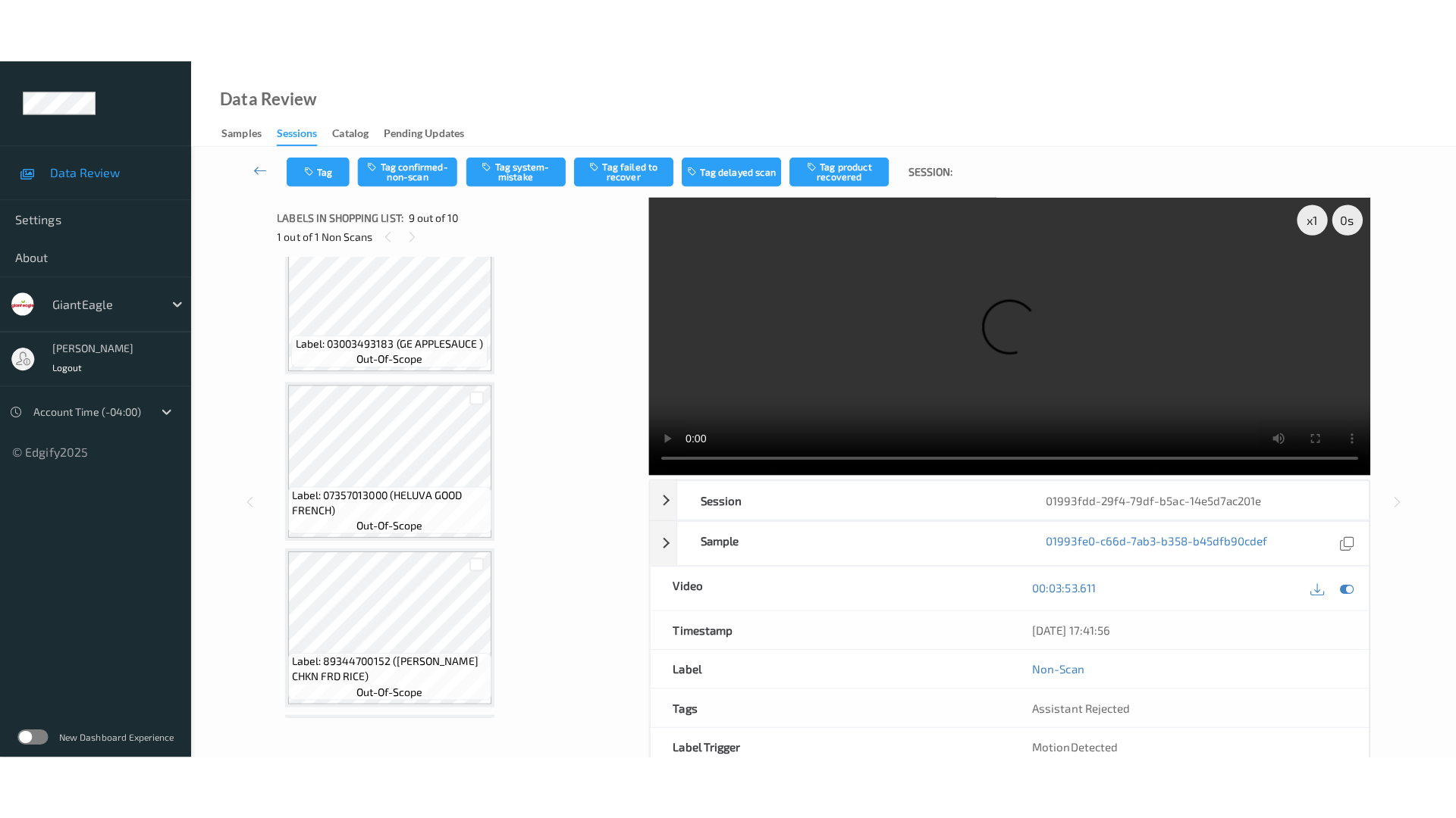
scroll to position [1202, 0]
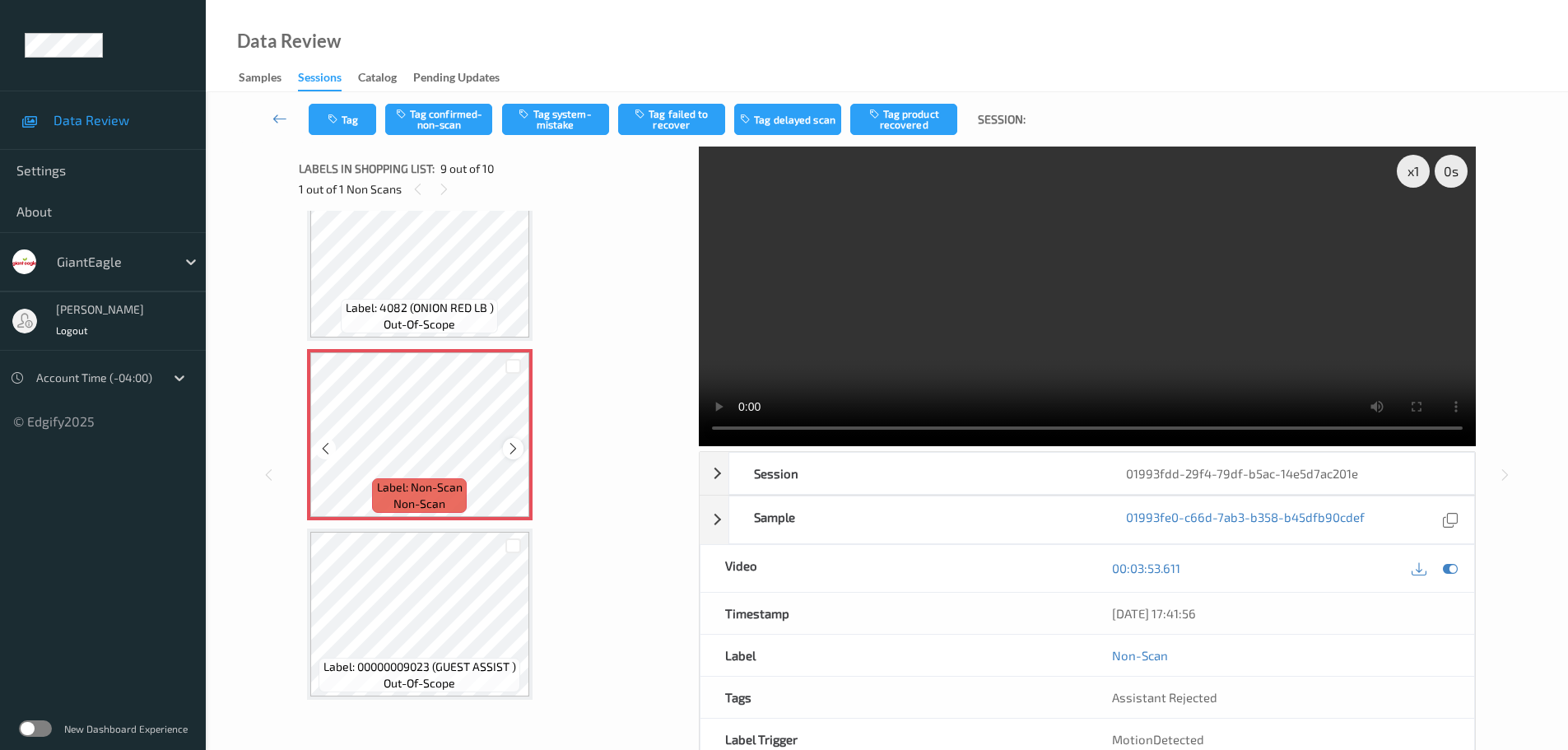
click at [517, 444] on icon at bounding box center [513, 448] width 14 height 15
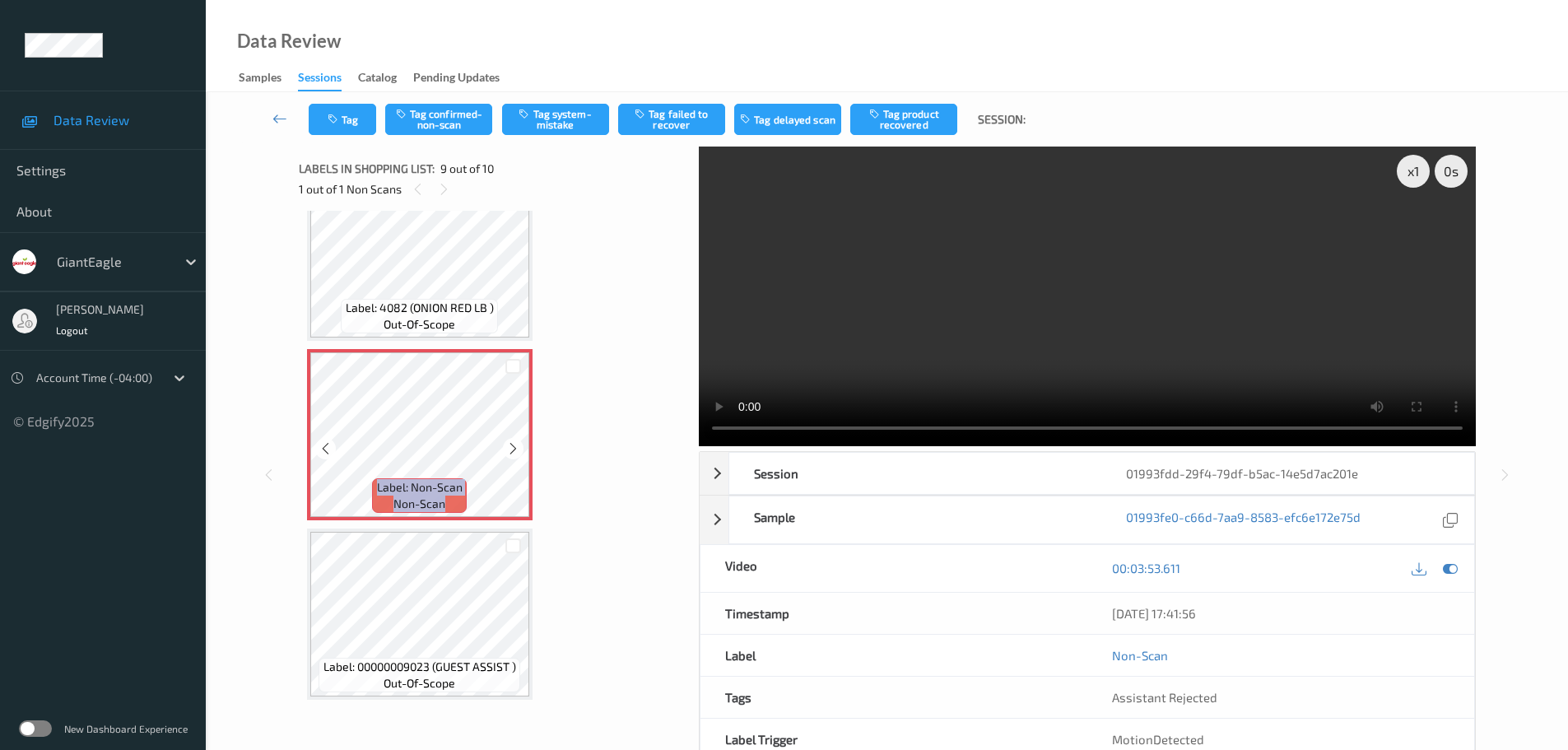
click at [517, 444] on icon at bounding box center [513, 448] width 14 height 15
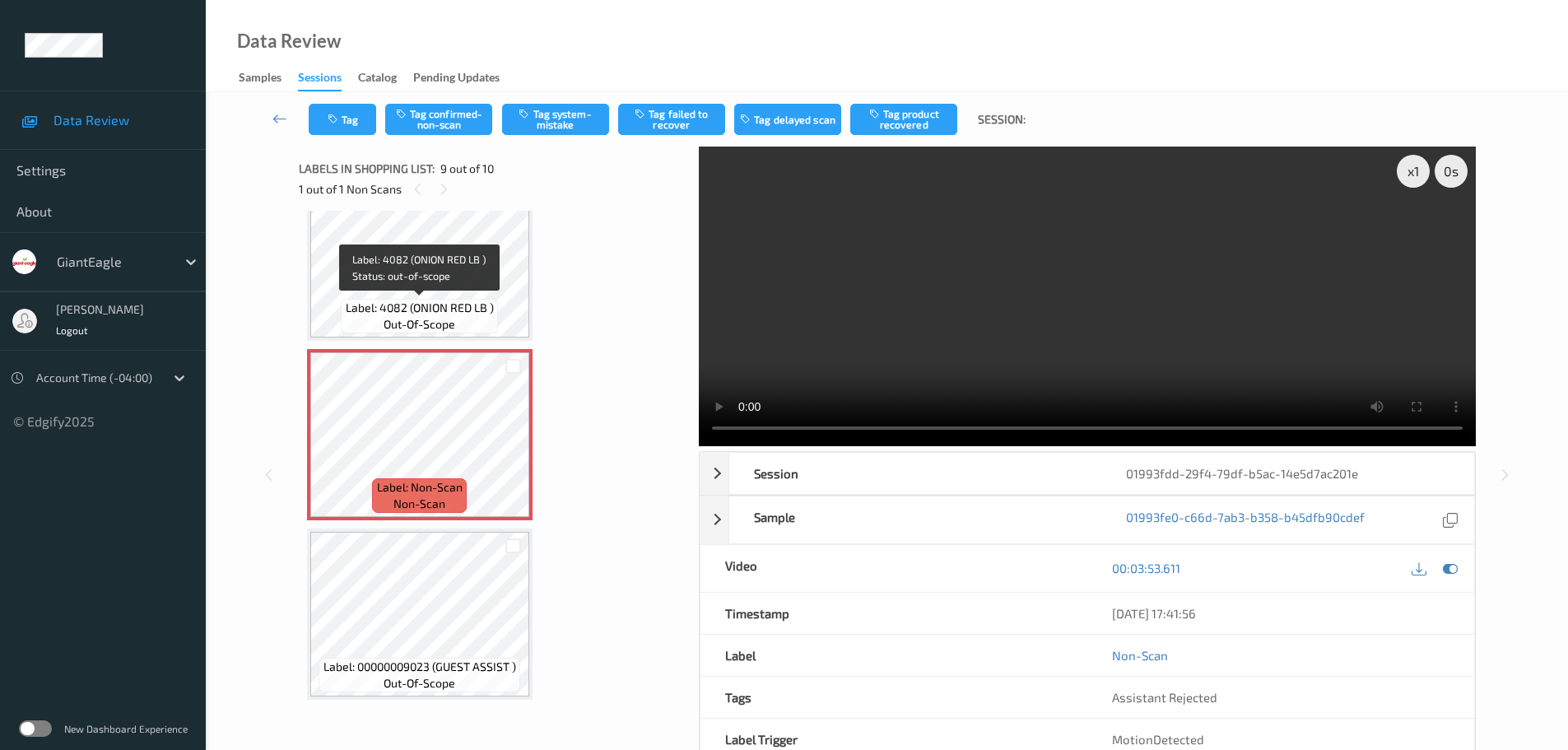
click at [457, 302] on span "Label: 4082 (ONION RED LB )" at bounding box center [419, 307] width 148 height 17
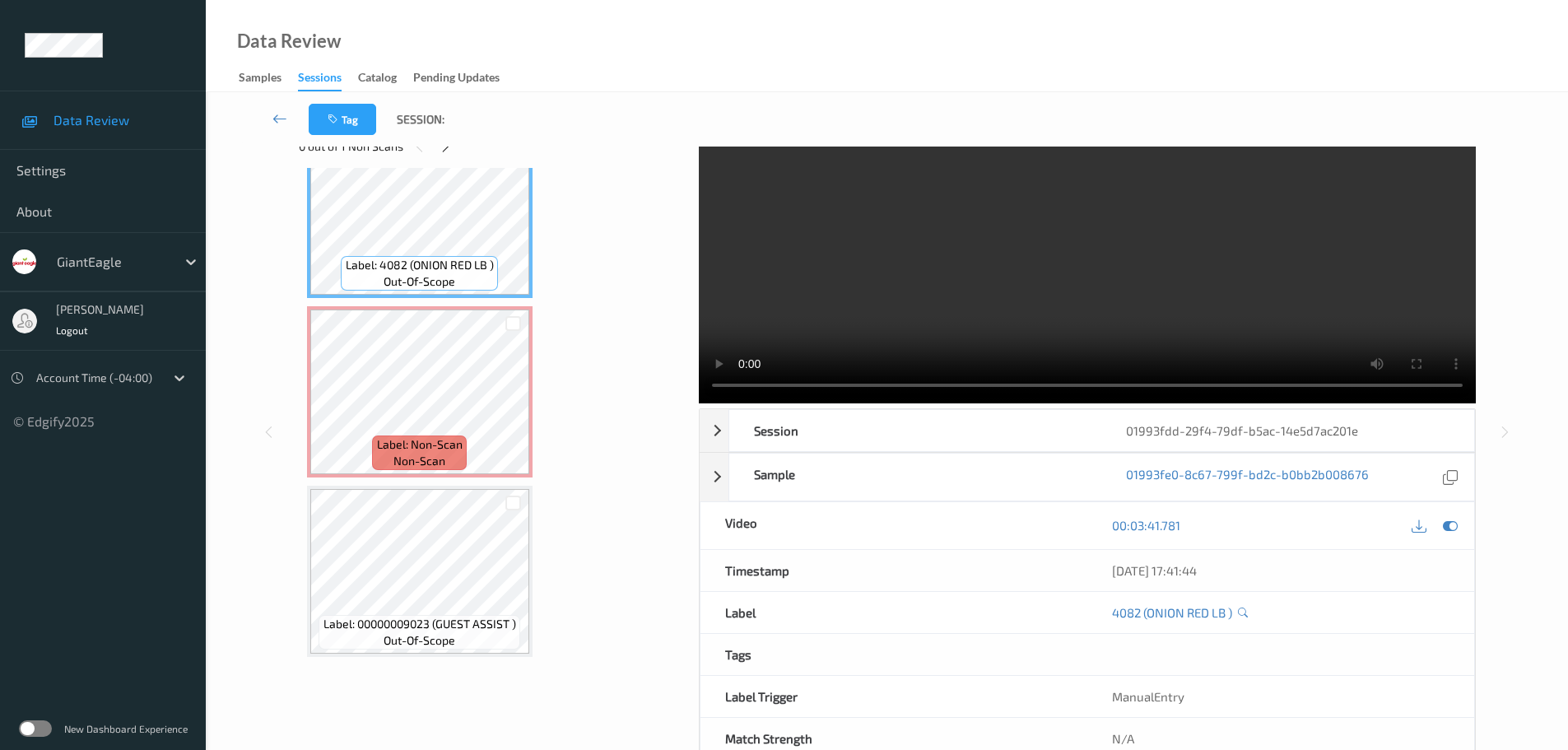
scroll to position [0, 0]
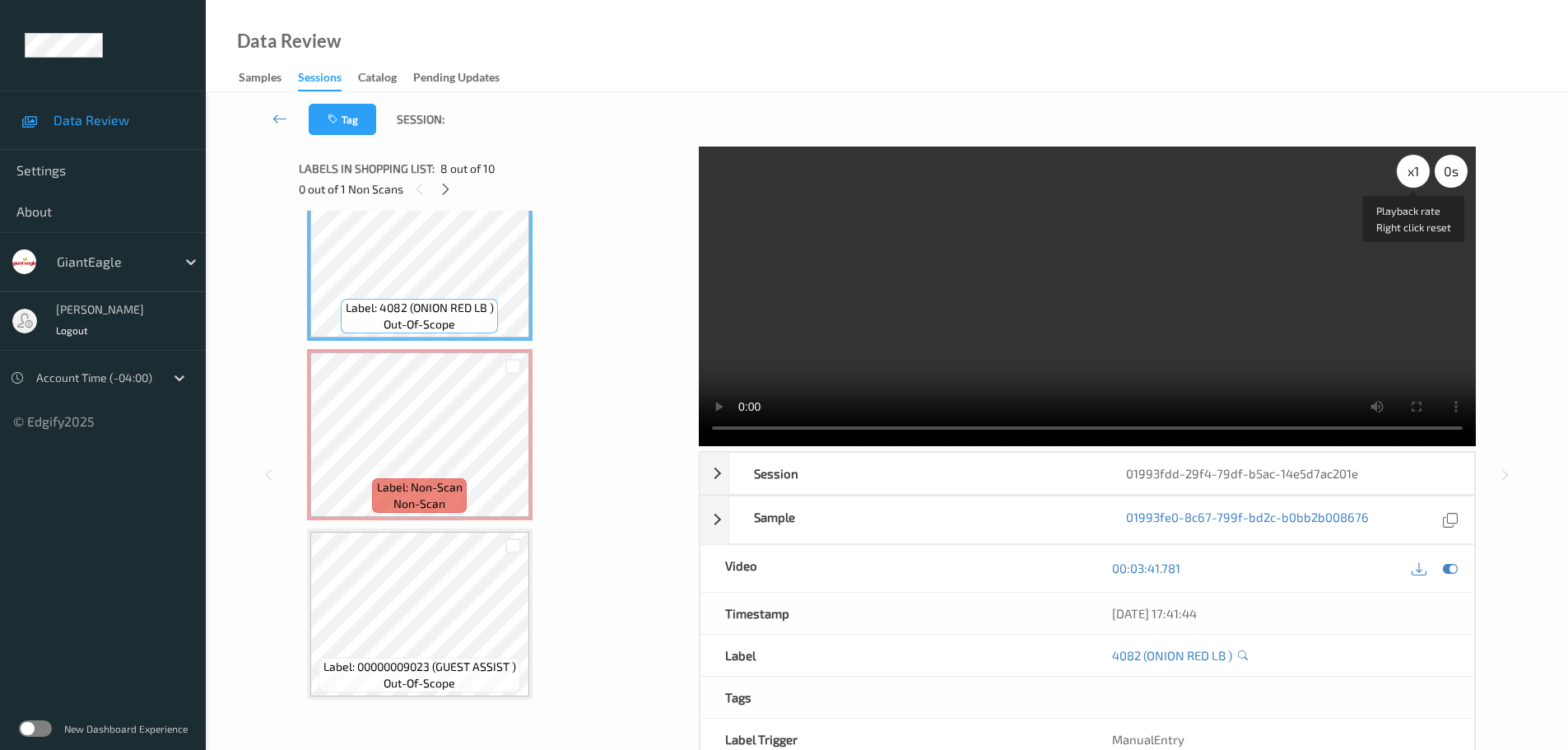
click at [1412, 171] on div "x 1" at bounding box center [1413, 172] width 33 height 33
click at [1412, 171] on div "x 2" at bounding box center [1413, 172] width 33 height 33
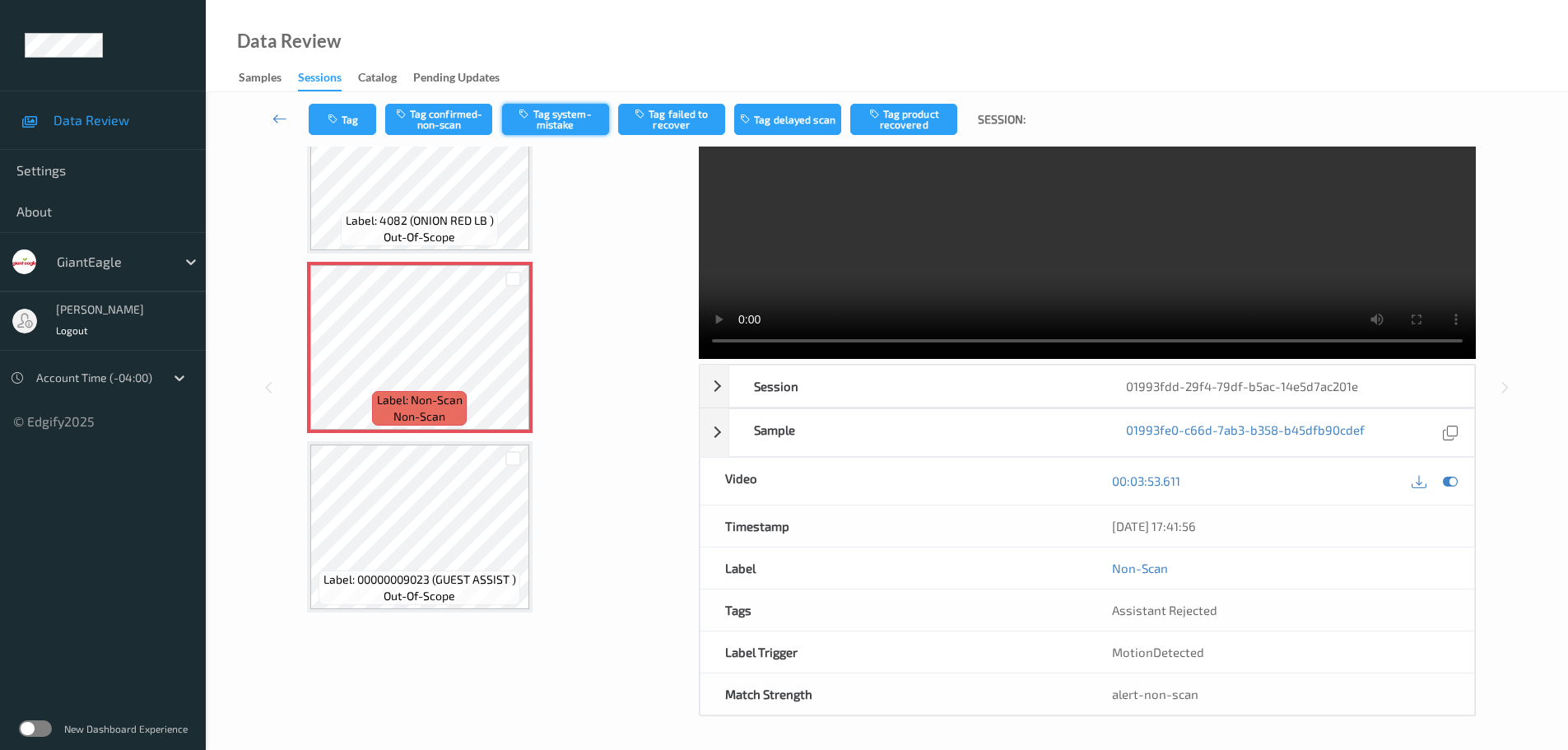
click at [554, 133] on button "Tag system-mistake" at bounding box center [555, 119] width 107 height 31
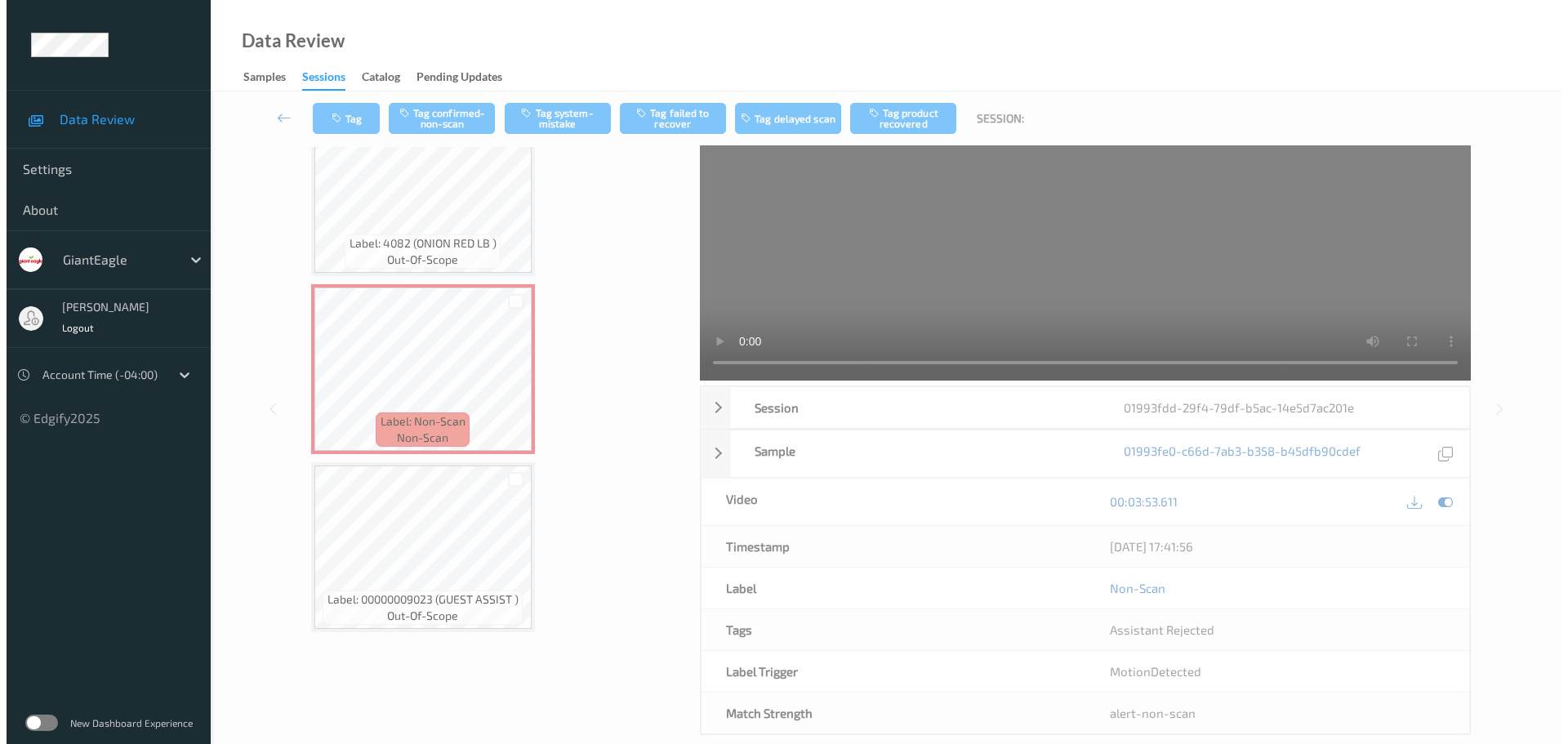
scroll to position [0, 0]
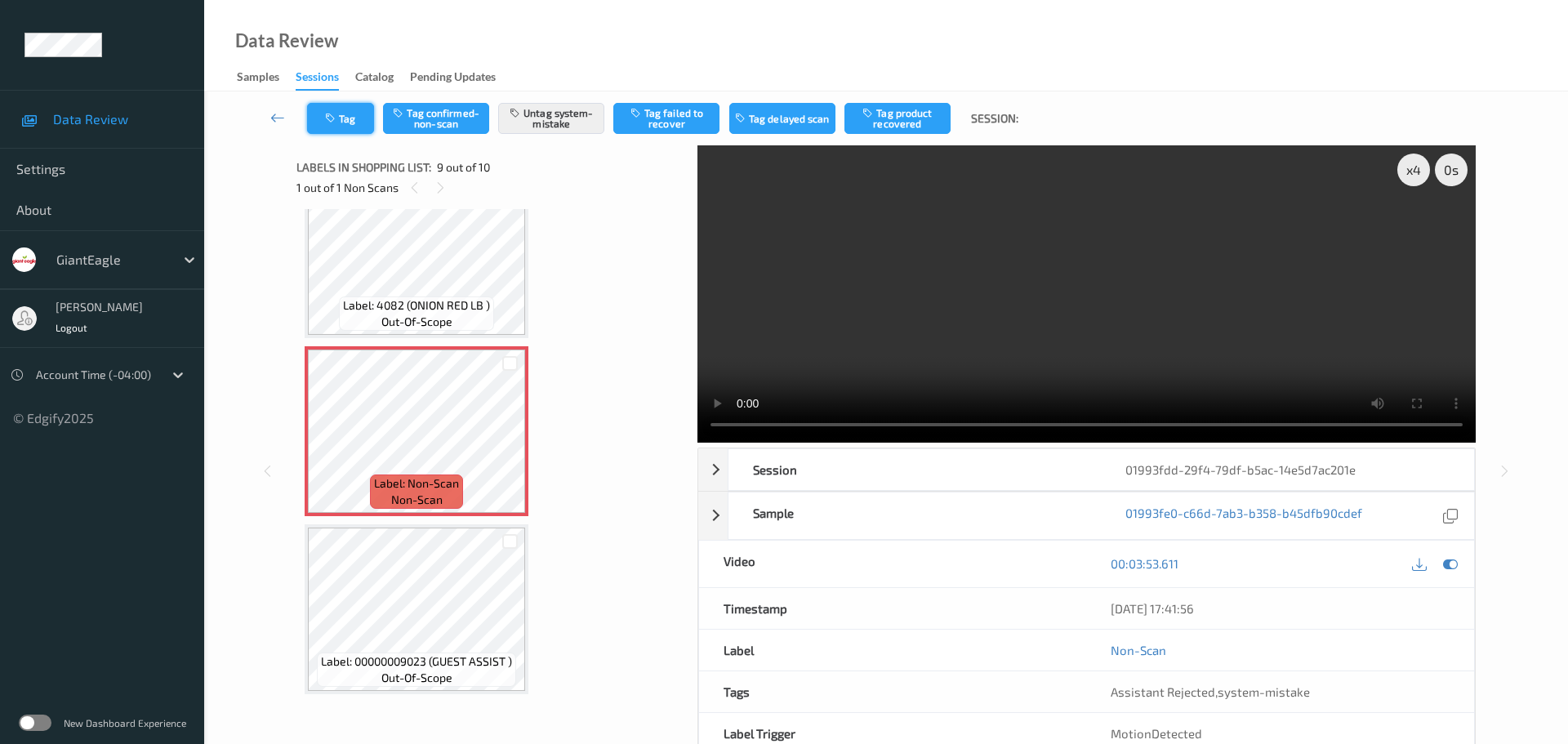
click at [341, 115] on button "Tag" at bounding box center [340, 118] width 67 height 31
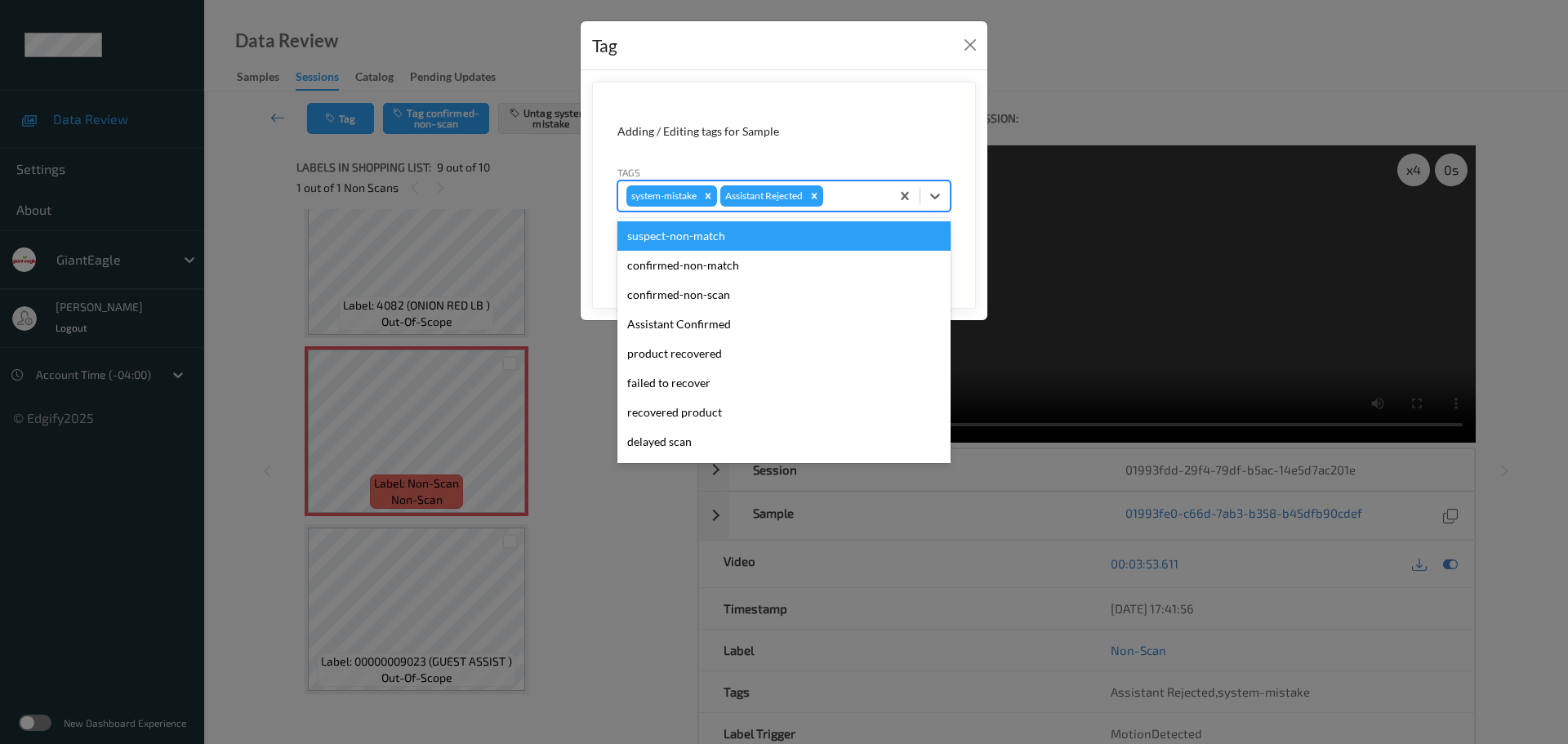
click at [874, 194] on div at bounding box center [854, 196] width 56 height 20
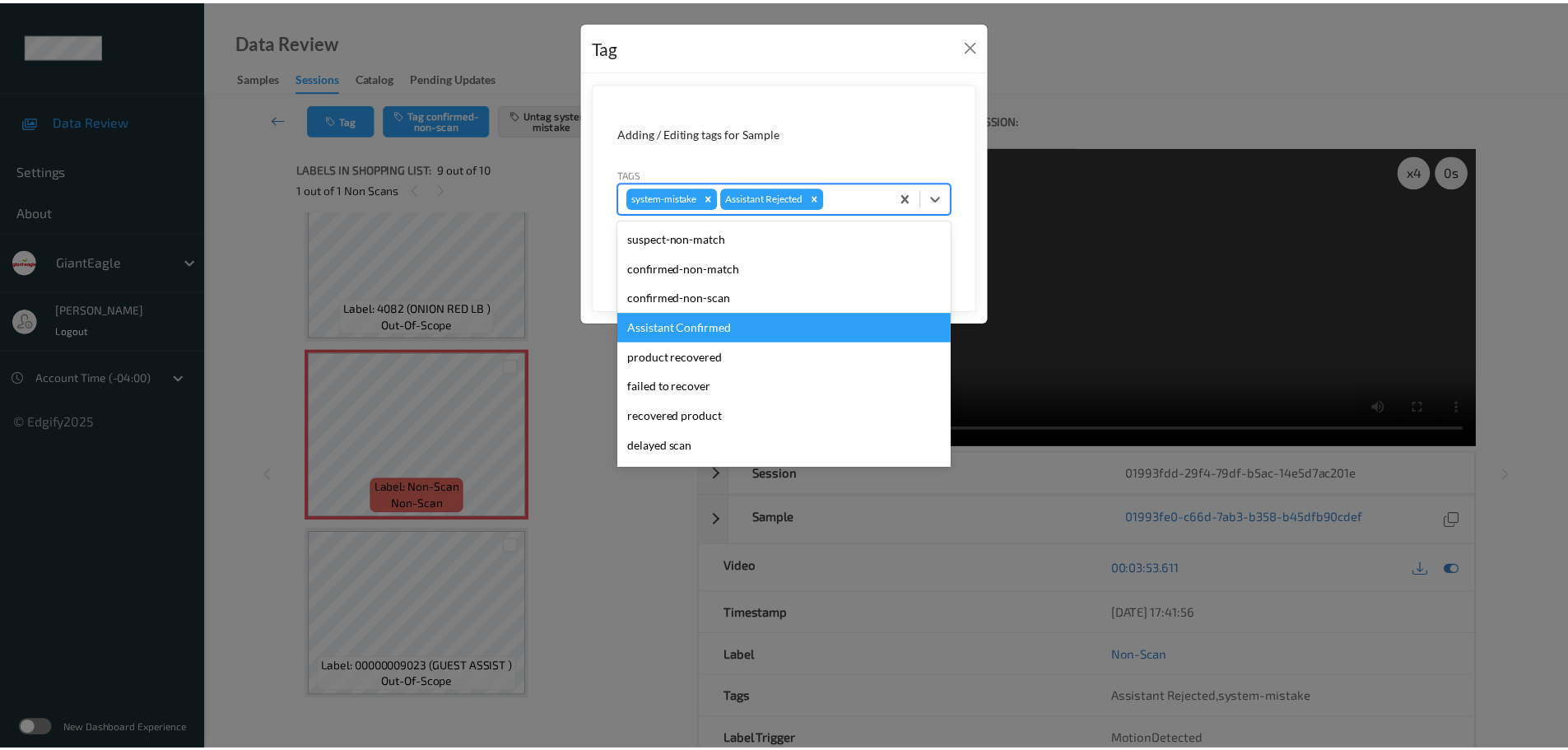
scroll to position [175, 0]
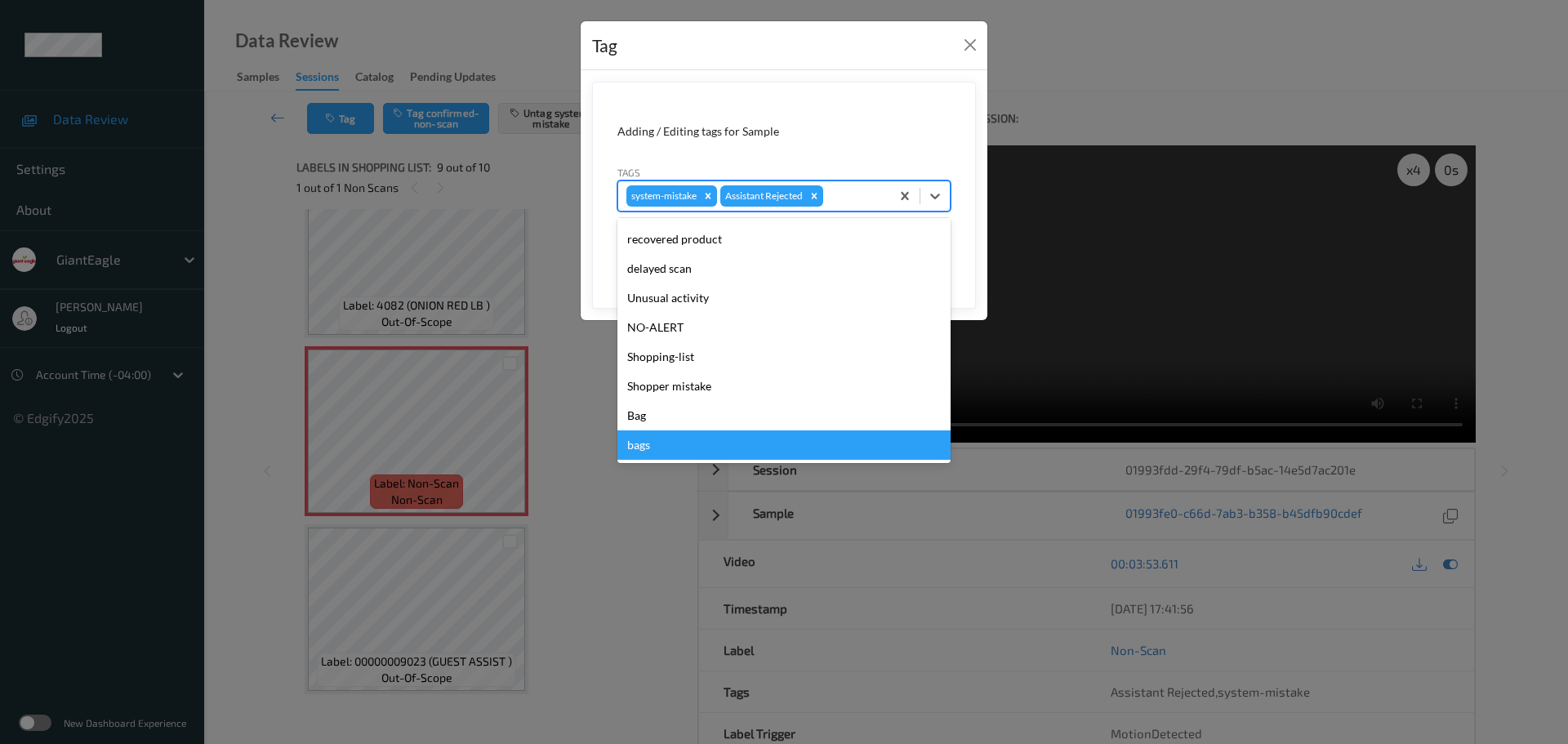
click at [646, 445] on div "bags" at bounding box center [784, 445] width 333 height 30
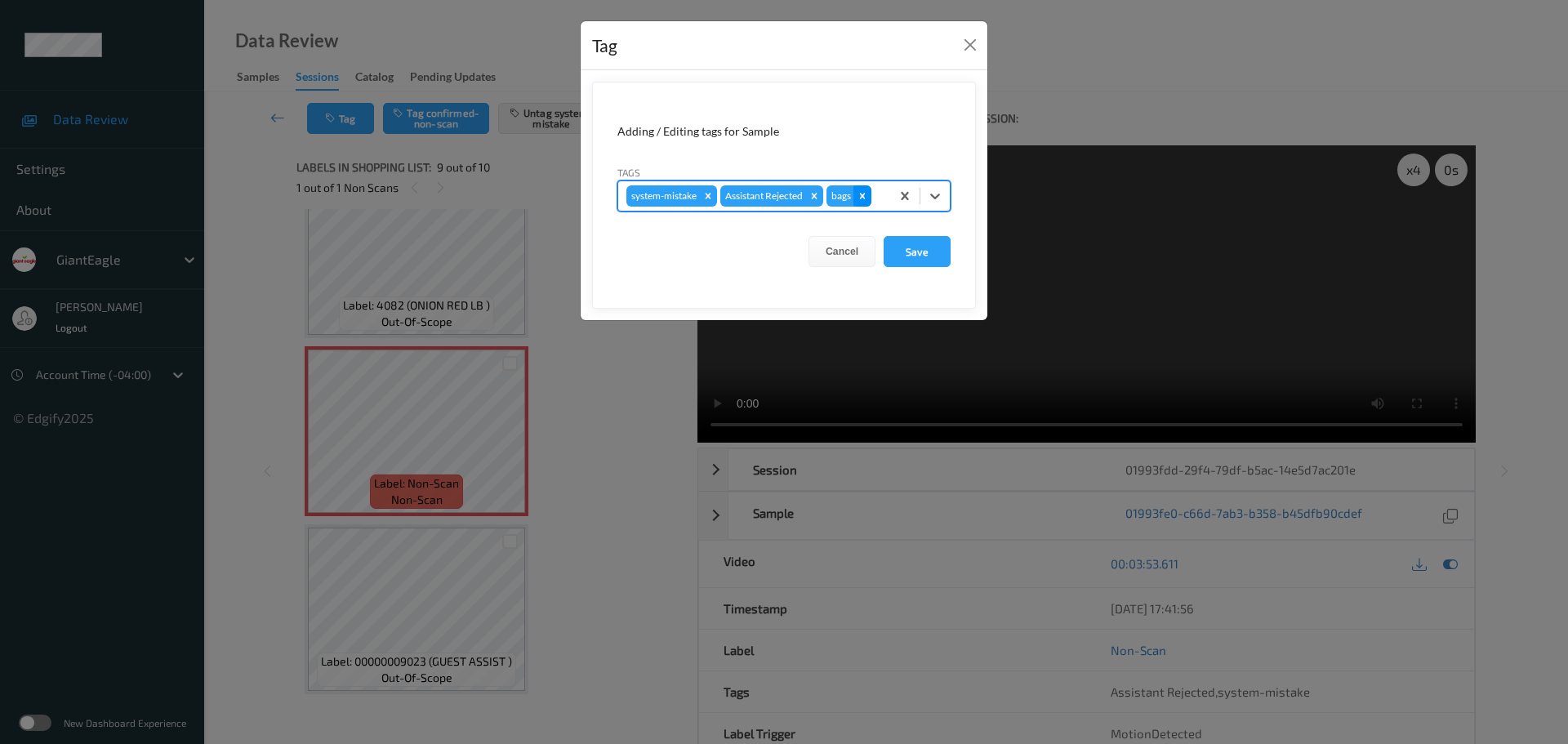
click at [864, 195] on icon "Remove bags" at bounding box center [863, 195] width 6 height 6
click at [971, 39] on button "Close" at bounding box center [970, 45] width 23 height 23
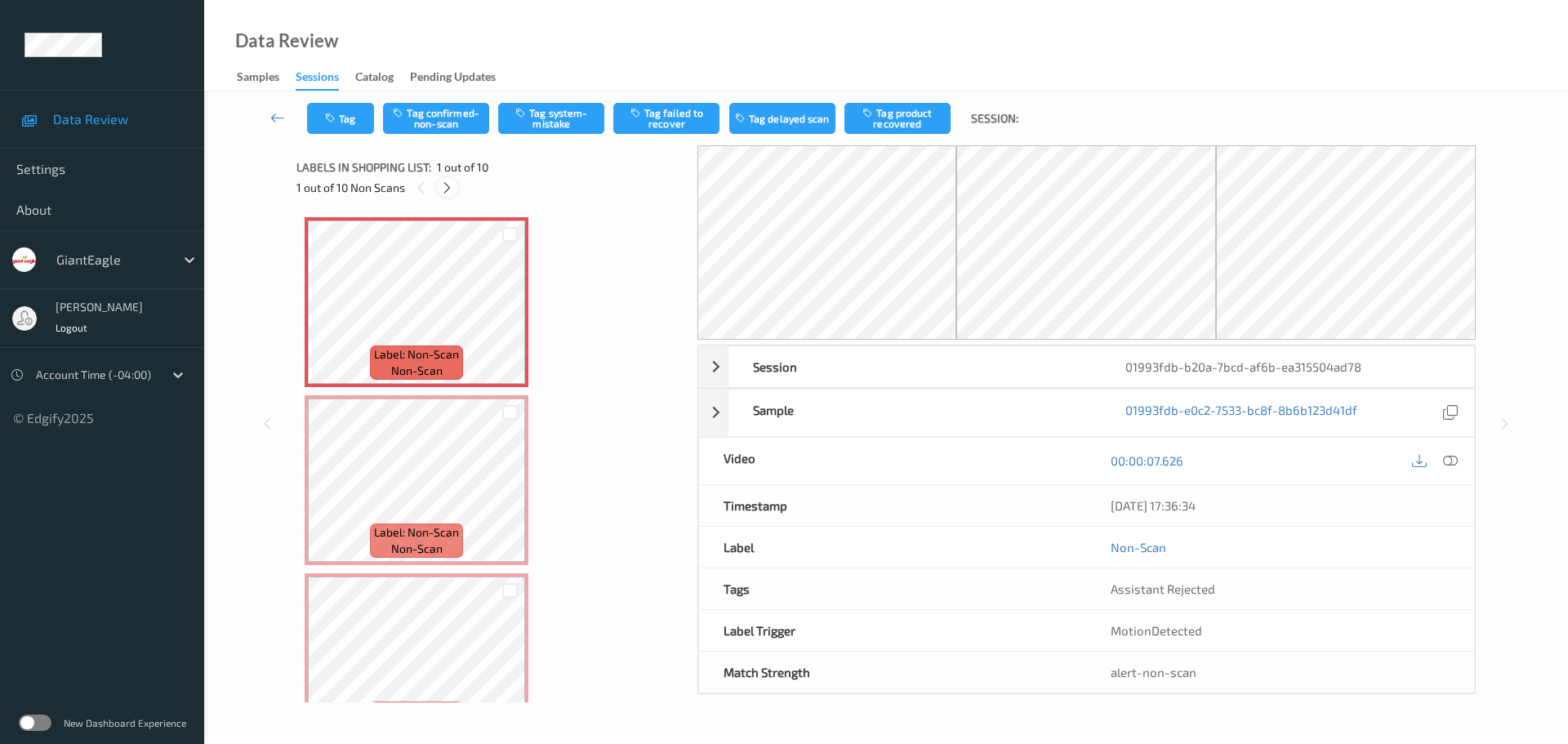
click at [444, 183] on icon at bounding box center [446, 187] width 14 height 15
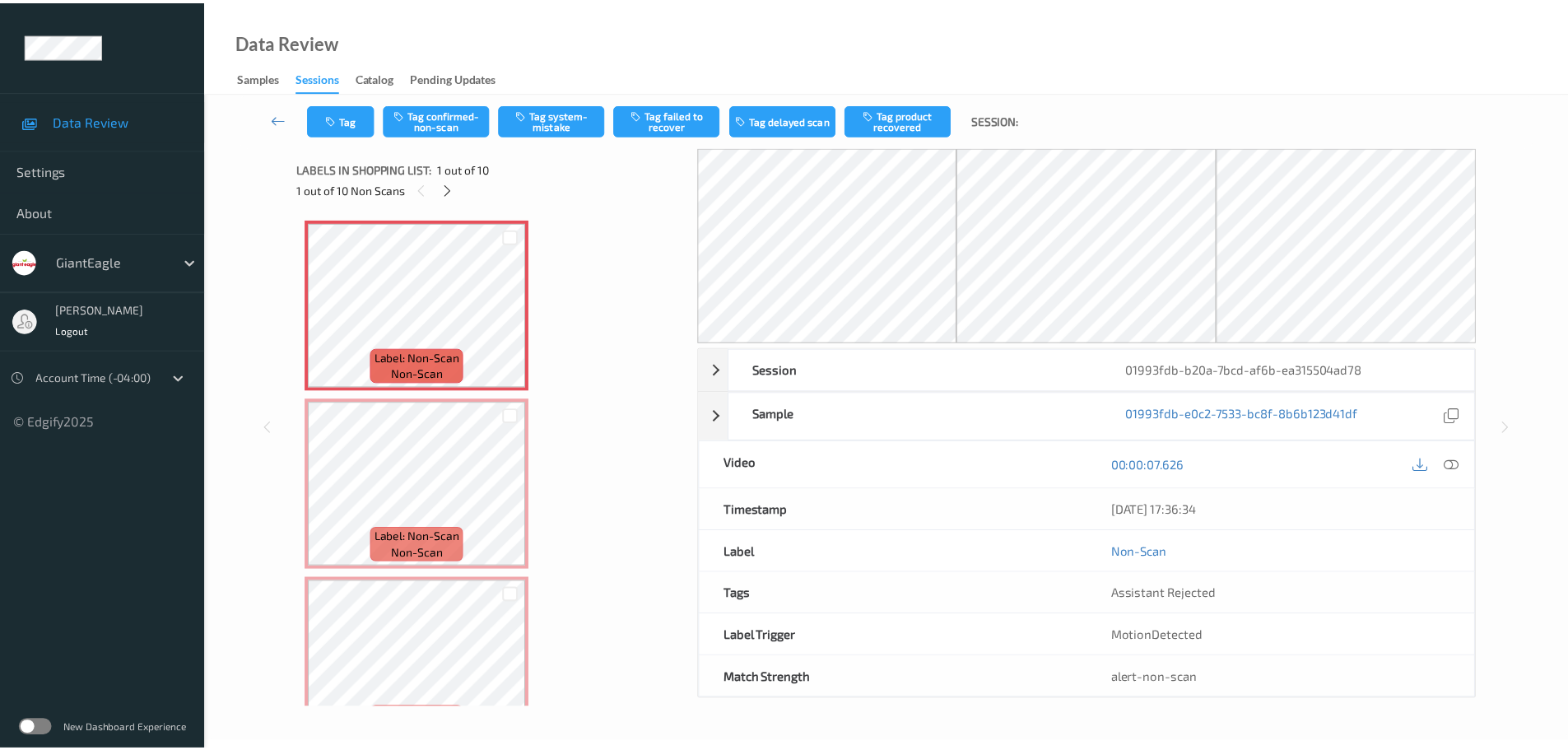
scroll to position [8, 0]
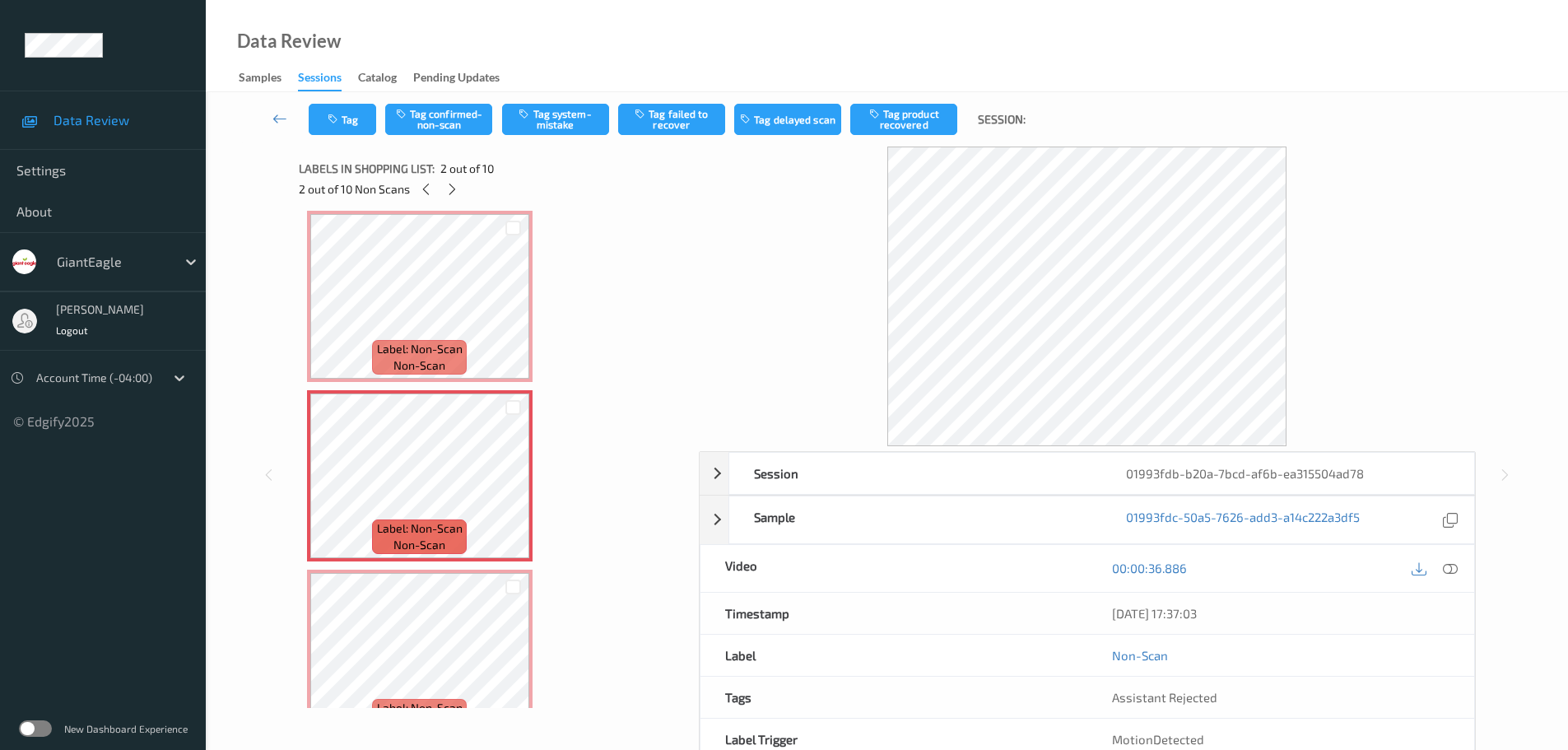
drag, startPoint x: 1450, startPoint y: 575, endPoint x: 1427, endPoint y: 540, distance: 41.9
click at [1450, 578] on div at bounding box center [1450, 568] width 22 height 22
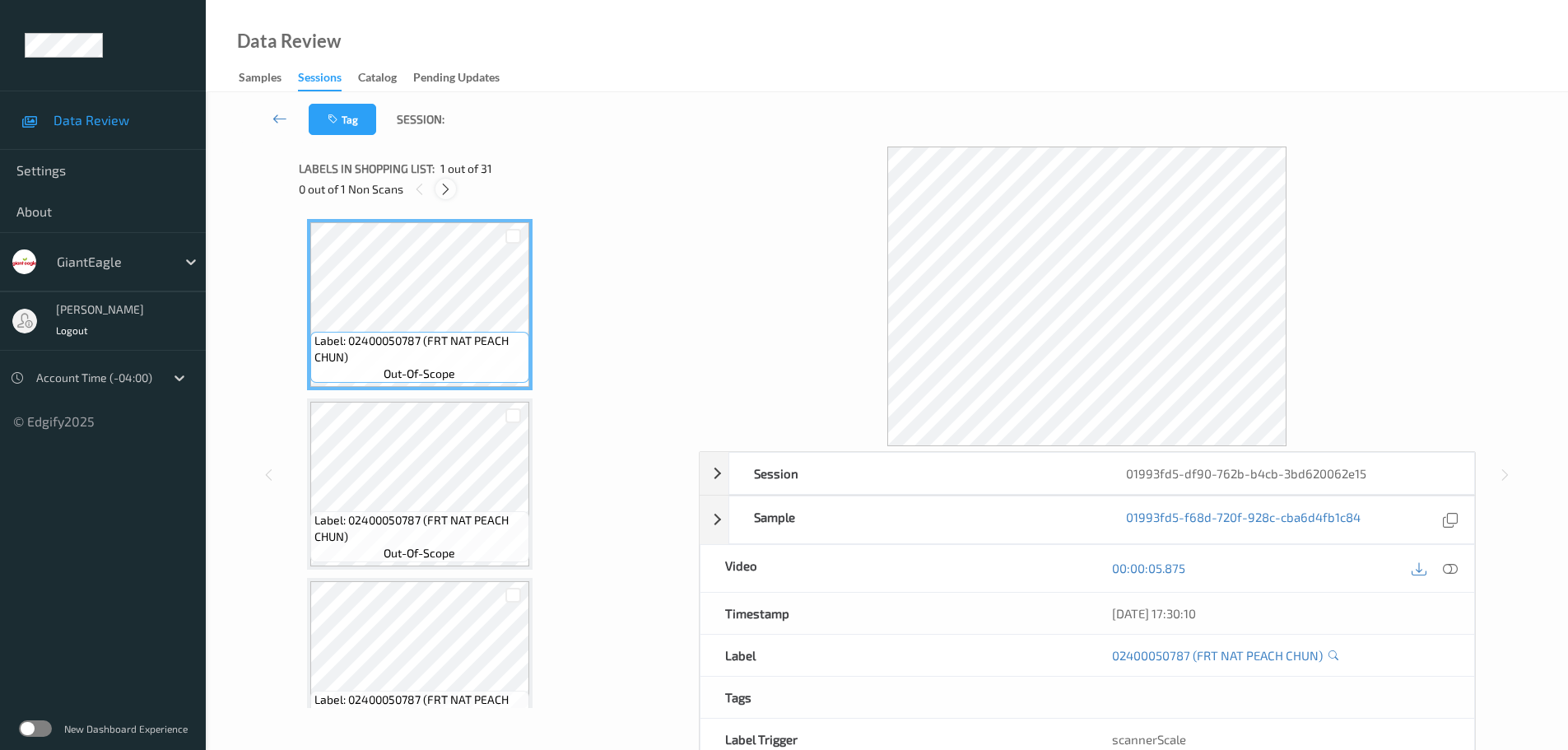
click at [443, 190] on icon at bounding box center [445, 189] width 14 height 15
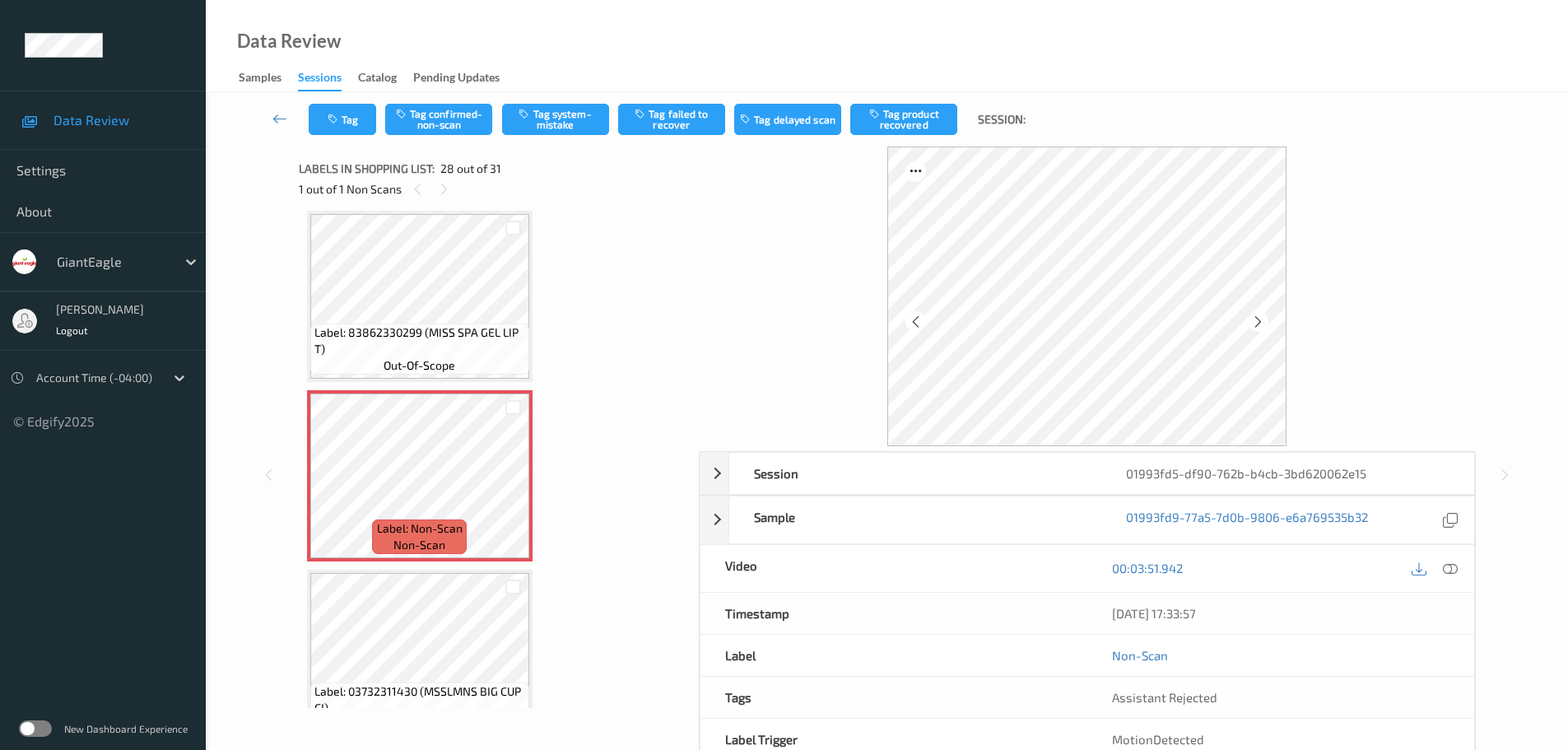
drag, startPoint x: 1449, startPoint y: 562, endPoint x: 1419, endPoint y: 503, distance: 66.2
click at [1449, 561] on icon at bounding box center [1450, 568] width 15 height 15
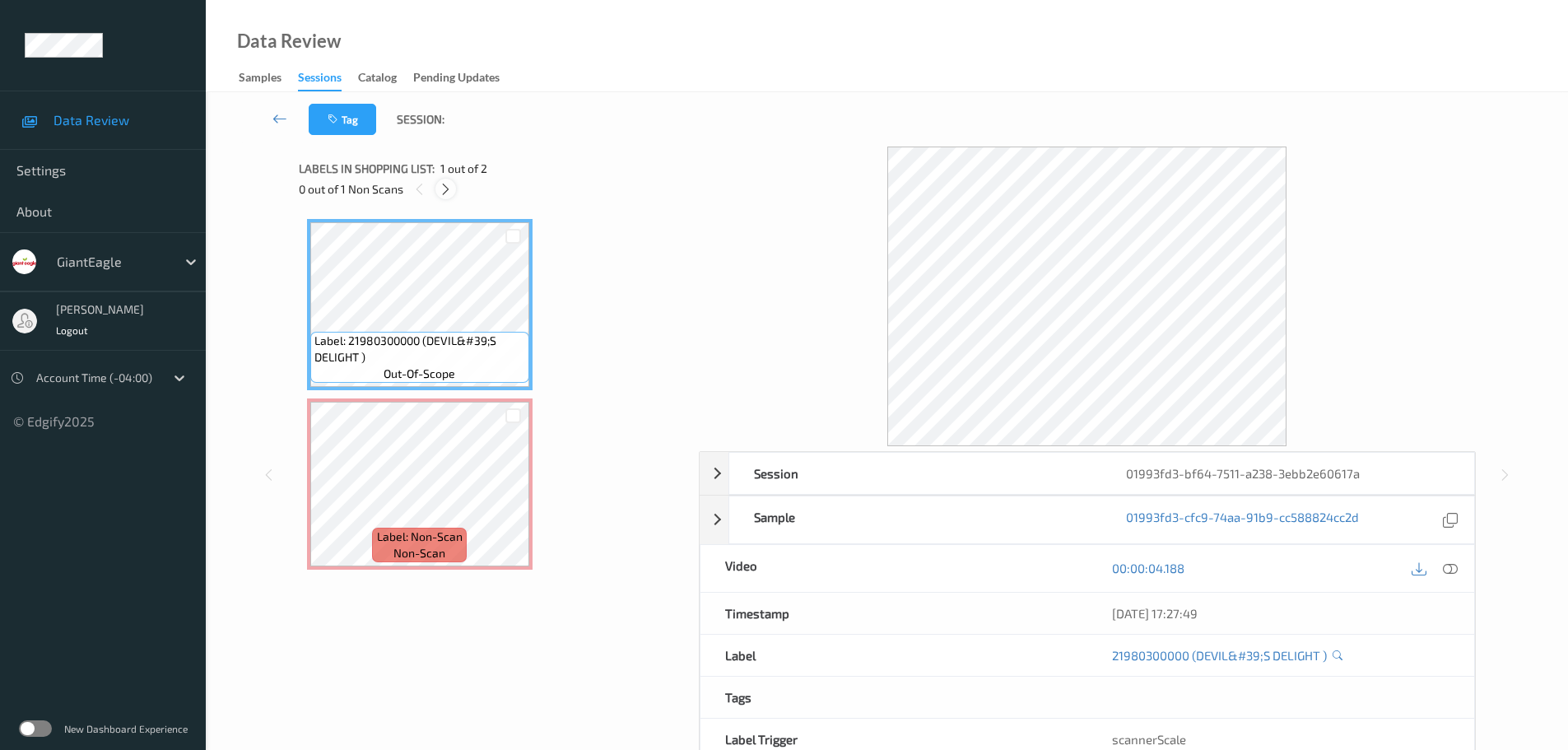
click at [438, 186] on icon at bounding box center [445, 189] width 14 height 15
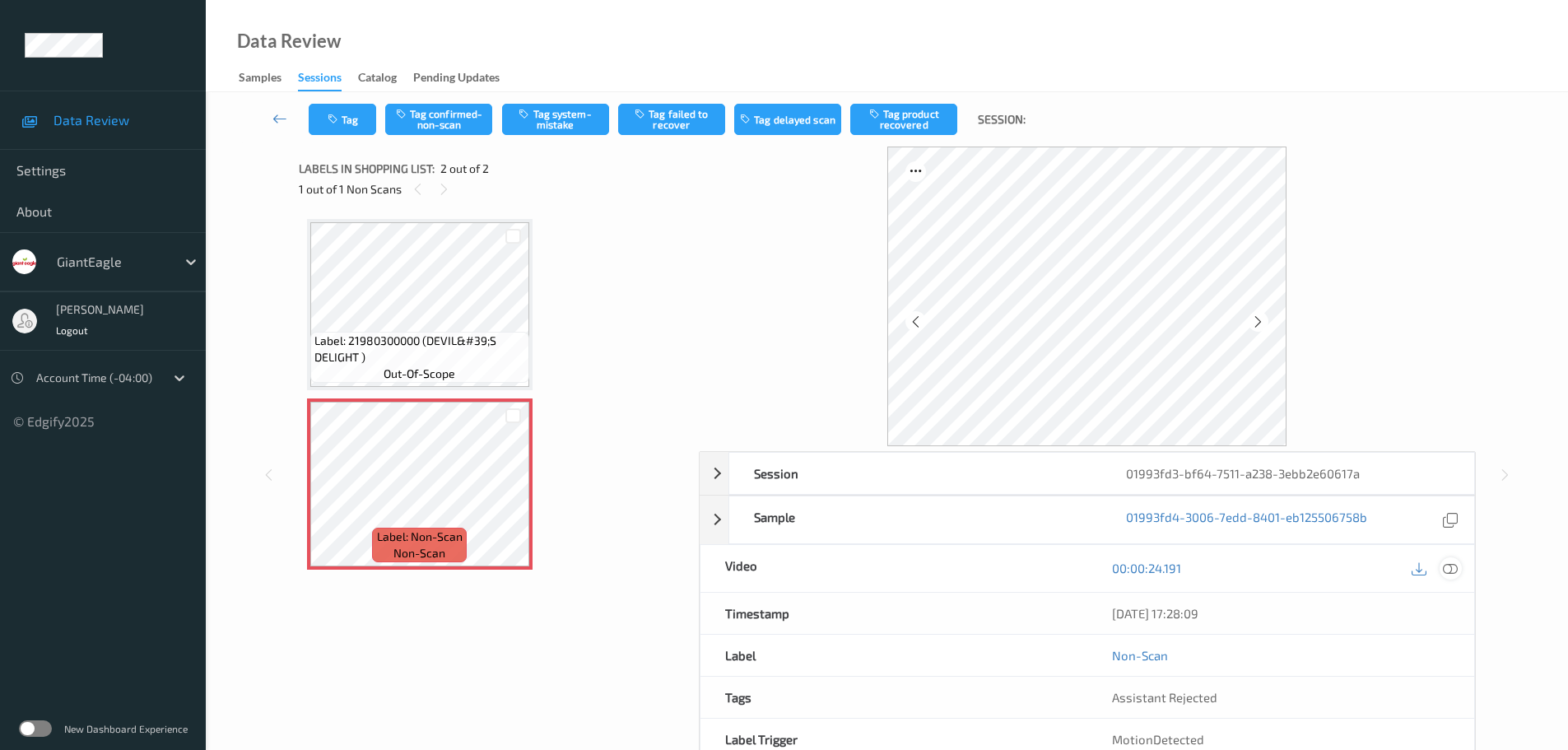
click at [1457, 569] on icon at bounding box center [1450, 568] width 15 height 15
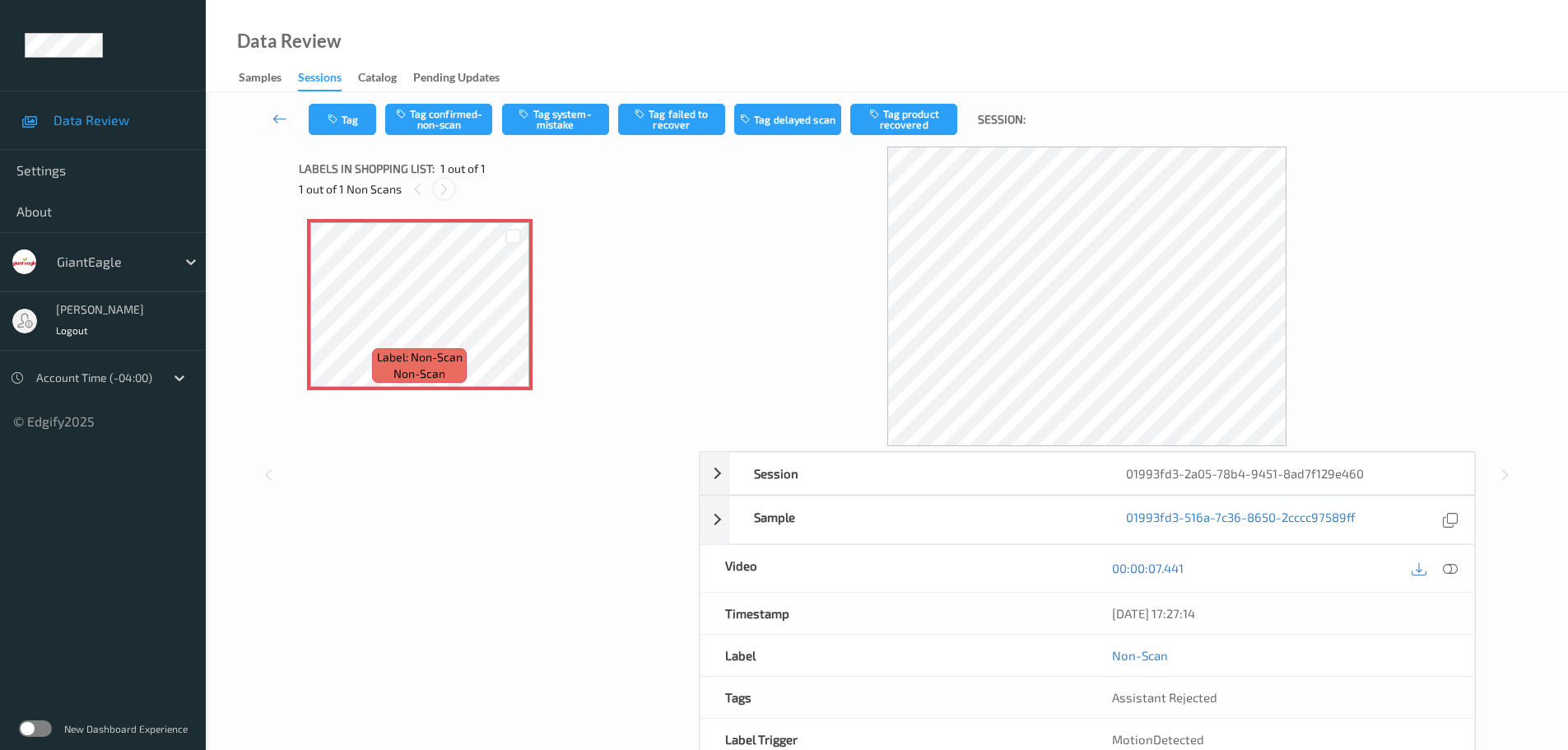
click at [439, 186] on icon at bounding box center [443, 189] width 14 height 15
drag, startPoint x: 1449, startPoint y: 571, endPoint x: 1440, endPoint y: 496, distance: 75.5
click at [1449, 571] on icon at bounding box center [1450, 568] width 15 height 15
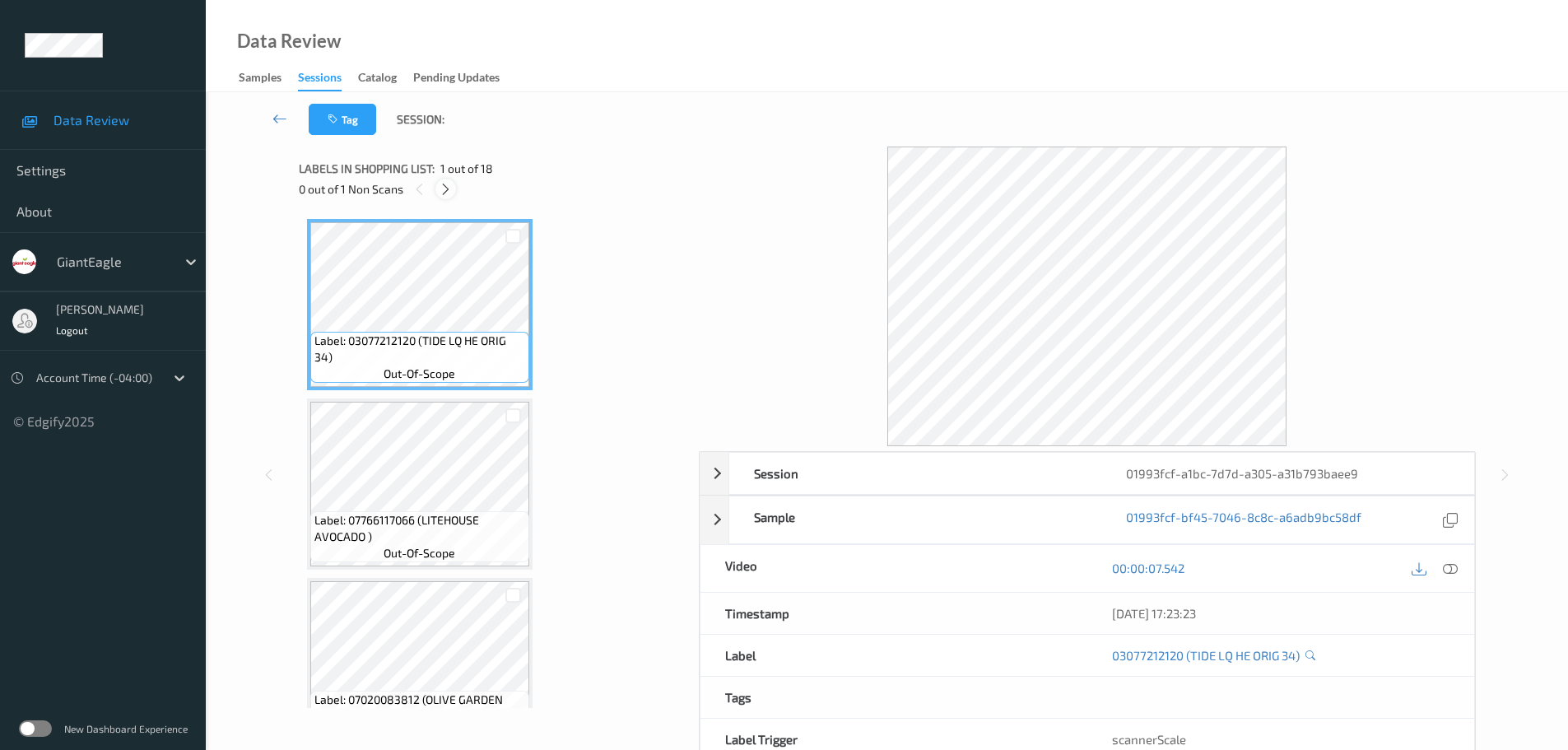
click at [446, 186] on icon at bounding box center [445, 189] width 14 height 15
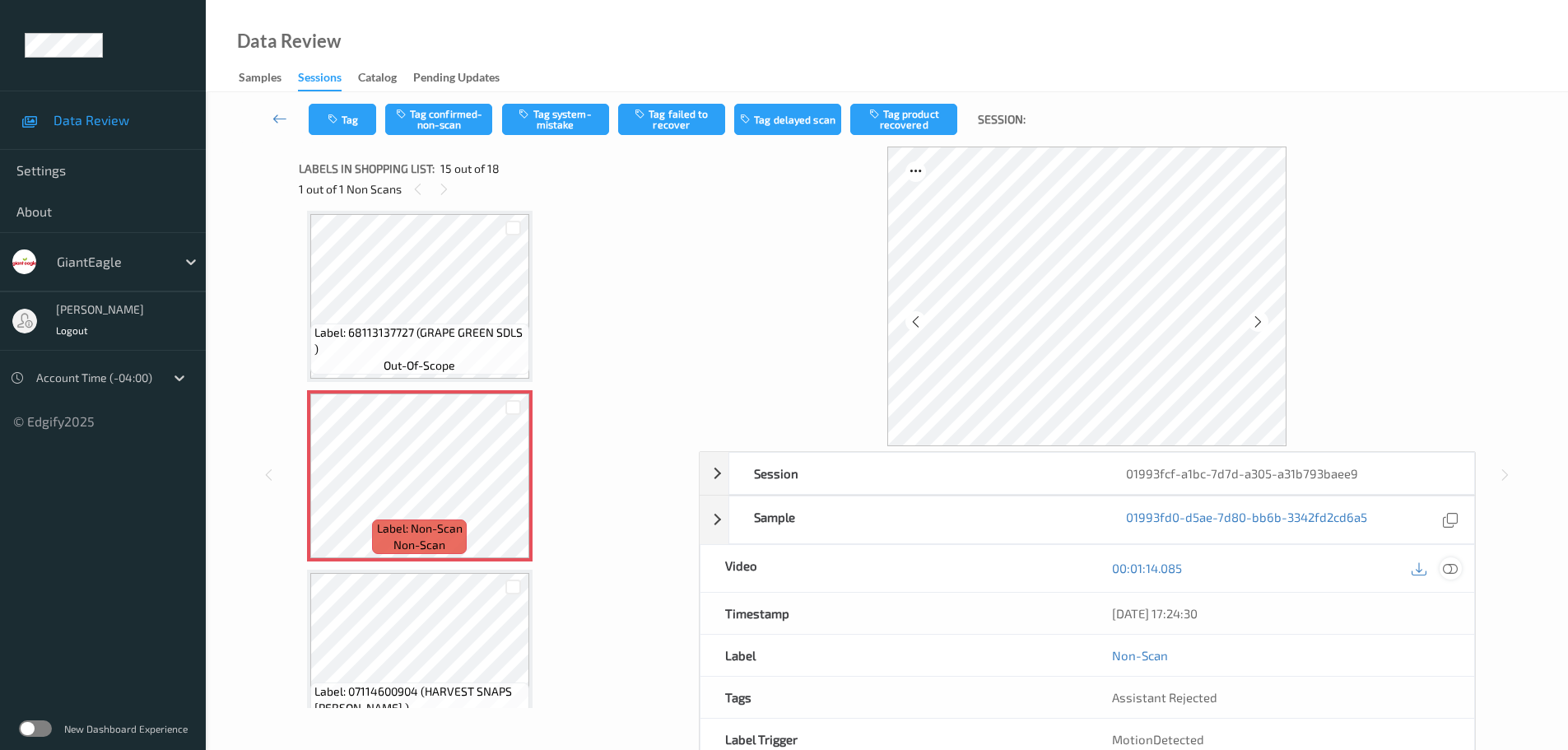
click at [1445, 574] on icon at bounding box center [1450, 568] width 15 height 15
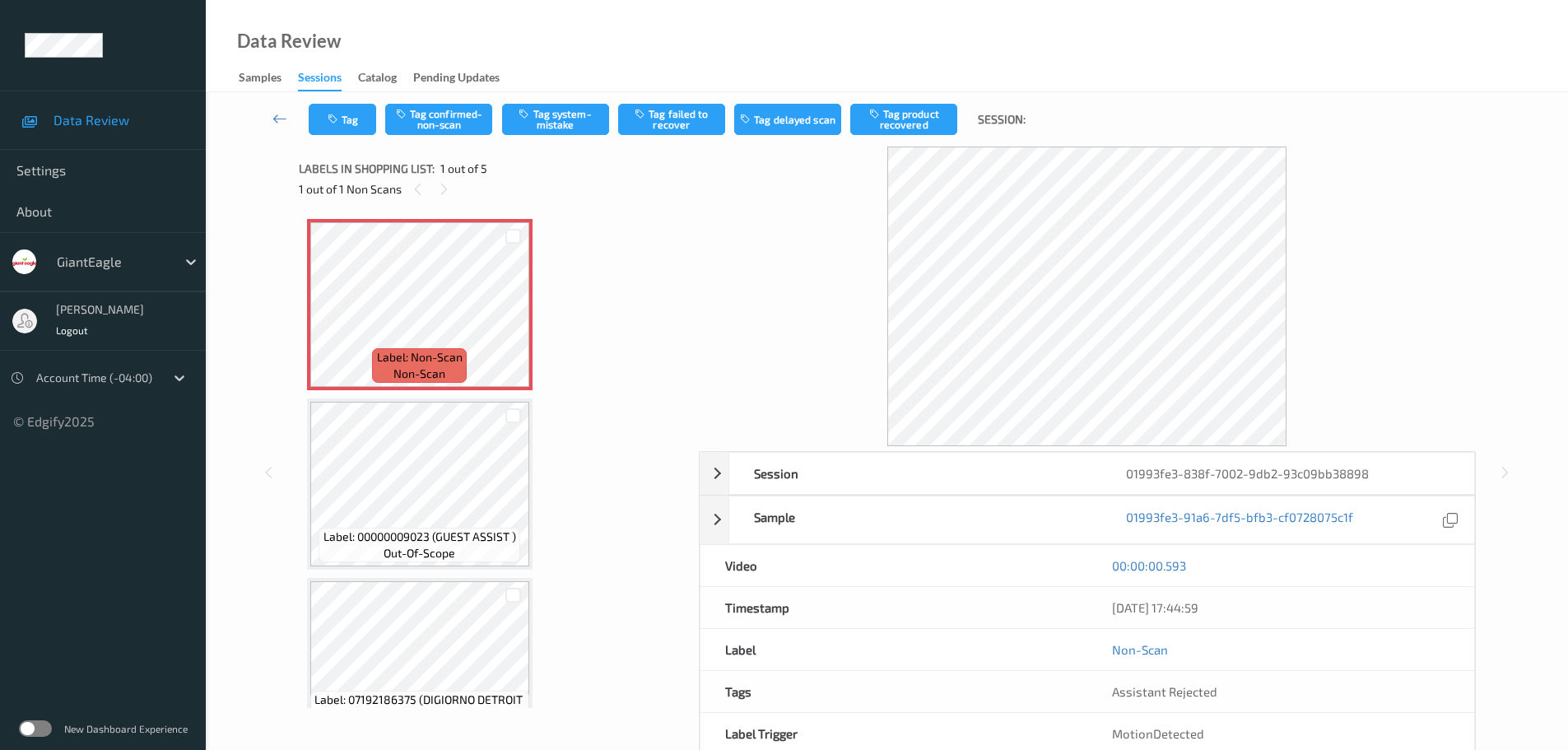
click at [430, 190] on div "1 out of 1 Non Scans" at bounding box center [492, 188] width 389 height 21
click at [449, 184] on icon at bounding box center [443, 189] width 14 height 15
click at [1453, 192] on div at bounding box center [1086, 296] width 777 height 299
click at [544, 328] on div "Label: Non-Scan non-scan Label: 00000009023 (GUEST ASSIST ) out-of-scope Label:…" at bounding box center [492, 663] width 372 height 888
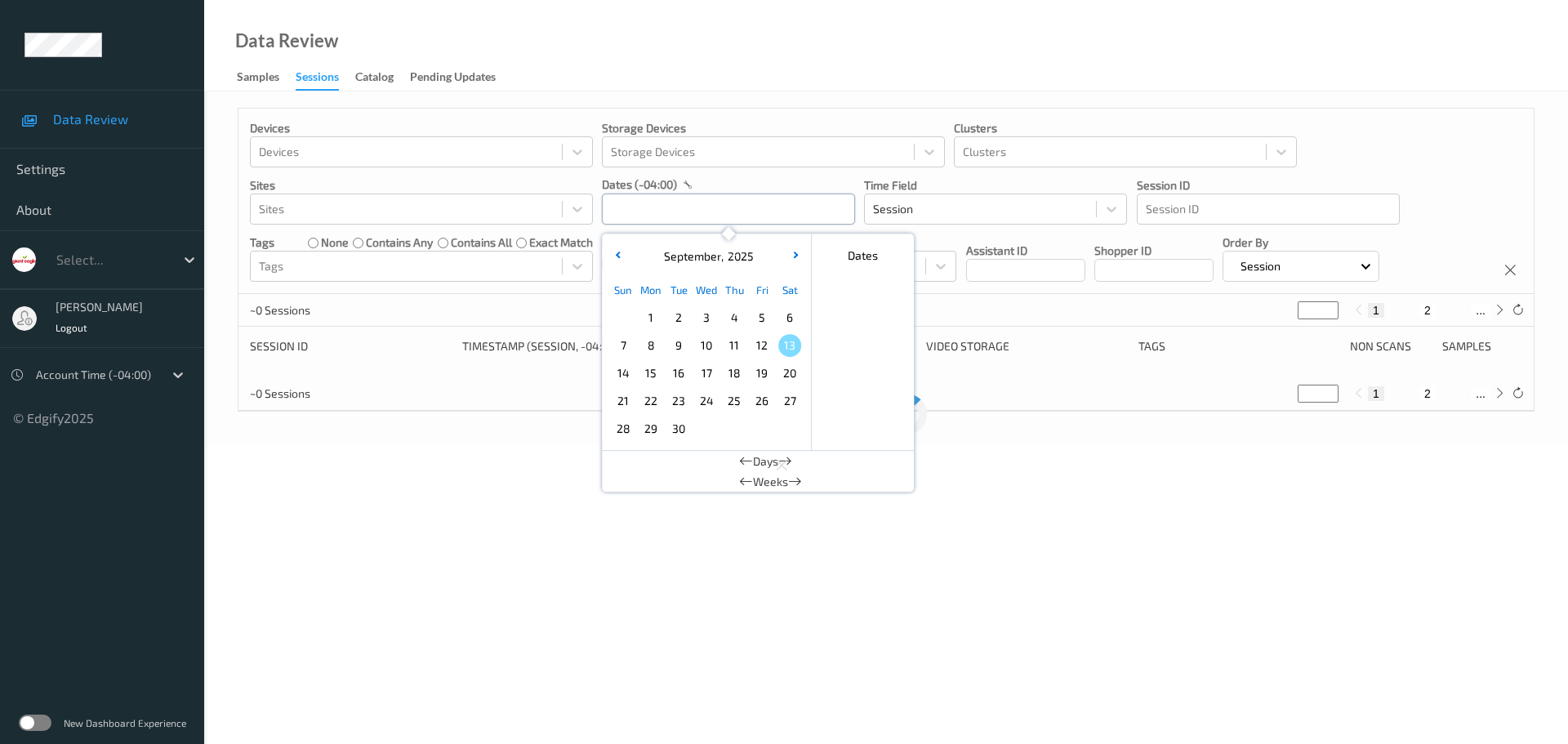
click at [696, 213] on input "text" at bounding box center [728, 209] width 253 height 31
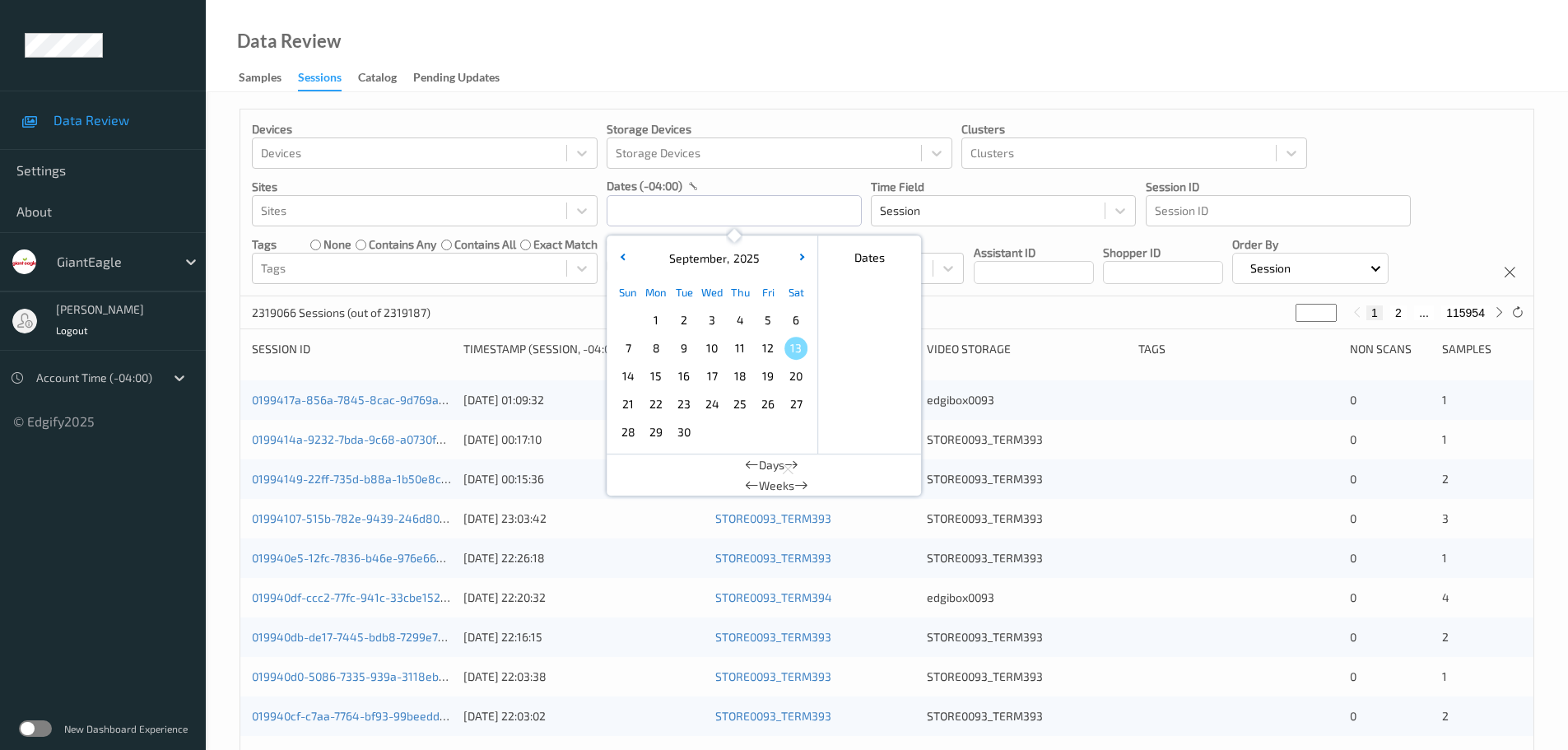
click at [767, 346] on span "12" at bounding box center [768, 348] width 23 height 23
type input "[DATE] 00:00 -> [DATE] 23:59"
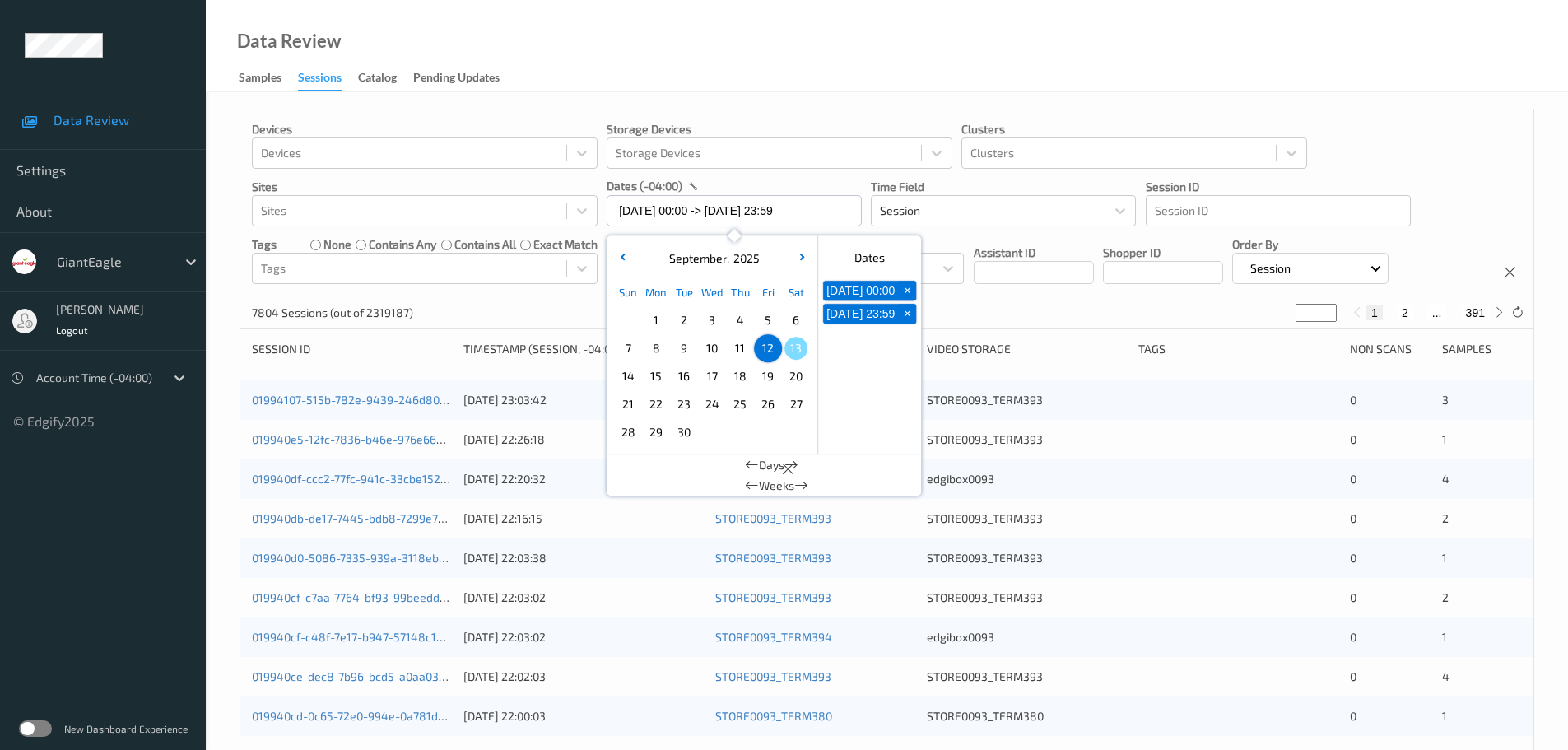
click at [772, 73] on div "Data Review Samples Sessions Catalog Pending Updates" at bounding box center [886, 46] width 1362 height 92
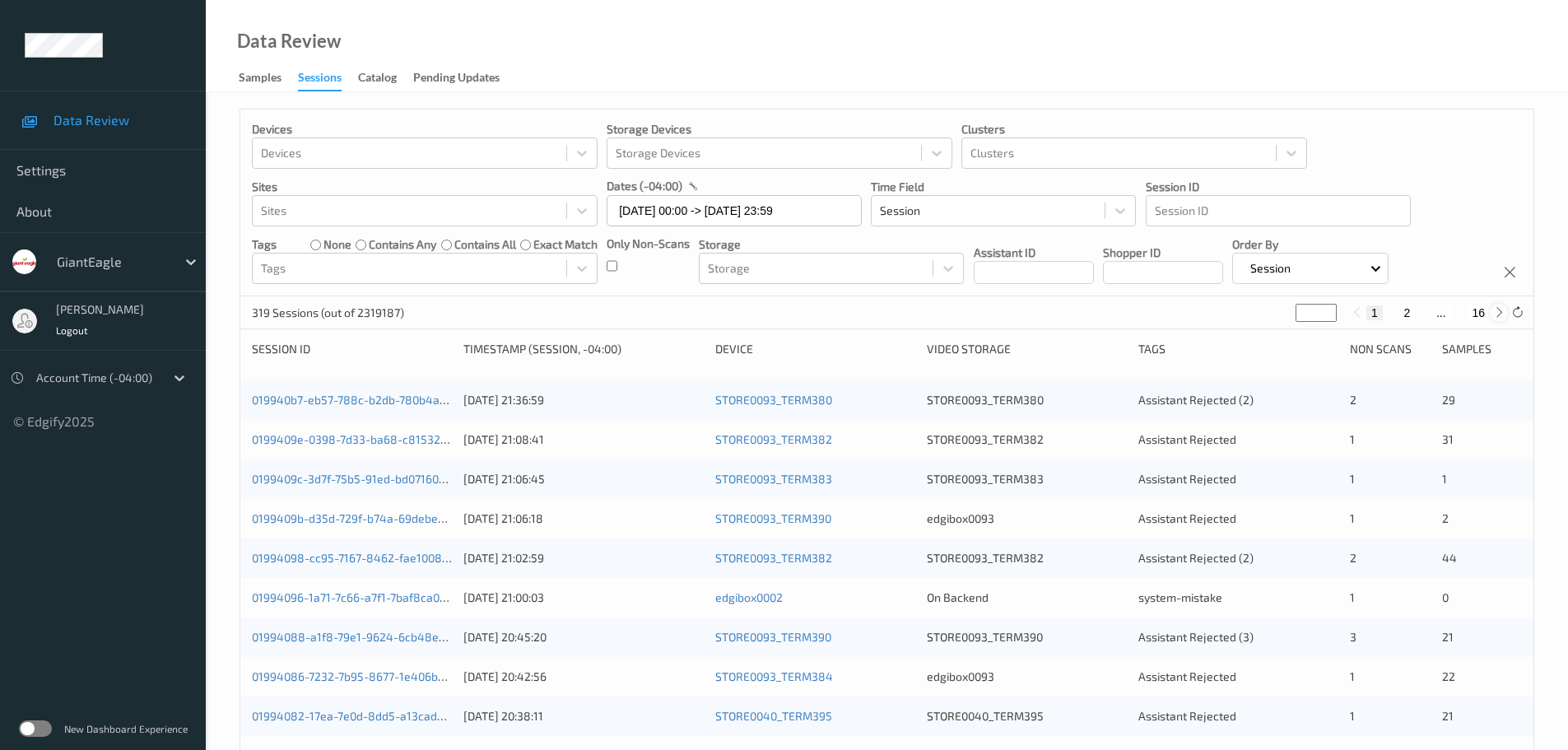
click at [1493, 314] on icon at bounding box center [1498, 312] width 12 height 12
type input "*"
click at [1493, 314] on icon at bounding box center [1498, 312] width 12 height 12
type input "*"
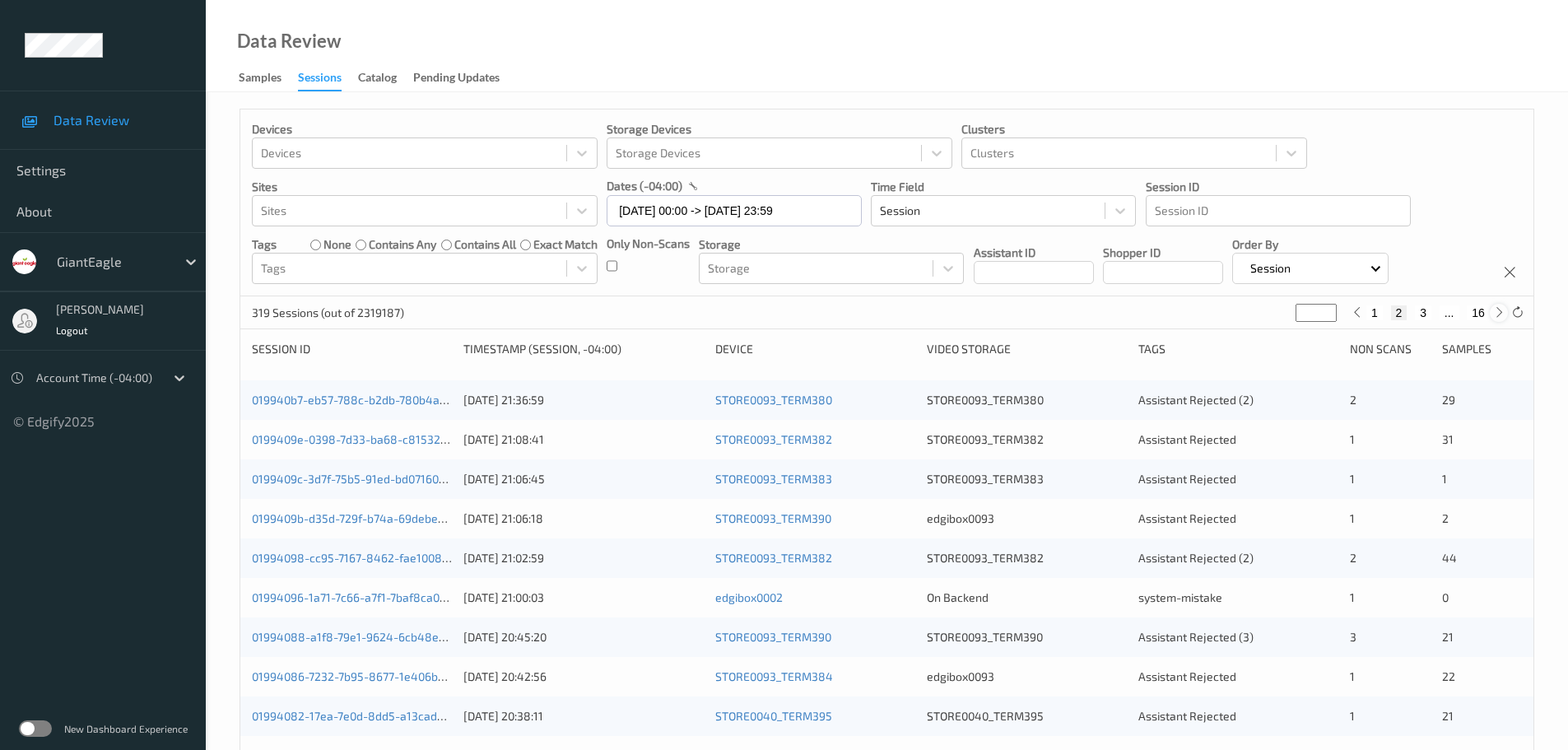
type input "*"
click at [1493, 314] on icon at bounding box center [1498, 312] width 12 height 12
type input "*"
click at [1493, 314] on icon at bounding box center [1498, 312] width 12 height 12
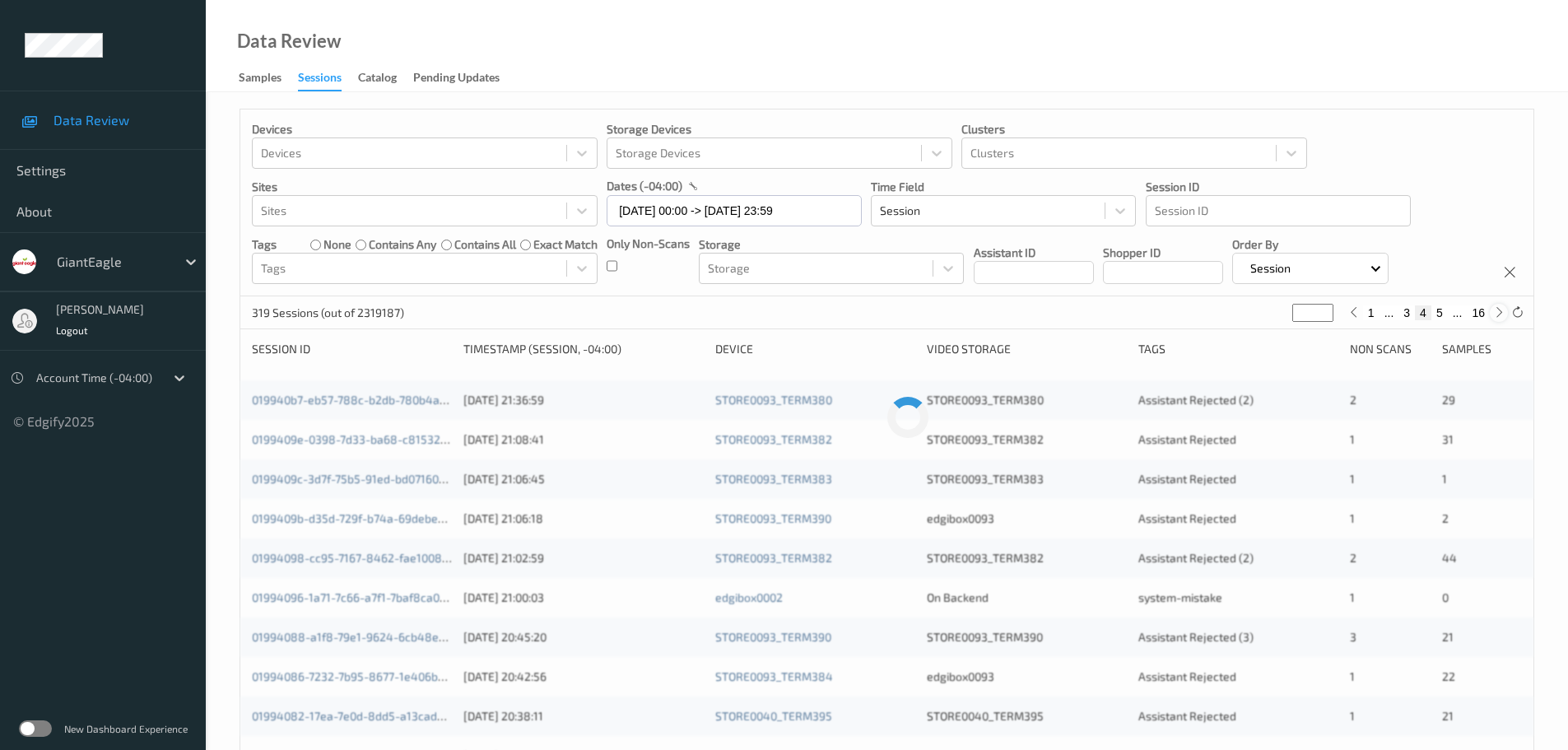
type input "*"
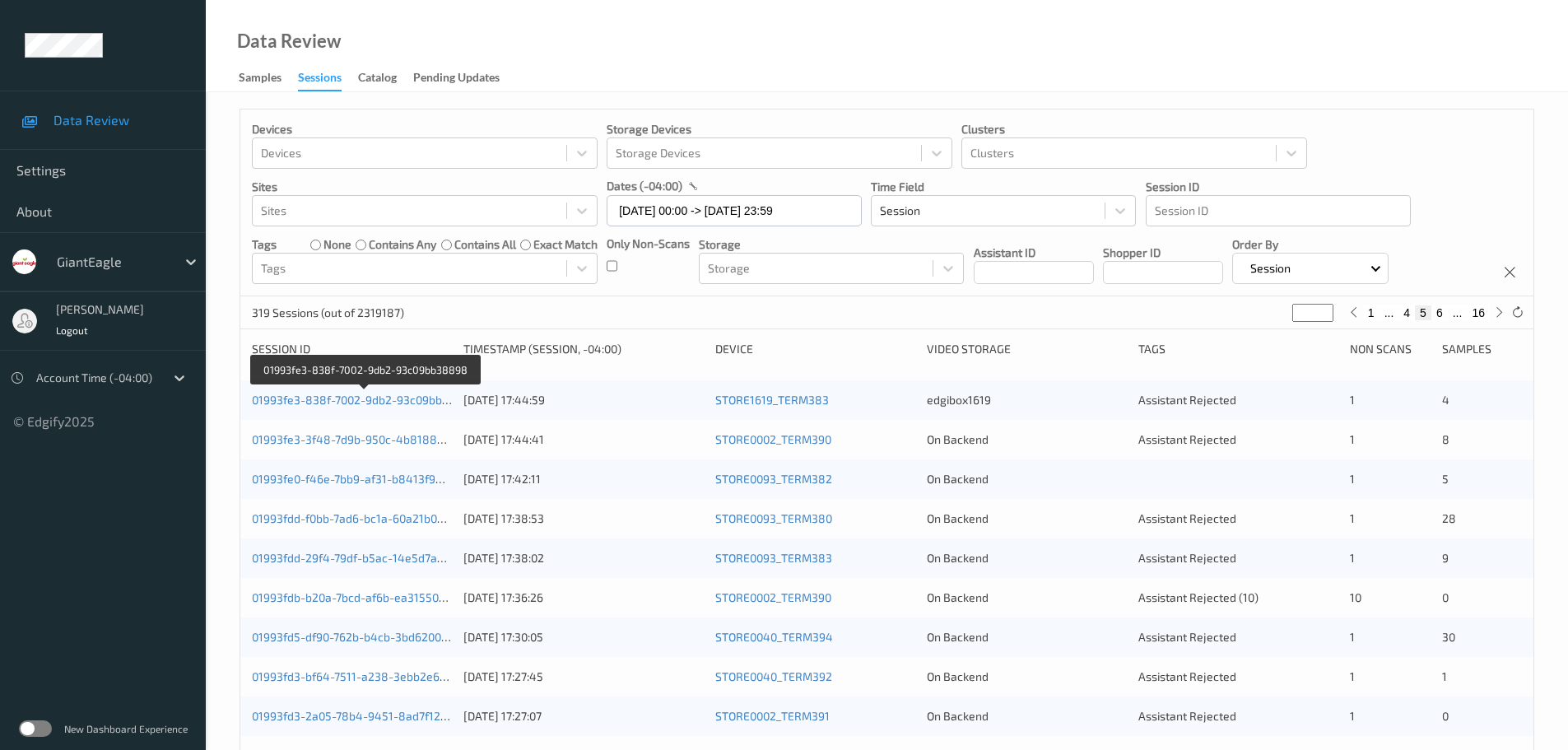
drag, startPoint x: 396, startPoint y: 400, endPoint x: 489, endPoint y: 365, distance: 99.4
click at [634, 323] on div "319 Sessions (out of 2319187) * 1 ... 4 5 6 ... 16" at bounding box center [887, 312] width 1293 height 33
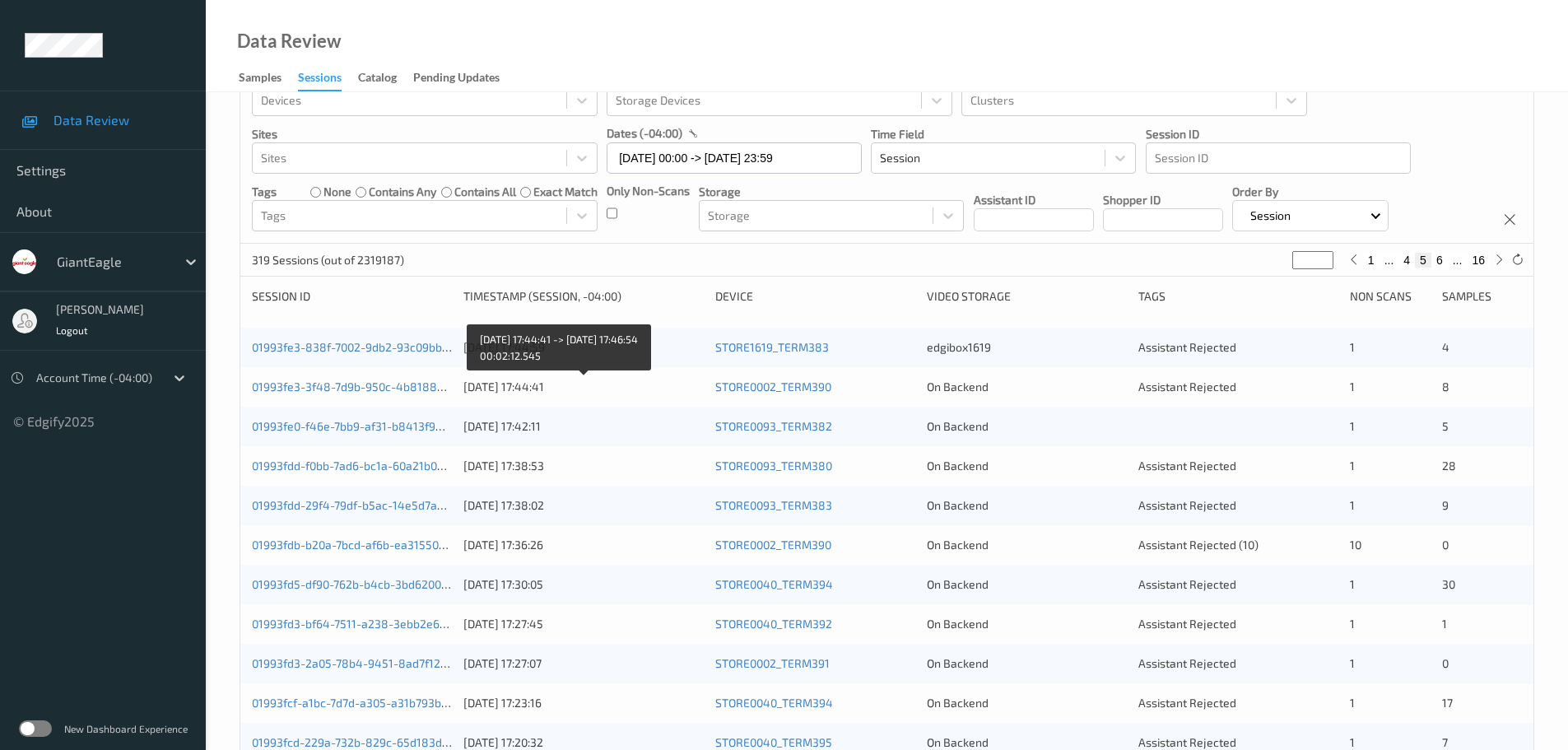
scroll to position [82, 0]
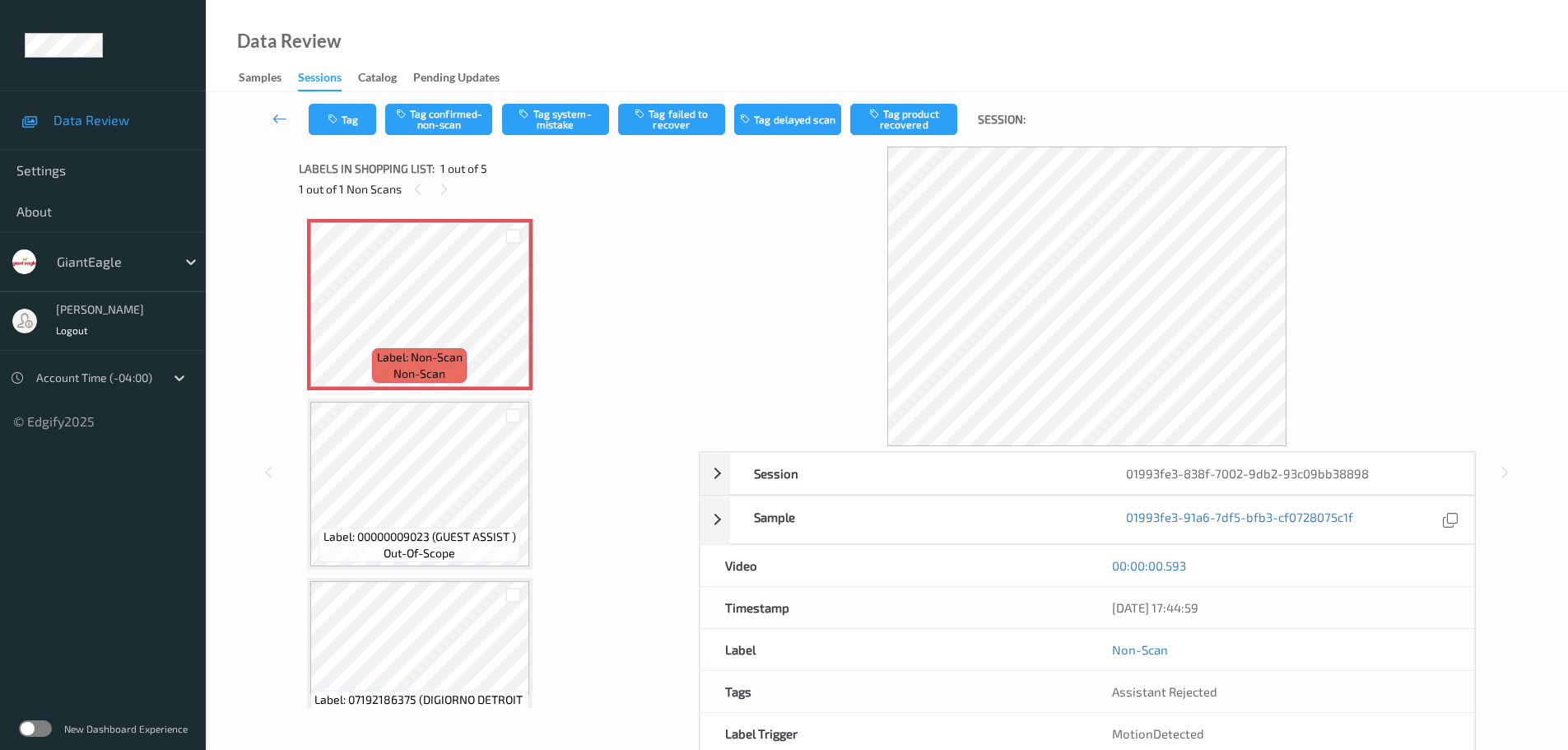
drag, startPoint x: 442, startPoint y: 190, endPoint x: 460, endPoint y: 207, distance: 24.8
click at [442, 190] on icon at bounding box center [443, 189] width 14 height 15
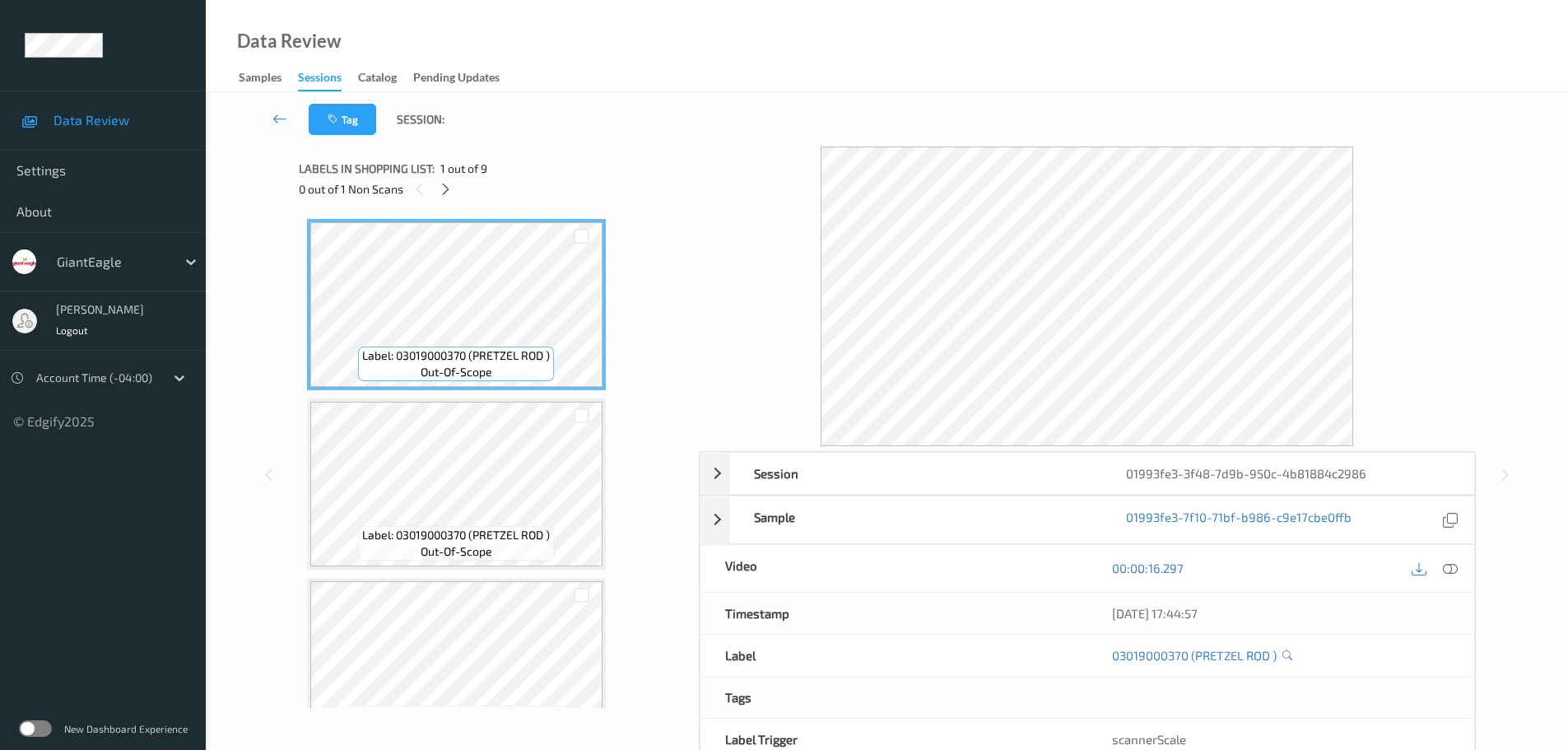
drag, startPoint x: 449, startPoint y: 190, endPoint x: 455, endPoint y: 206, distance: 17.1
click at [448, 191] on icon at bounding box center [445, 189] width 14 height 15
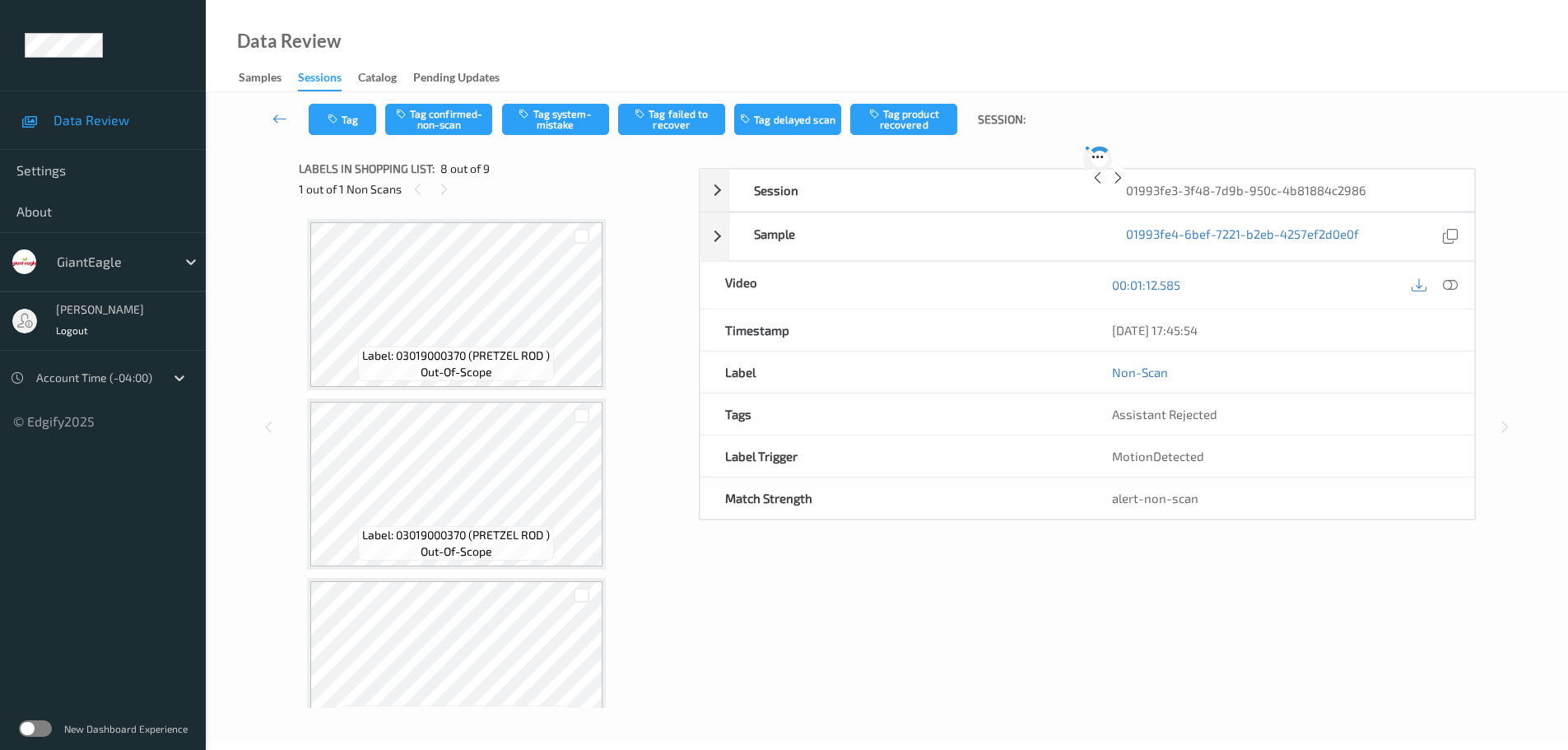
scroll to position [1085, 0]
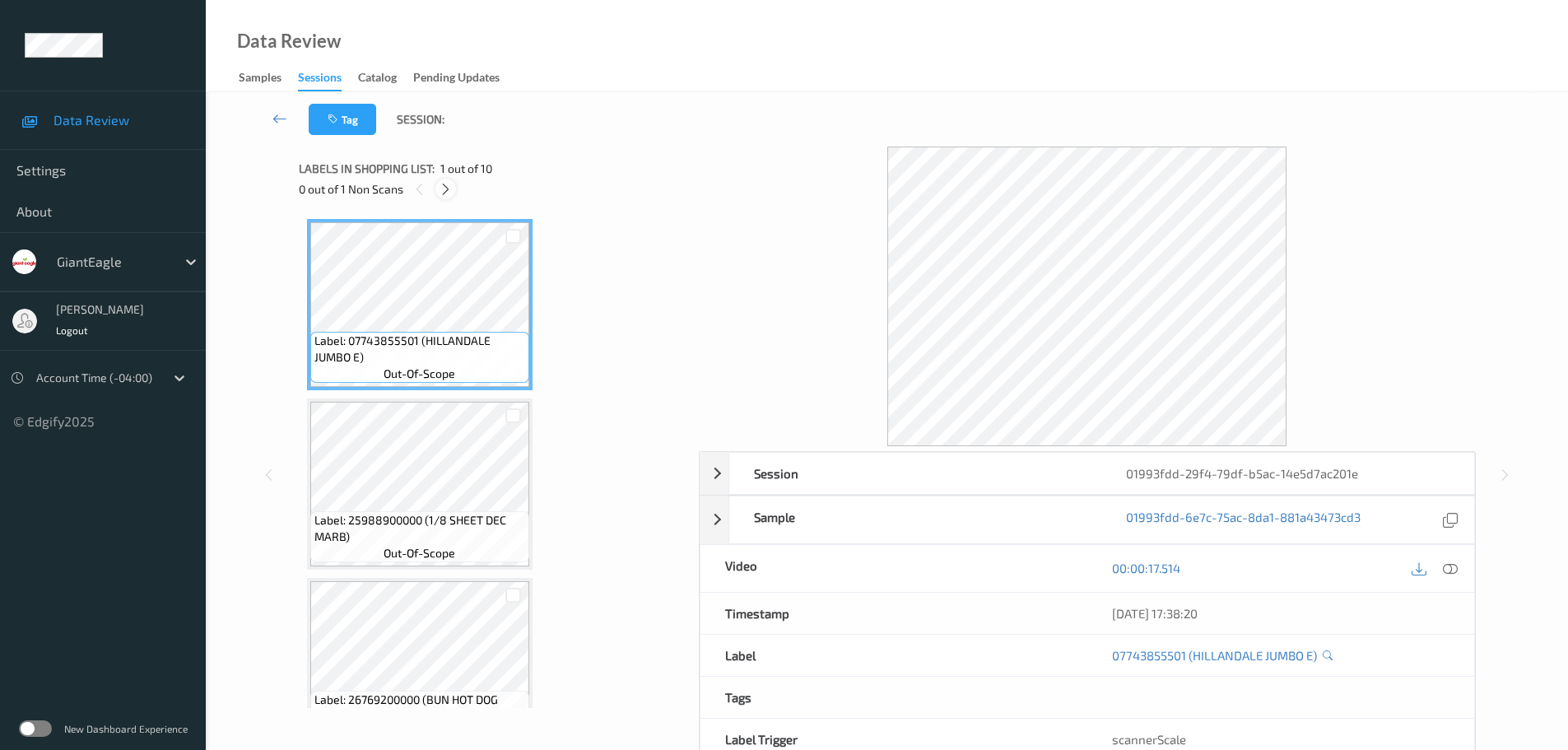
click at [446, 183] on icon at bounding box center [445, 189] width 14 height 15
click at [444, 185] on icon at bounding box center [445, 189] width 14 height 15
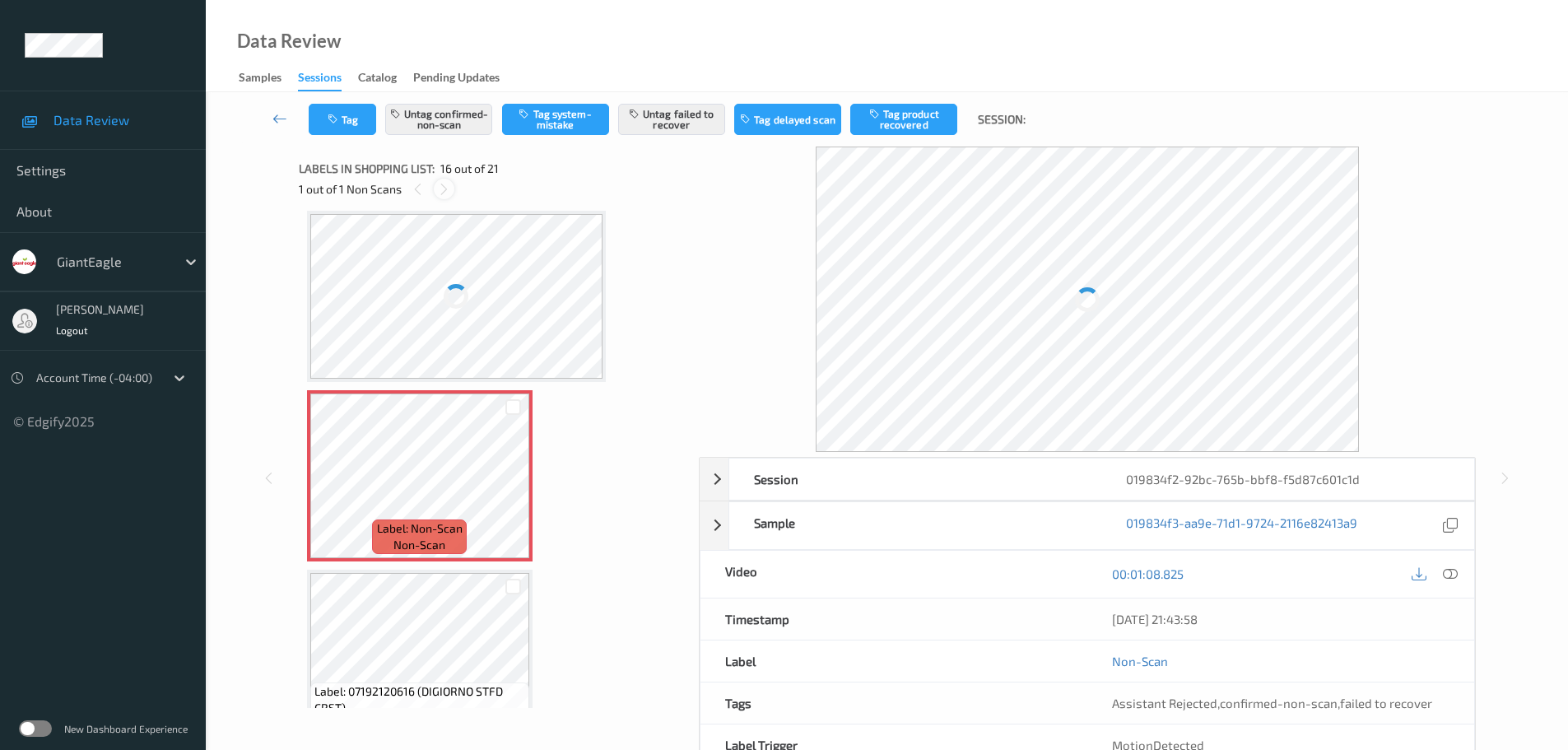
click at [444, 185] on icon at bounding box center [443, 189] width 14 height 15
click at [444, 186] on icon at bounding box center [443, 189] width 14 height 15
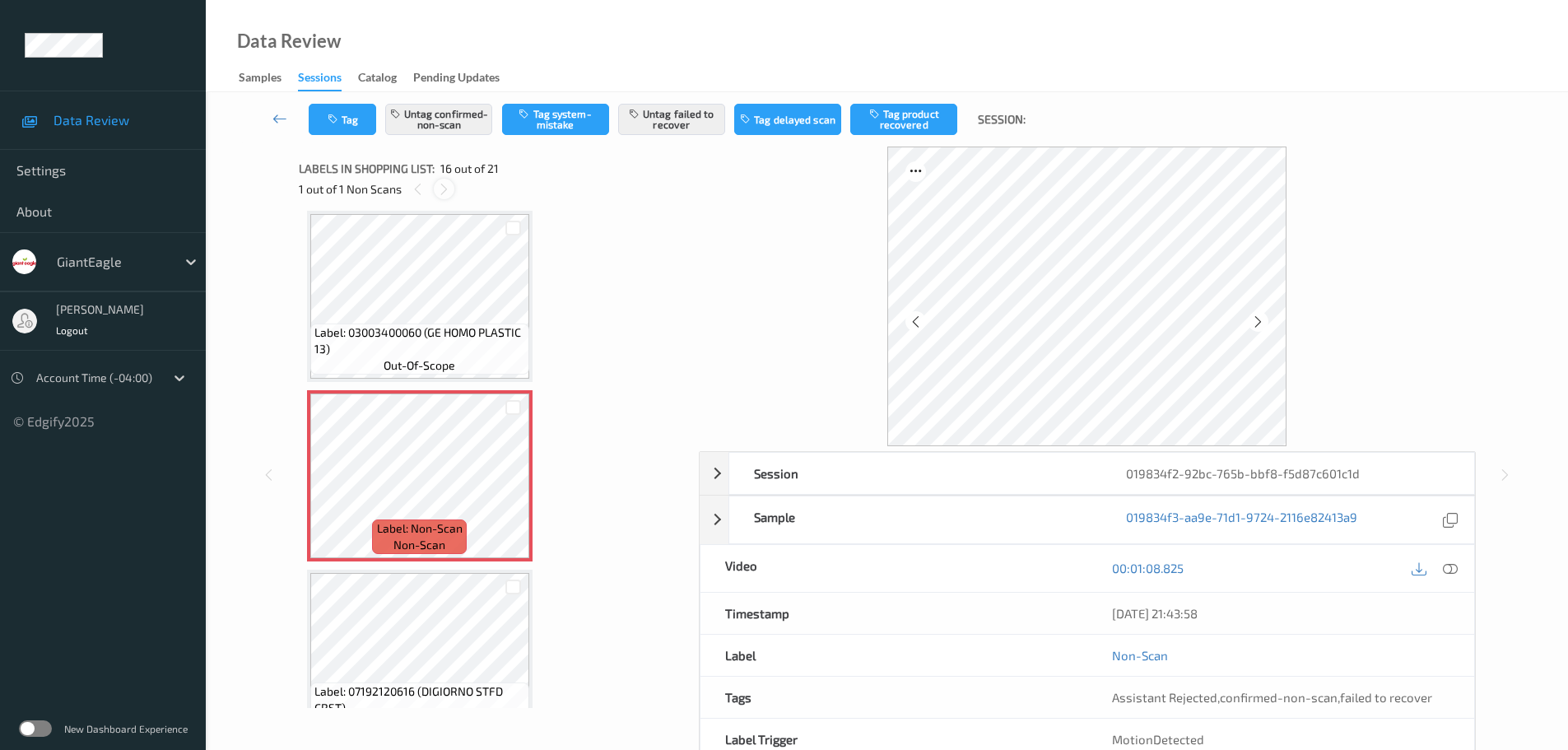
click at [444, 186] on icon at bounding box center [443, 189] width 14 height 15
click at [273, 116] on icon at bounding box center [280, 119] width 15 height 17
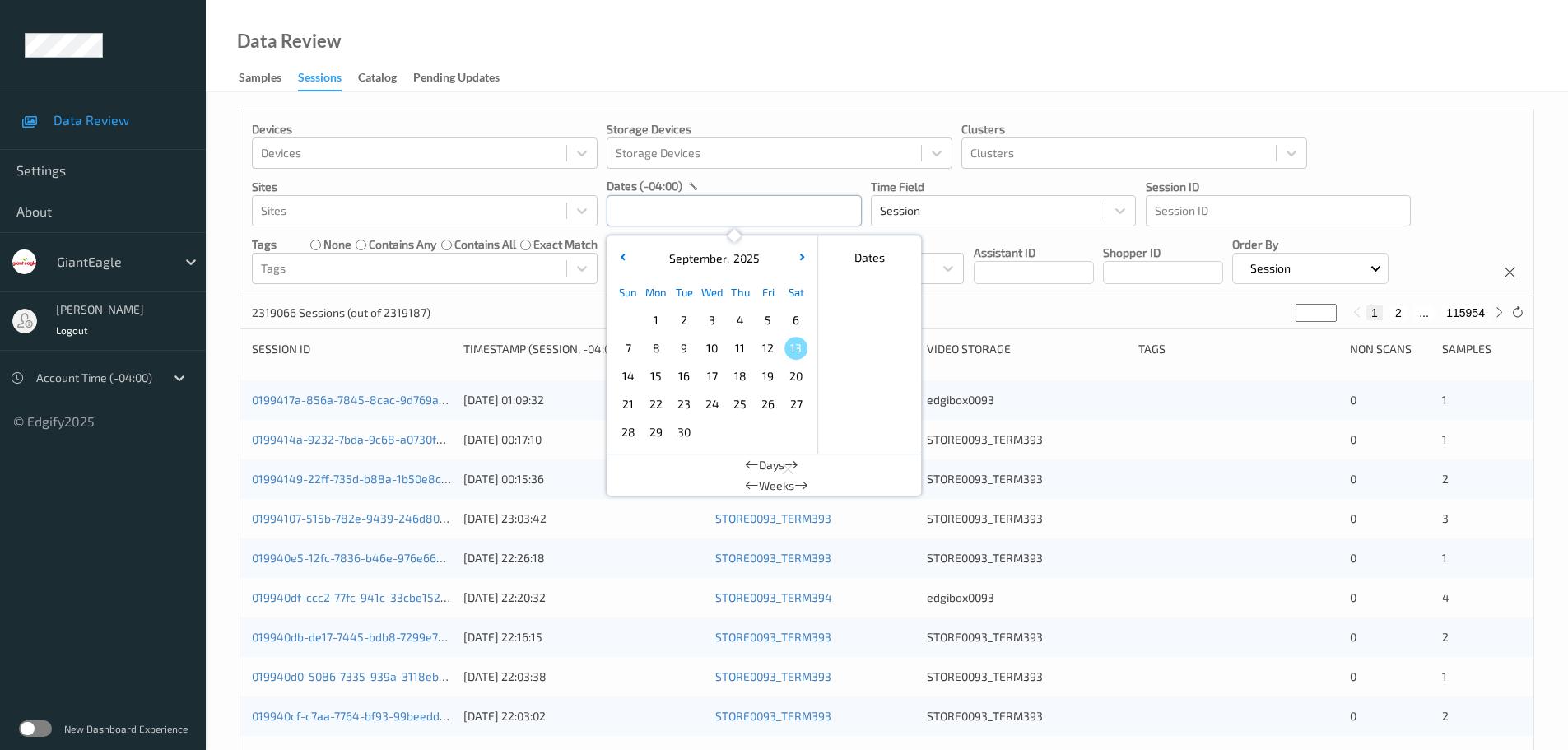
click at [661, 206] on input "text" at bounding box center [734, 210] width 255 height 31
click at [772, 352] on span "12" at bounding box center [768, 348] width 23 height 23
type input "[DATE] 00:00 -> [DATE] 23:59"
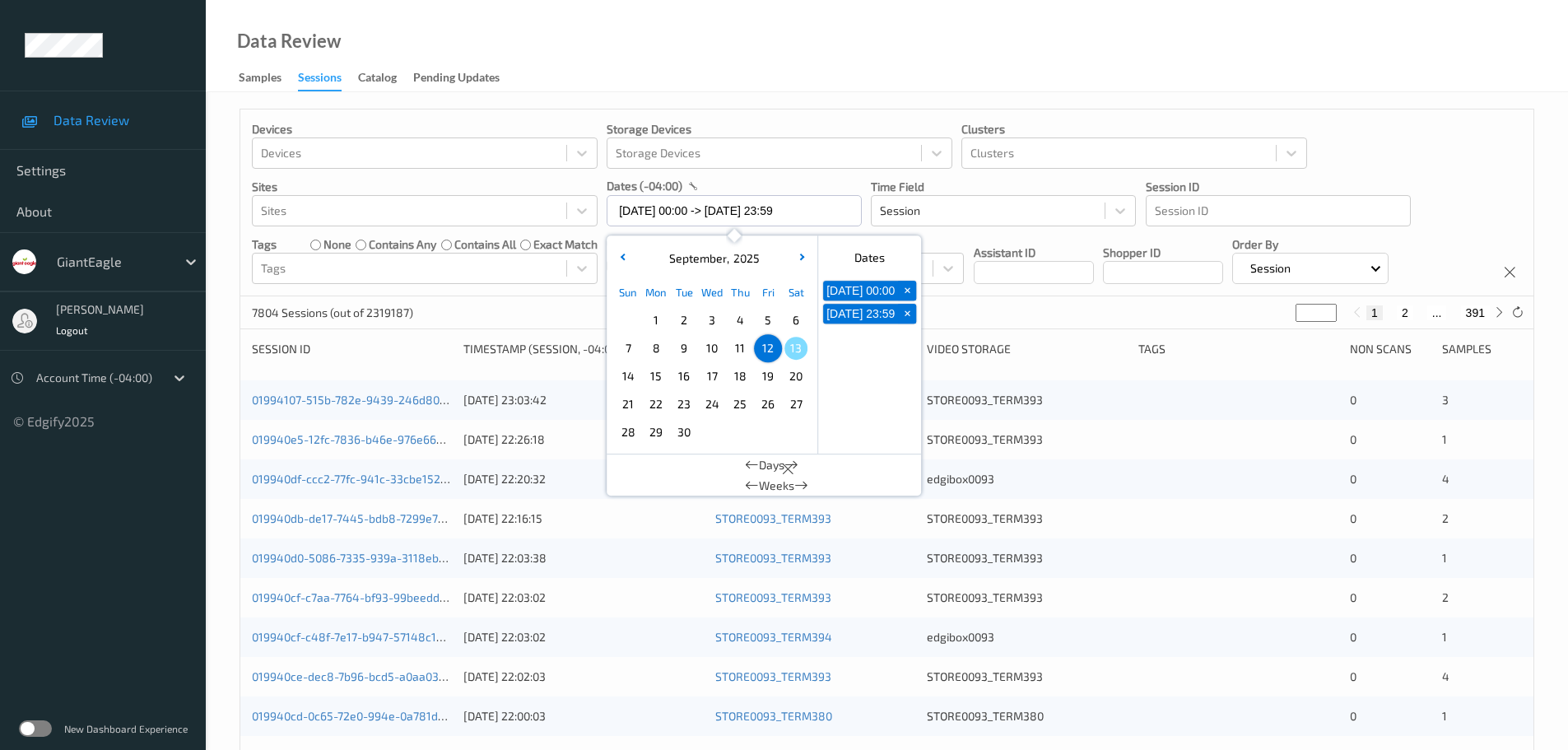
click at [778, 59] on div "Data Review Samples Sessions Catalog Pending Updates" at bounding box center [886, 46] width 1362 height 92
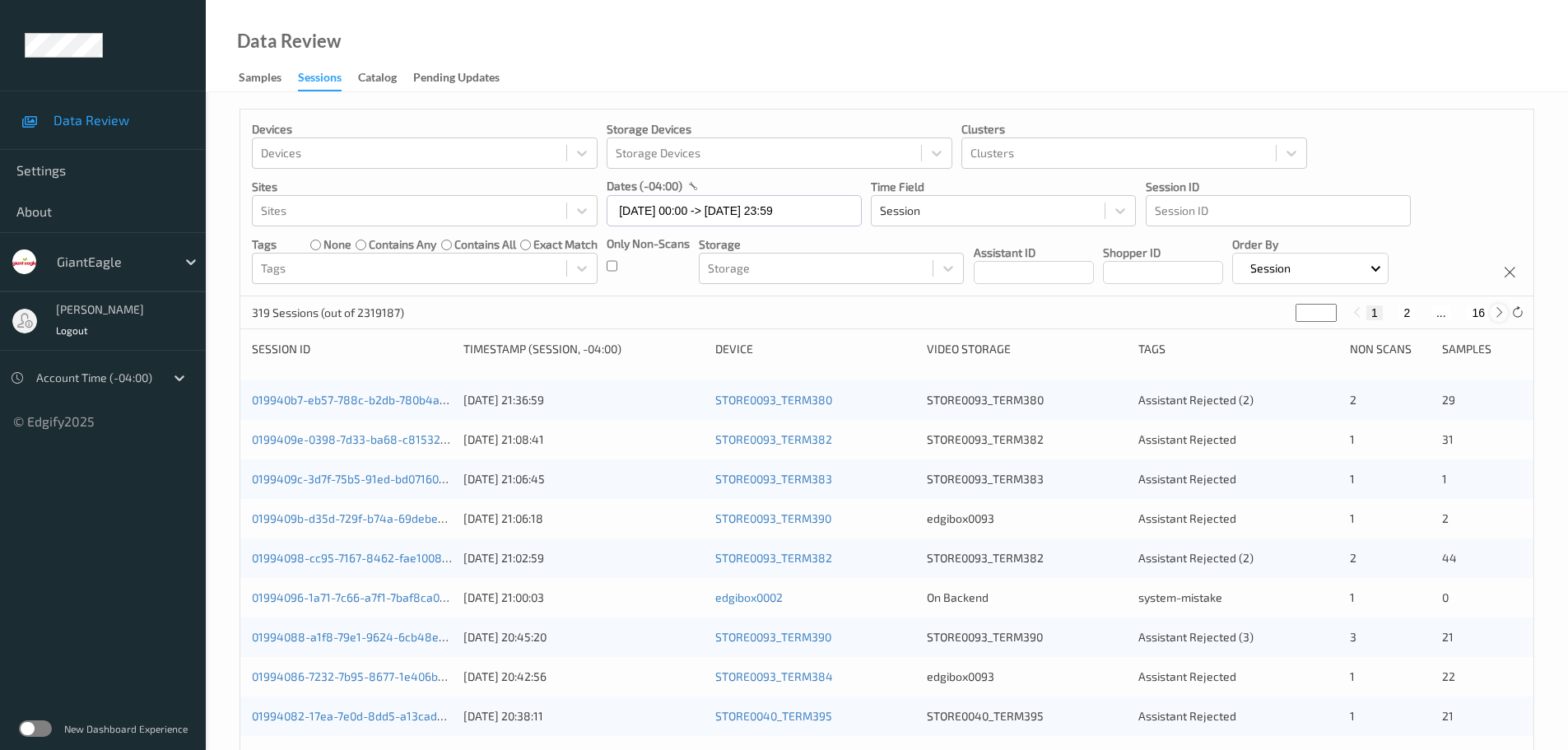
click at [1500, 316] on icon at bounding box center [1498, 312] width 12 height 12
type input "*"
click at [1500, 316] on icon at bounding box center [1498, 312] width 12 height 12
type input "*"
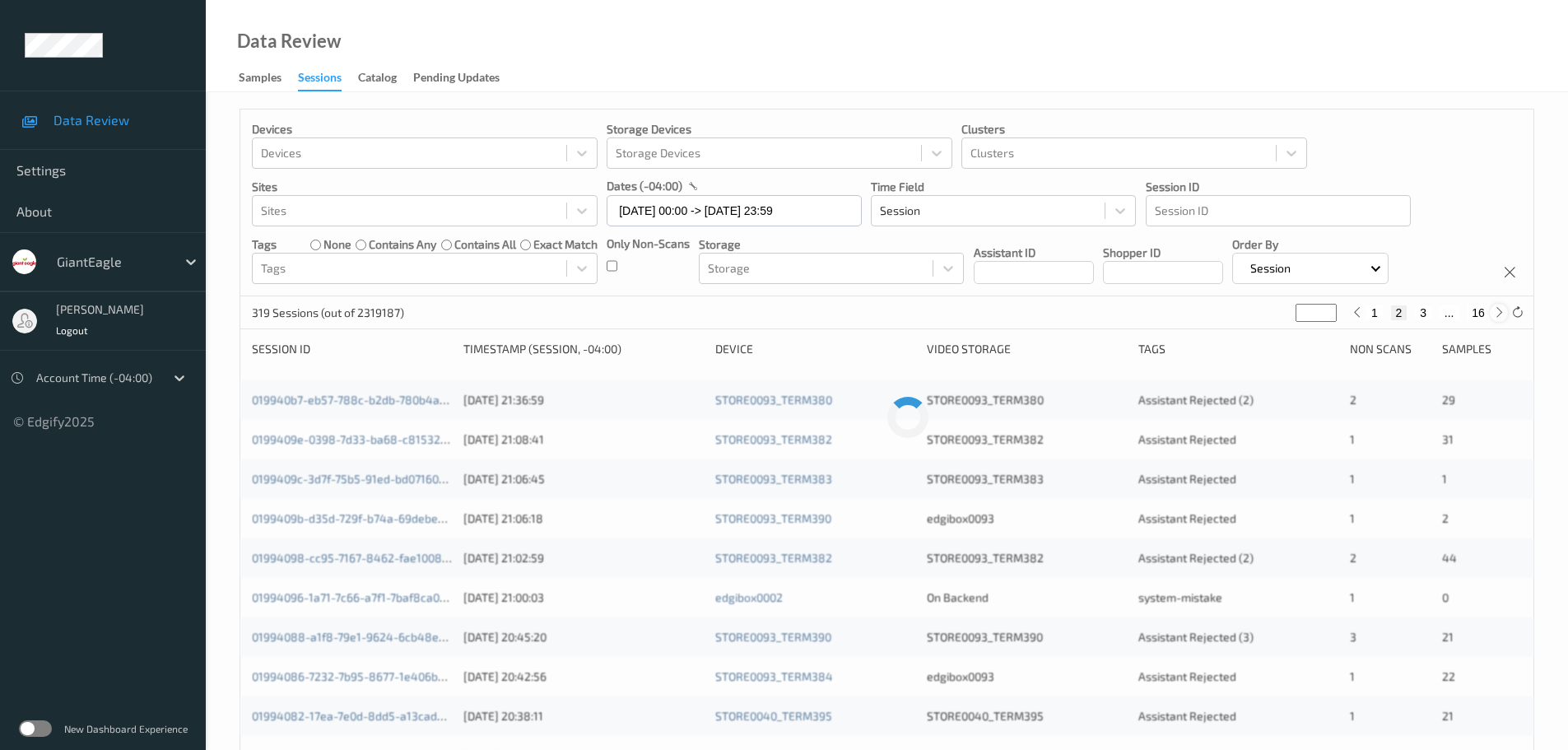
type input "*"
click at [1500, 316] on icon at bounding box center [1498, 312] width 12 height 12
type input "*"
click at [1500, 316] on icon at bounding box center [1498, 312] width 12 height 12
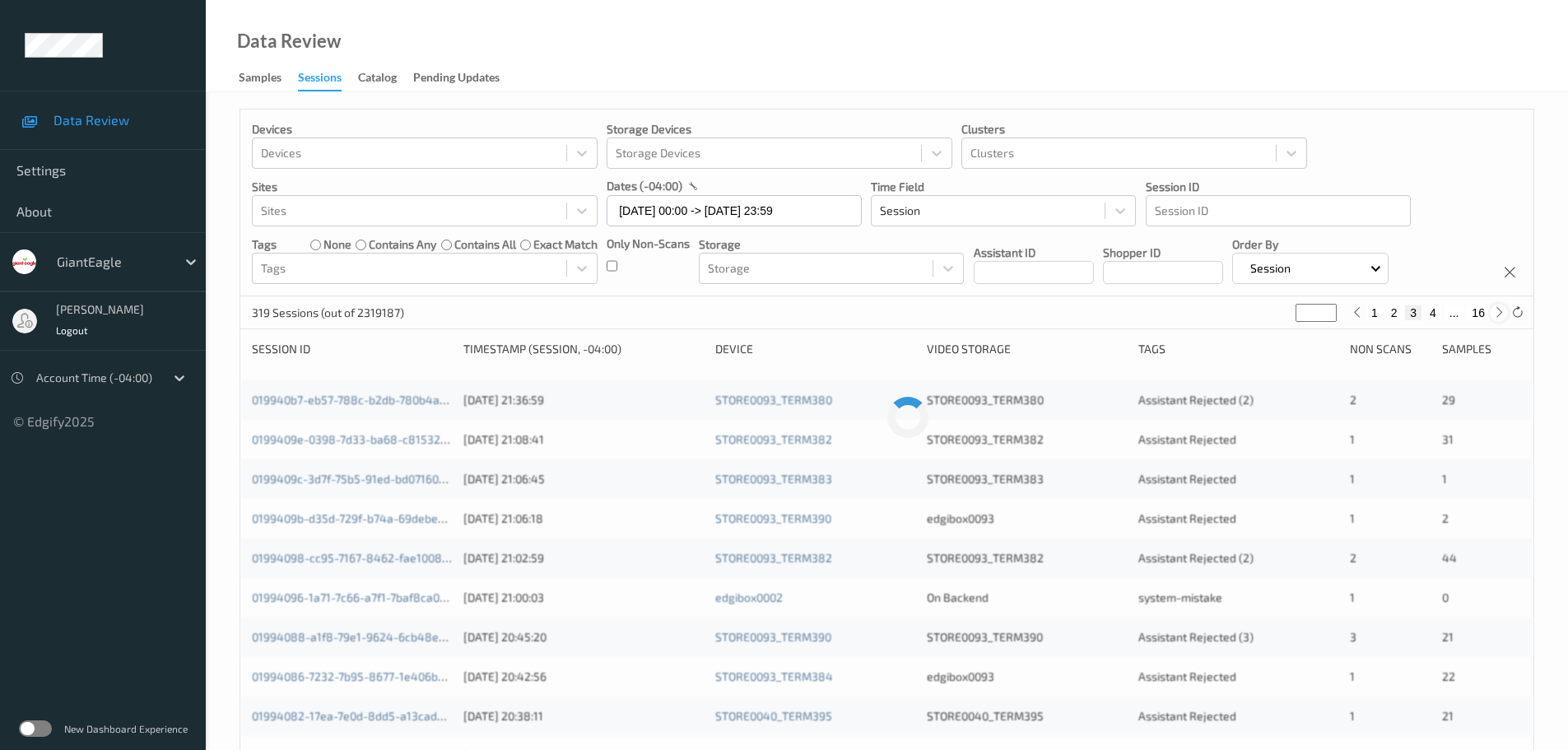
type input "*"
click at [1500, 316] on icon at bounding box center [1498, 312] width 12 height 12
type input "*"
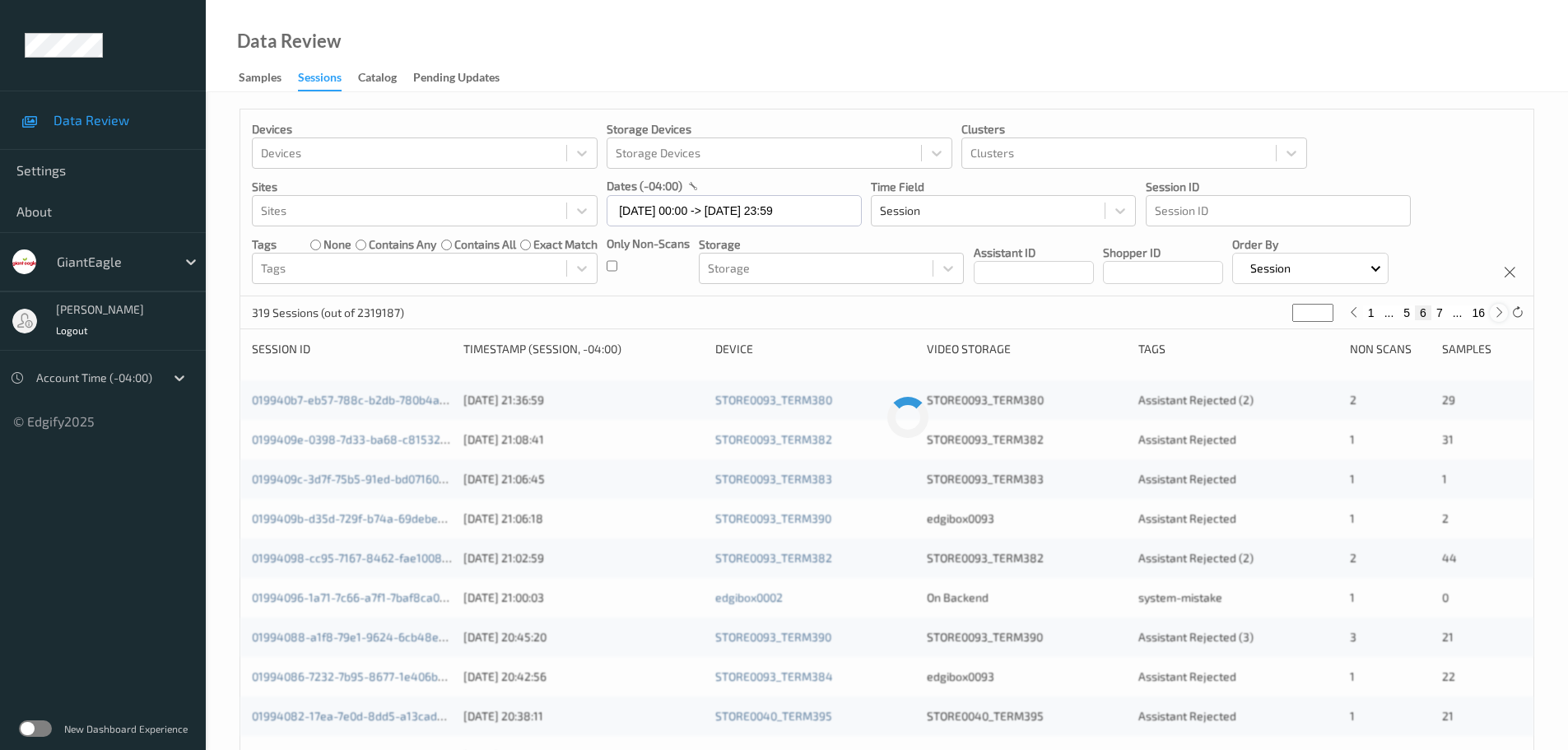
click at [1500, 316] on icon at bounding box center [1498, 312] width 12 height 12
type input "*"
click at [1500, 316] on icon at bounding box center [1498, 312] width 12 height 12
type input "*"
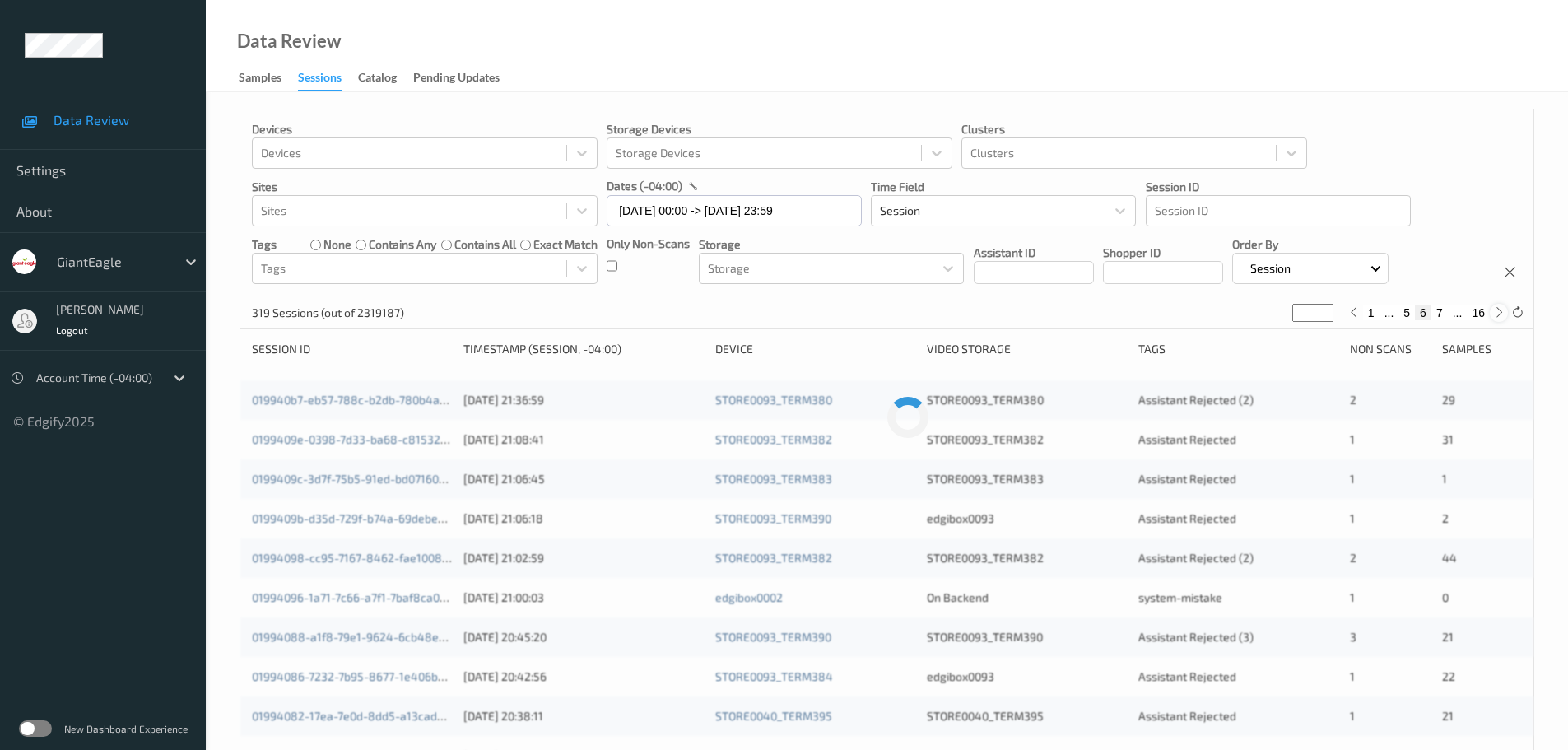
type input "*"
click at [1500, 316] on icon at bounding box center [1498, 312] width 12 height 12
type input "*"
click at [1500, 316] on icon at bounding box center [1498, 312] width 12 height 12
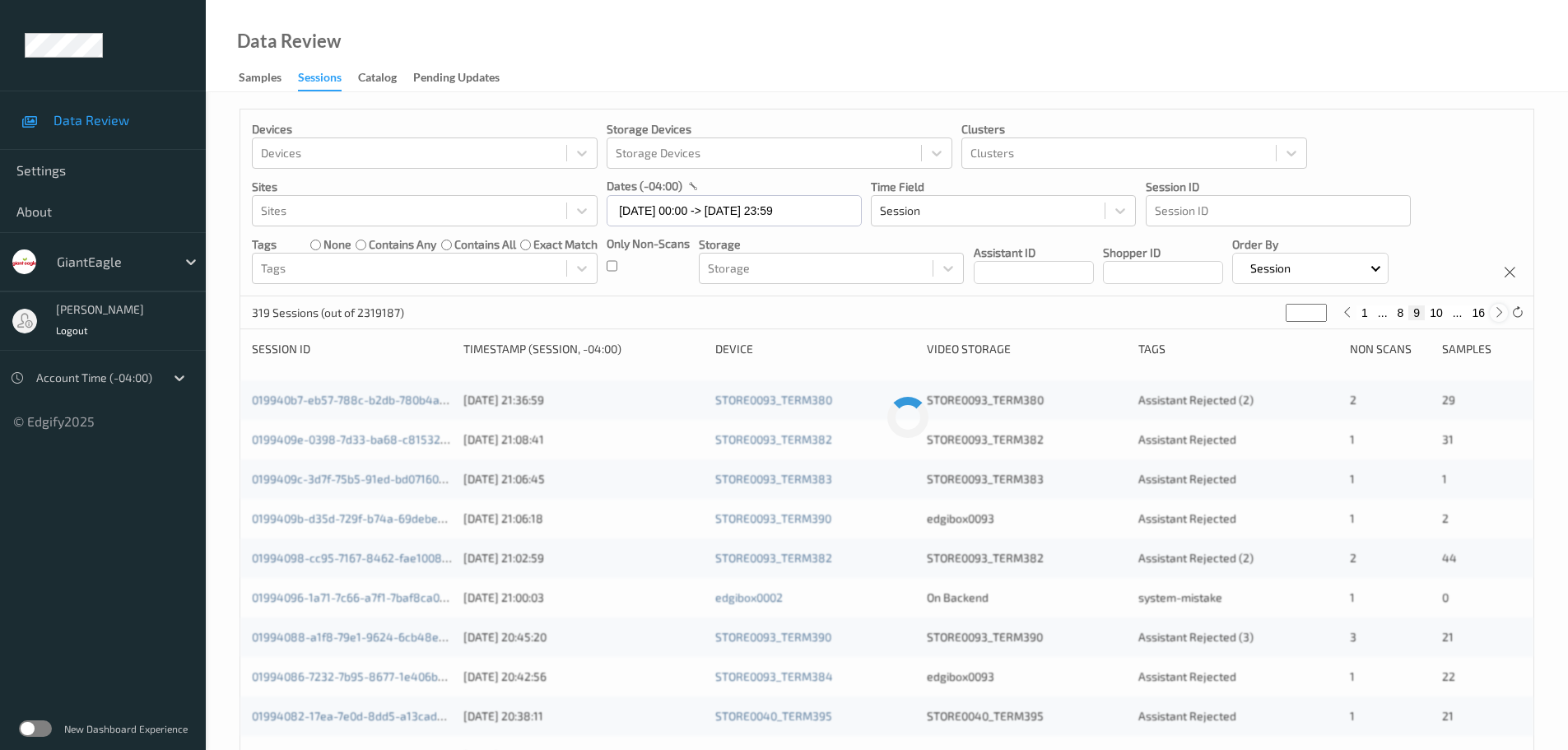
type input "**"
click at [1500, 316] on icon at bounding box center [1498, 312] width 12 height 12
type input "**"
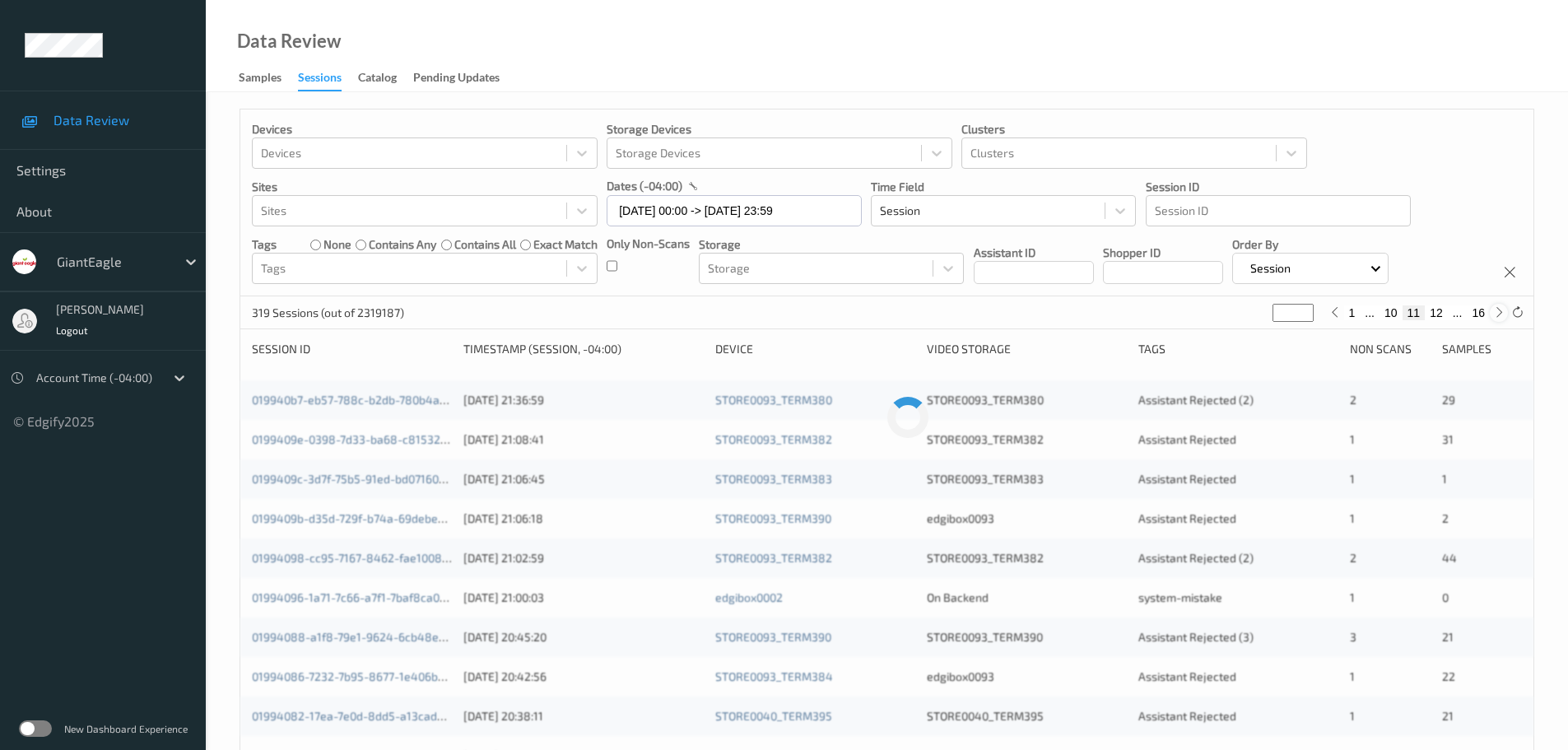
click at [1500, 316] on icon at bounding box center [1498, 312] width 12 height 12
type input "**"
click at [1500, 316] on icon at bounding box center [1498, 312] width 12 height 12
type input "**"
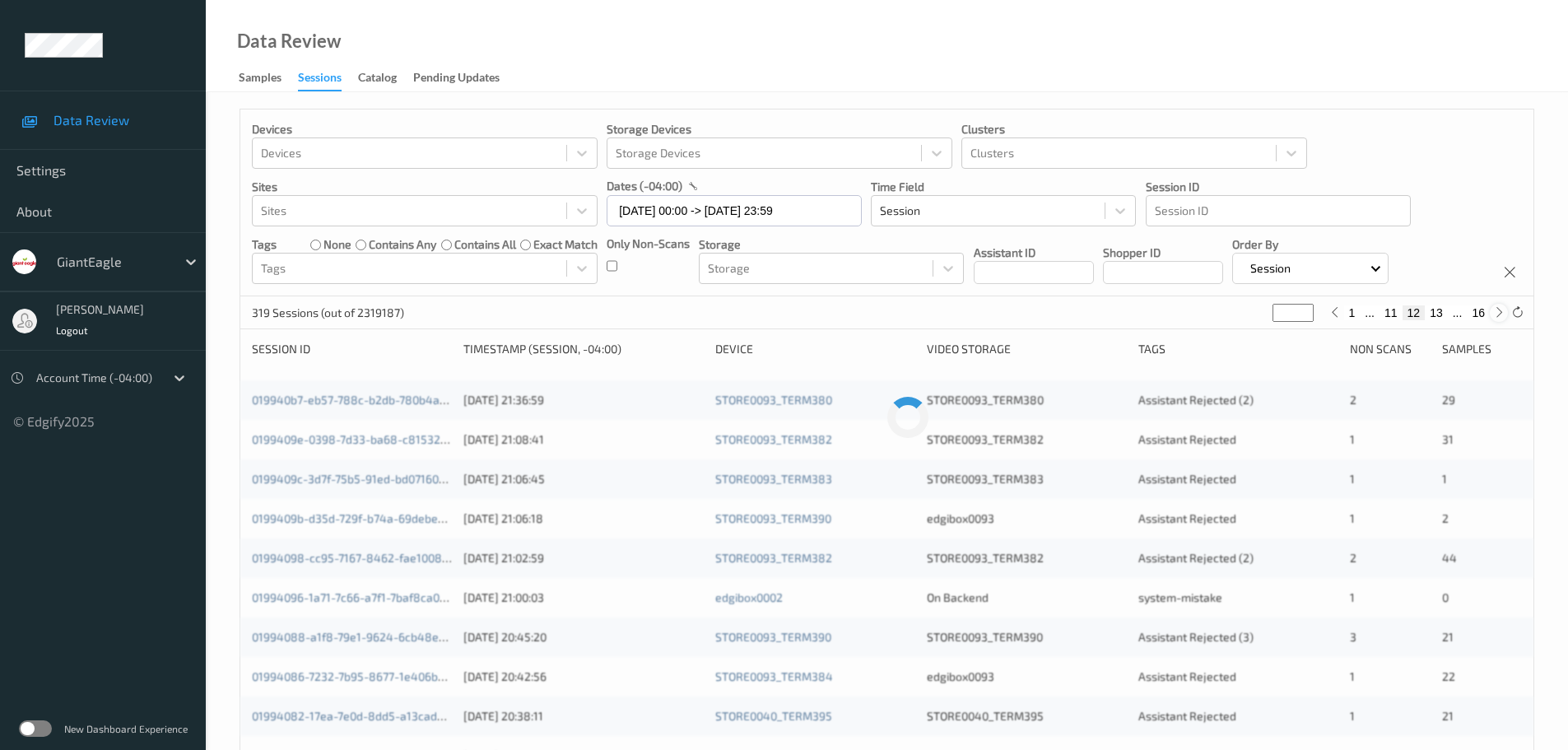
type input "**"
click at [1500, 316] on icon at bounding box center [1498, 312] width 12 height 12
type input "**"
click at [1500, 316] on icon at bounding box center [1498, 312] width 12 height 12
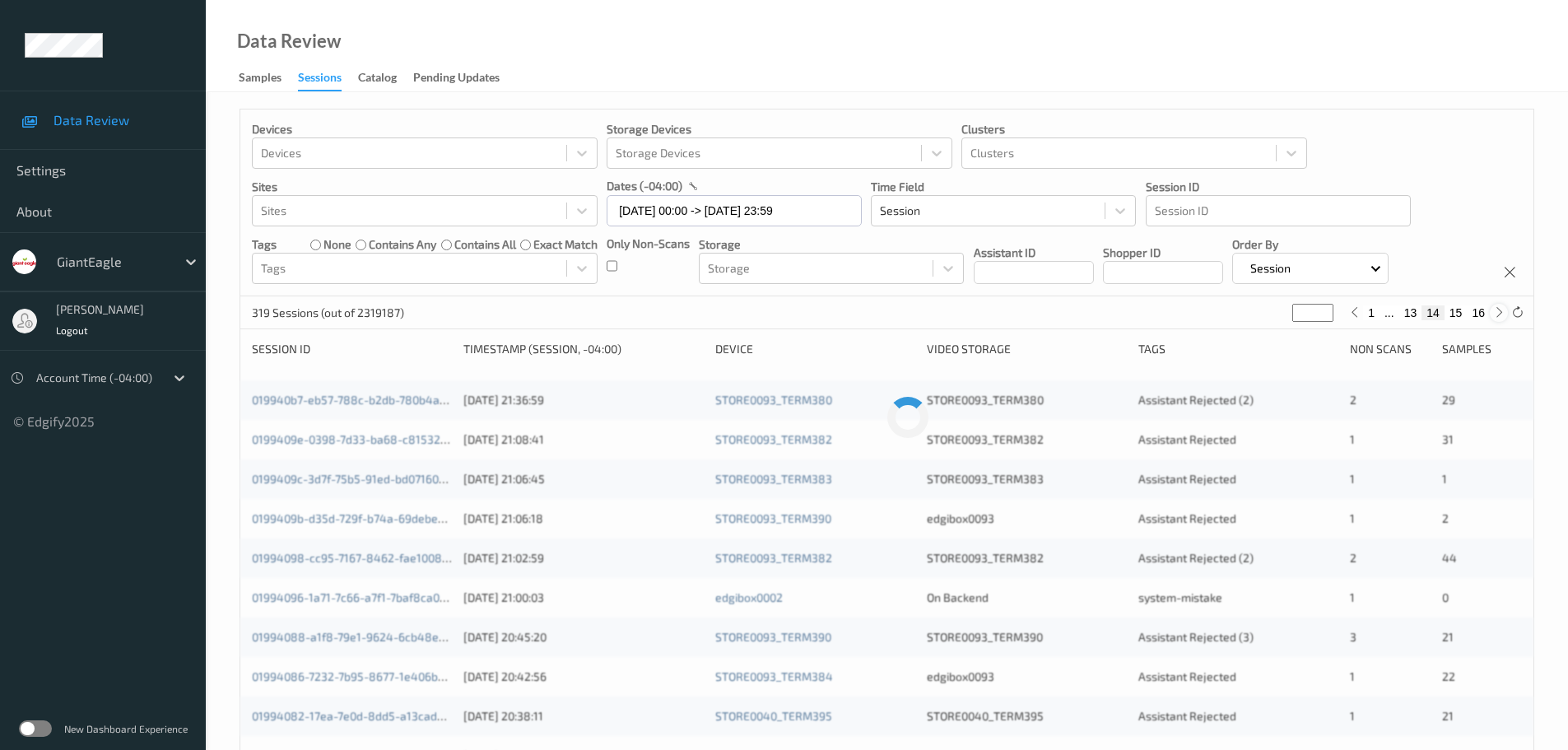
type input "**"
click at [1360, 318] on icon at bounding box center [1356, 312] width 12 height 12
type input "**"
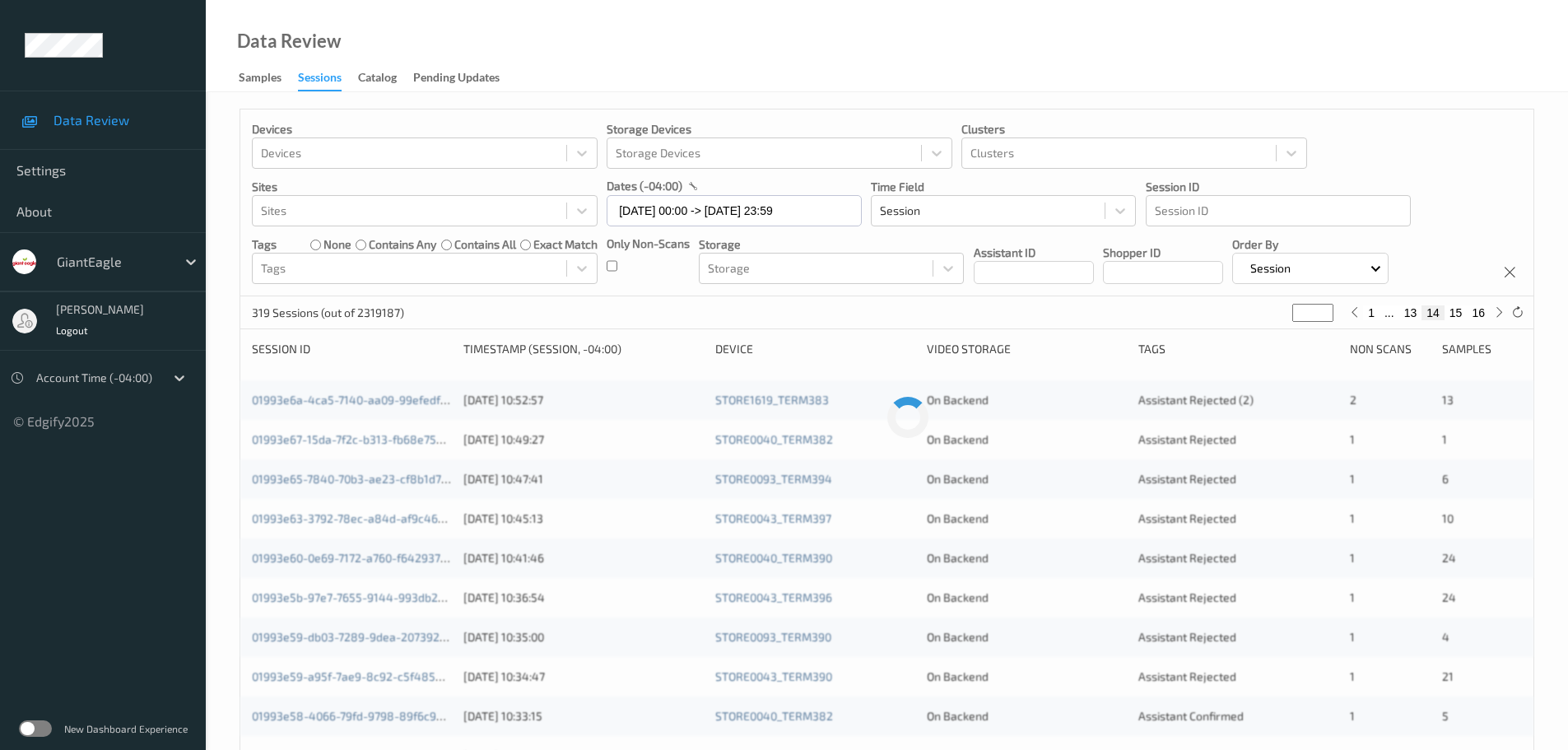
click at [1363, 316] on button "1" at bounding box center [1371, 312] width 17 height 15
type input "*"
click at [1362, 316] on div at bounding box center [1354, 312] width 18 height 18
click at [1363, 316] on div at bounding box center [1357, 312] width 18 height 18
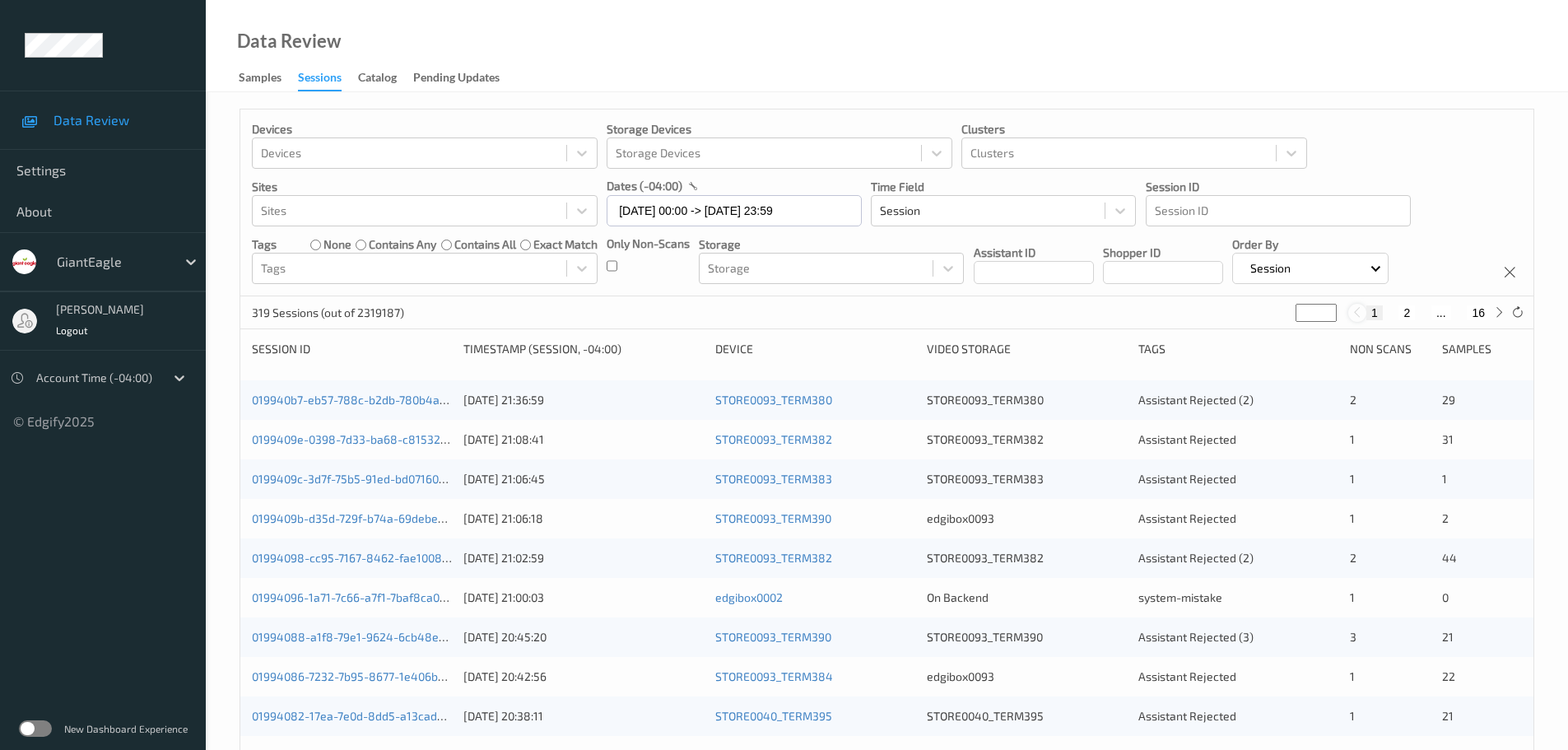
click at [1363, 316] on div at bounding box center [1357, 312] width 18 height 18
click at [1355, 317] on icon at bounding box center [1356, 312] width 12 height 12
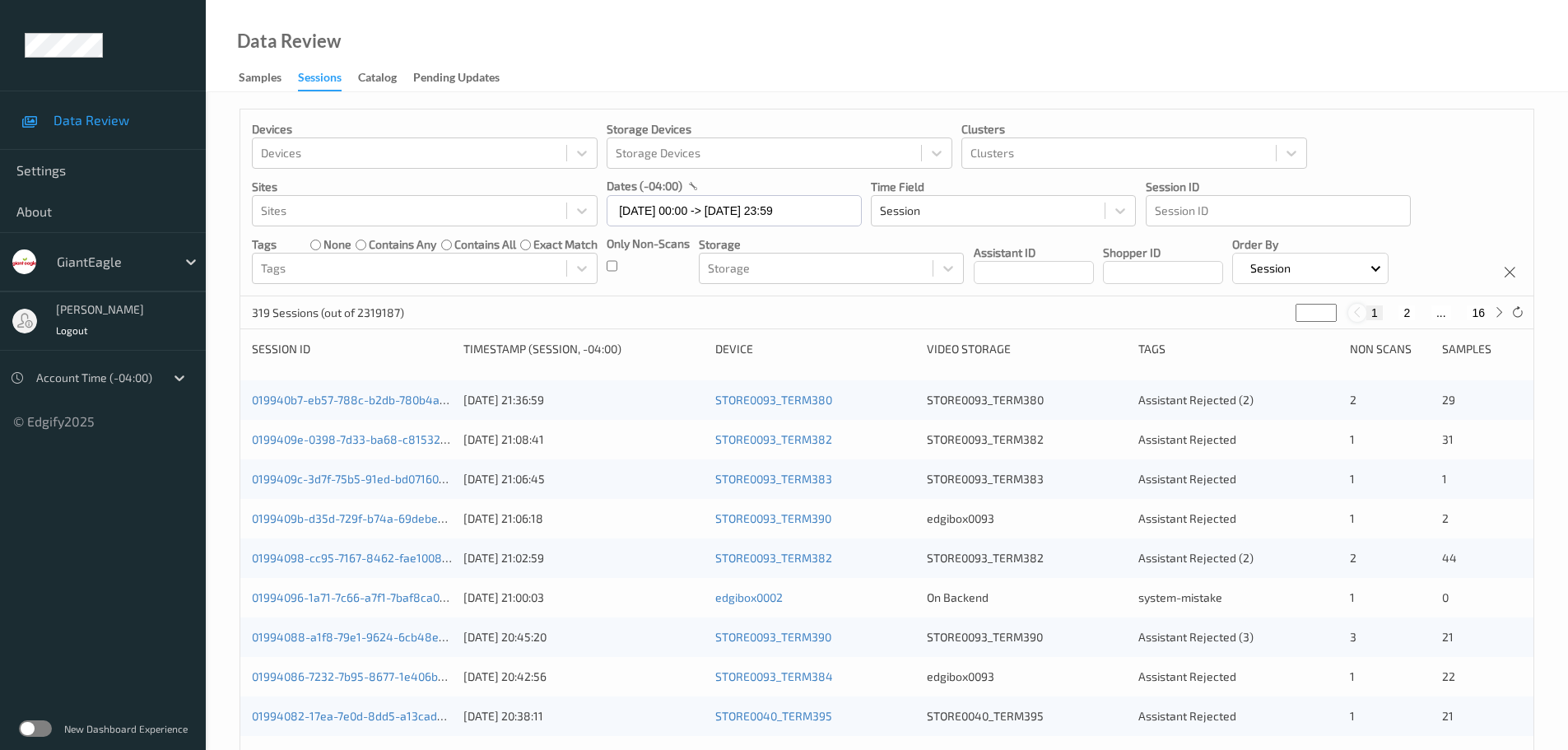
click at [1355, 317] on icon at bounding box center [1356, 312] width 12 height 12
drag, startPoint x: 1355, startPoint y: 317, endPoint x: 1465, endPoint y: 312, distance: 110.1
click at [1401, 319] on div "1 2 ... 16" at bounding box center [1429, 312] width 161 height 18
click at [1499, 312] on icon at bounding box center [1498, 312] width 12 height 12
type input "*"
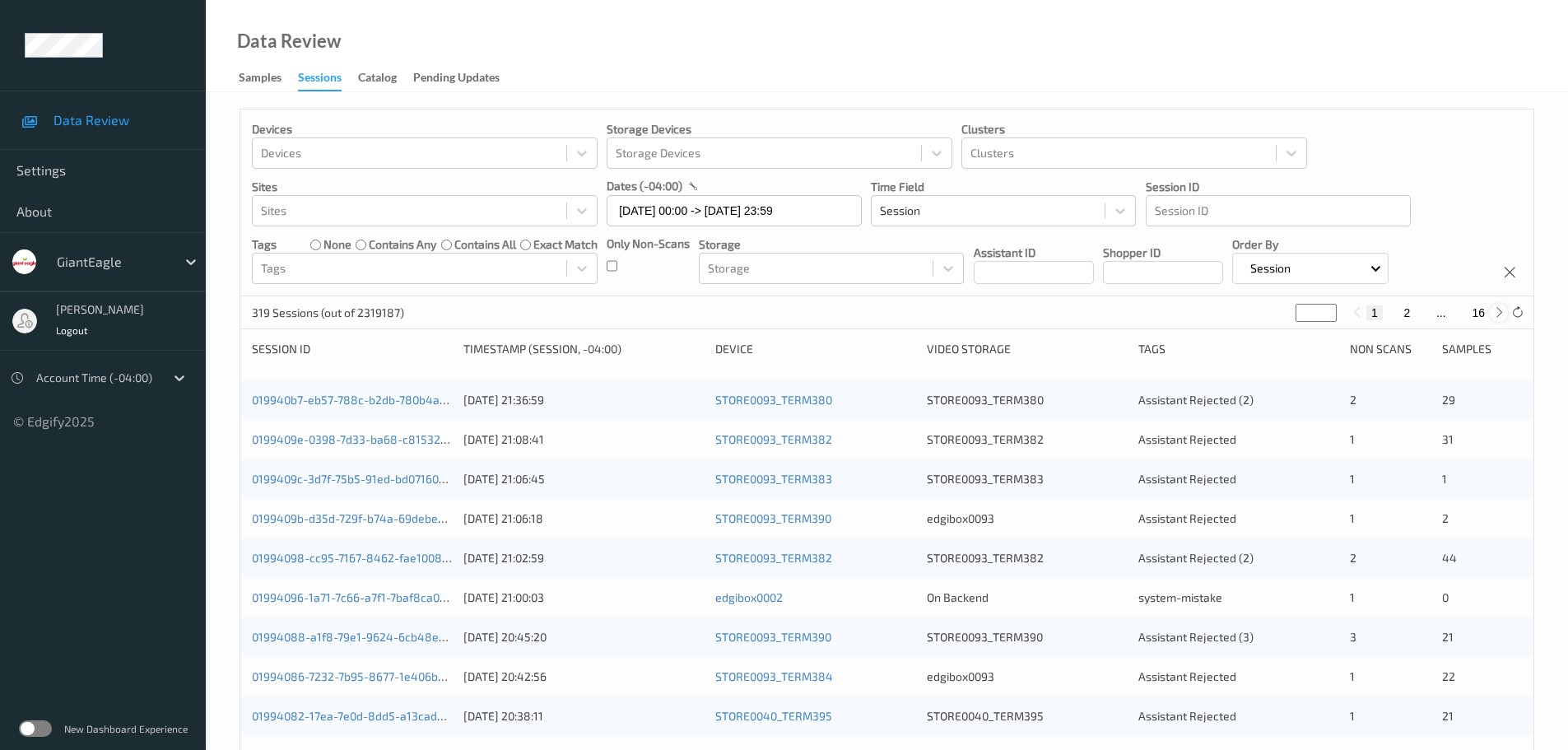
type input "*"
click at [1499, 312] on icon at bounding box center [1498, 312] width 12 height 12
type input "*"
click at [1499, 312] on icon at bounding box center [1498, 312] width 12 height 12
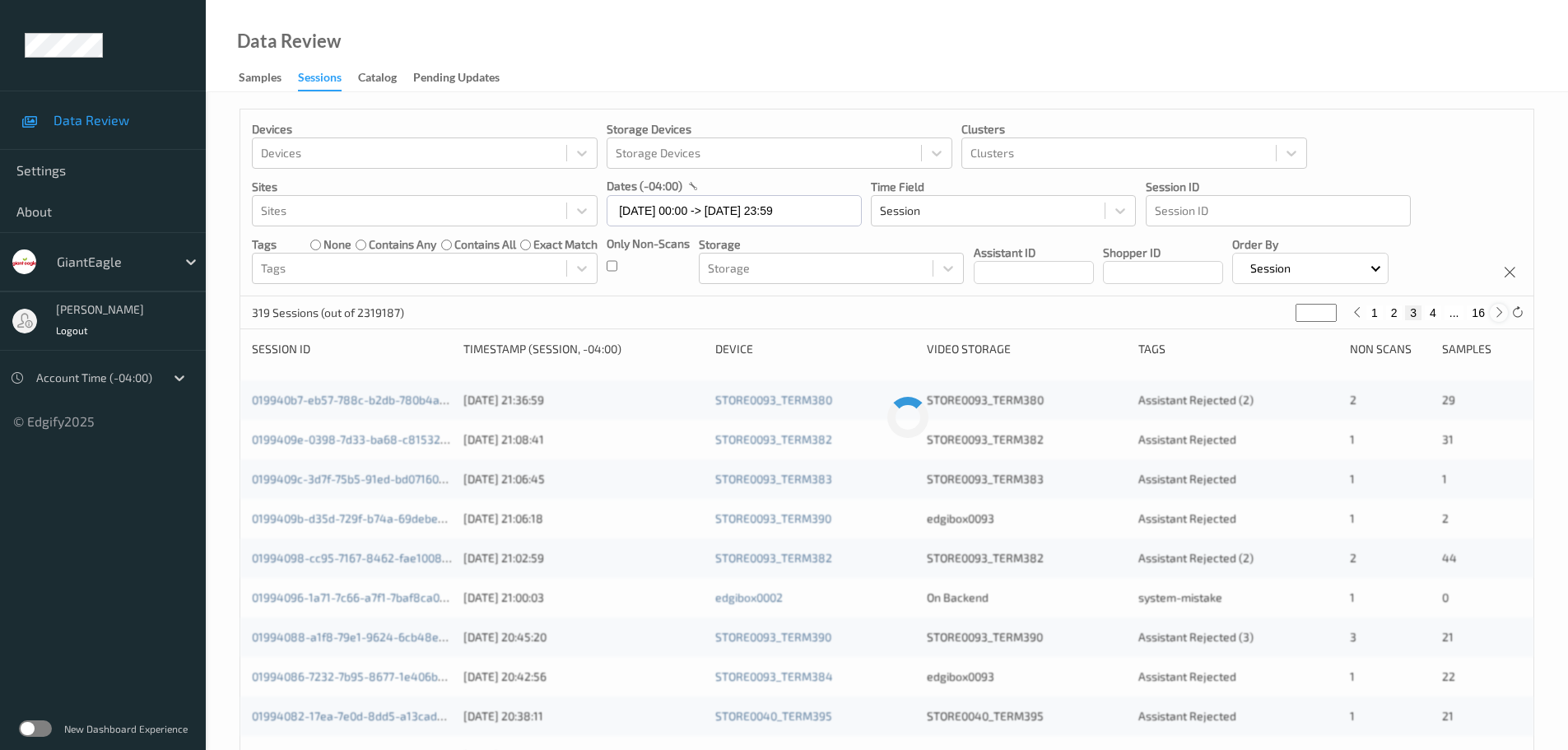
type input "*"
click at [1499, 312] on icon at bounding box center [1498, 312] width 12 height 12
type input "*"
